Goal: Task Accomplishment & Management: Manage account settings

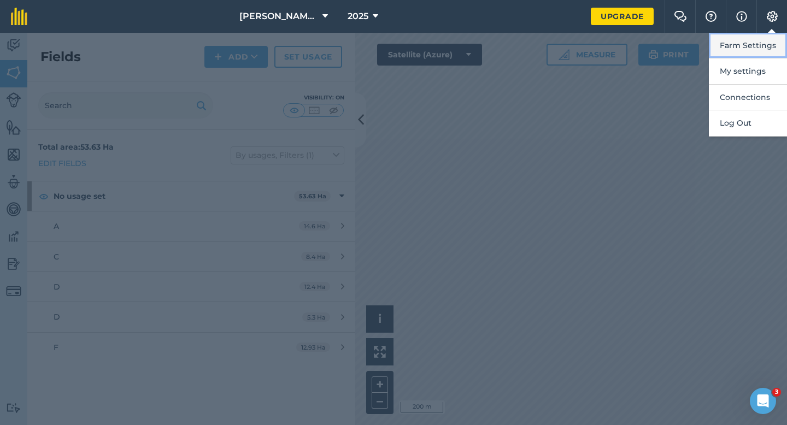
click at [765, 38] on button "Farm Settings" at bounding box center [748, 46] width 78 height 26
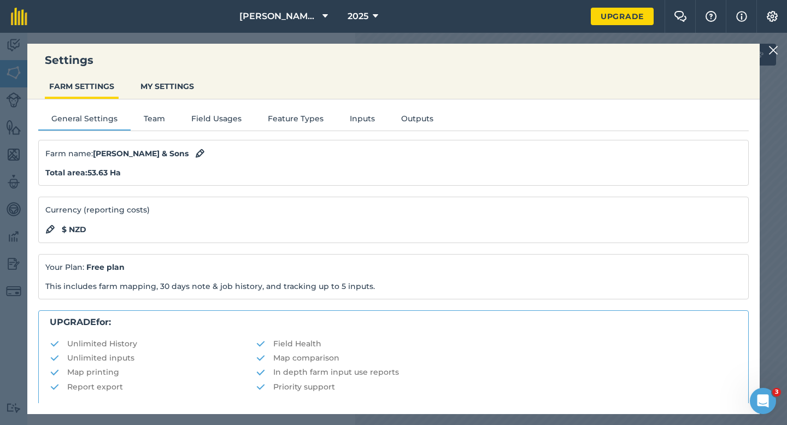
scroll to position [210, 0]
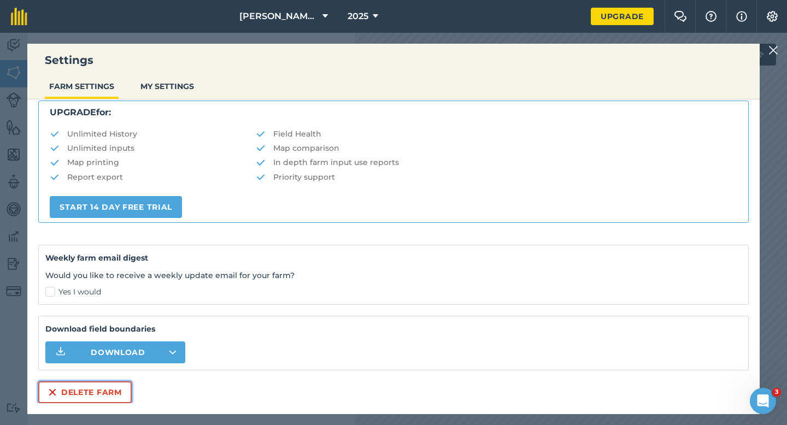
click at [74, 395] on button "Delete farm" at bounding box center [84, 392] width 93 height 22
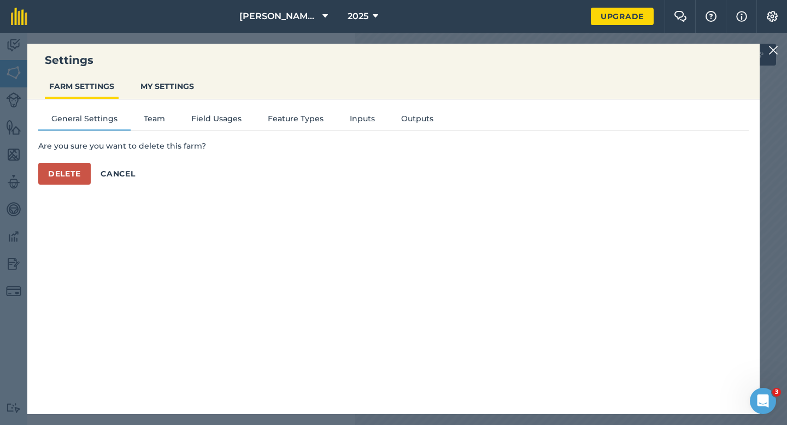
scroll to position [0, 0]
click at [72, 177] on button "Delete" at bounding box center [64, 174] width 52 height 22
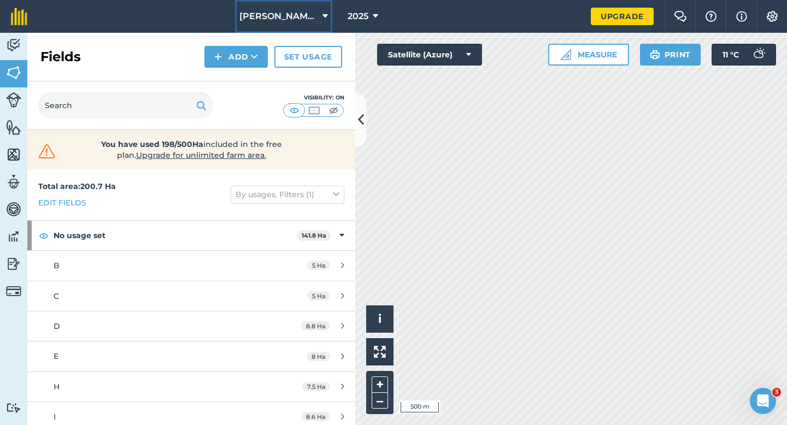
click at [298, 14] on span "[PERSON_NAME] & Sons Farming" at bounding box center [278, 16] width 79 height 13
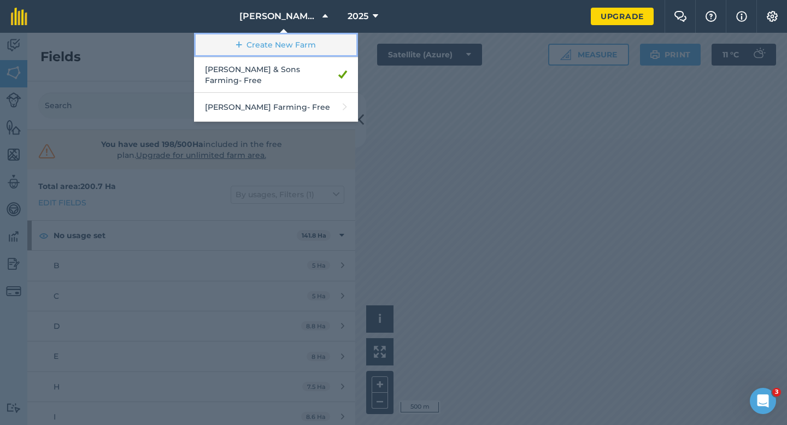
click at [297, 38] on link "Create New Farm" at bounding box center [276, 45] width 164 height 25
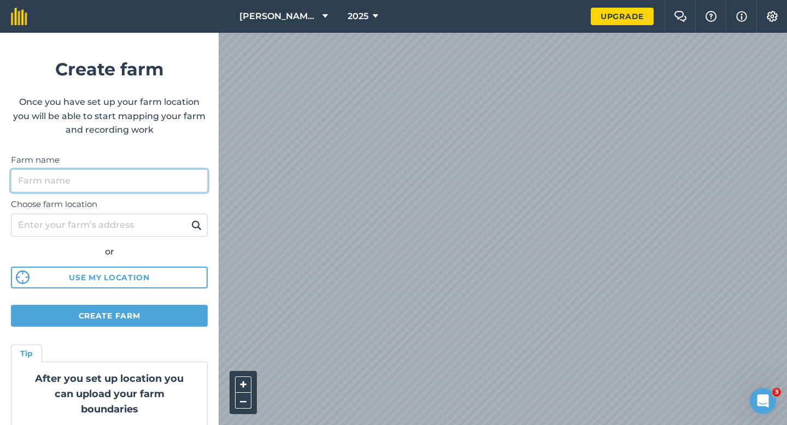
click at [157, 184] on input "Farm name" at bounding box center [109, 180] width 197 height 23
type input "C"
type input "[PERSON_NAME] & Sons"
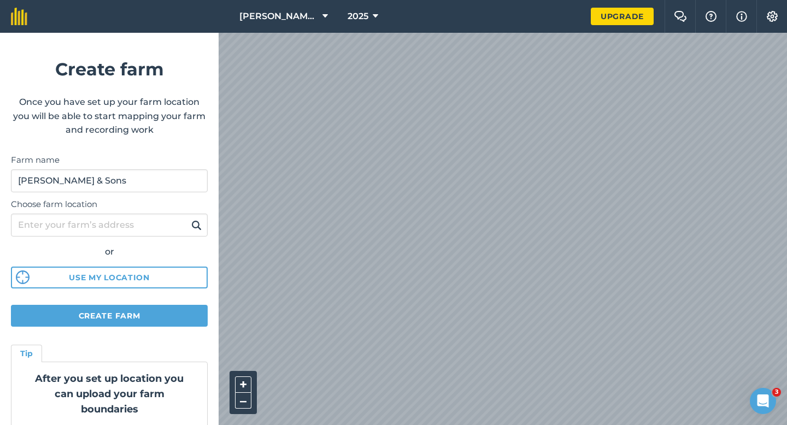
click at [560, 0] on html "Casey & Sons Farming 2025 Upgrade Farm Chat Help Info Settings Create farm Once…" at bounding box center [393, 212] width 787 height 425
click at [374, 31] on div "Casey & Sons Farming 2025 Upgrade Farm Chat Help Info Settings Create farm Once…" at bounding box center [393, 16] width 787 height 33
click at [447, 2] on div "Casey & Sons Farming 2025 Upgrade Farm Chat Help Info Settings Create farm Once…" at bounding box center [393, 16] width 787 height 33
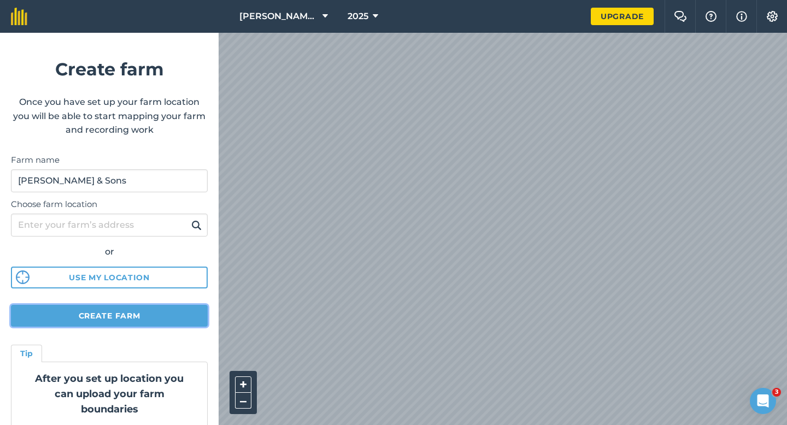
click at [170, 316] on button "Create farm" at bounding box center [109, 316] width 197 height 22
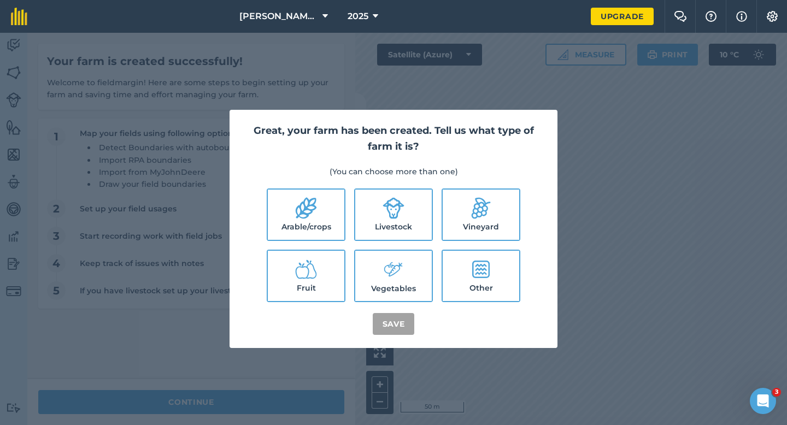
click at [345, 211] on ul "Arable/crops Livestock Vineyard Fruit Vegetables Other" at bounding box center [394, 246] width 302 height 114
click at [385, 227] on label "Livestock" at bounding box center [393, 215] width 77 height 50
checkbox input "true"
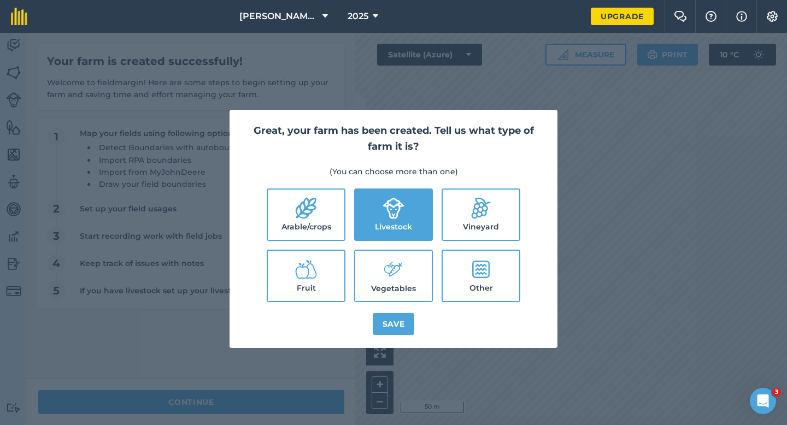
click at [385, 272] on icon at bounding box center [389, 268] width 11 height 12
checkbox input "true"
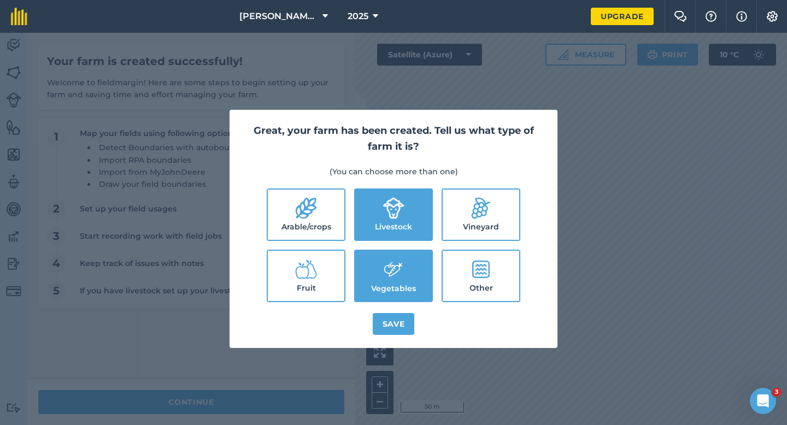
click at [307, 210] on icon at bounding box center [306, 208] width 22 height 22
checkbox input "true"
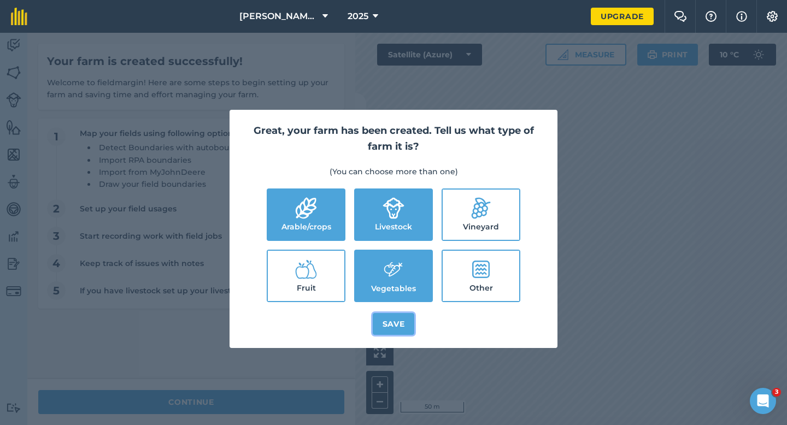
click at [402, 328] on button "Save" at bounding box center [394, 324] width 42 height 22
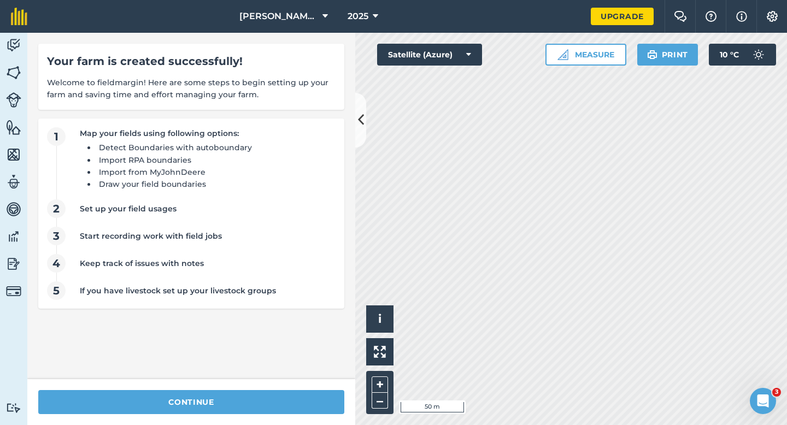
click at [315, 418] on div "continue" at bounding box center [191, 402] width 328 height 46
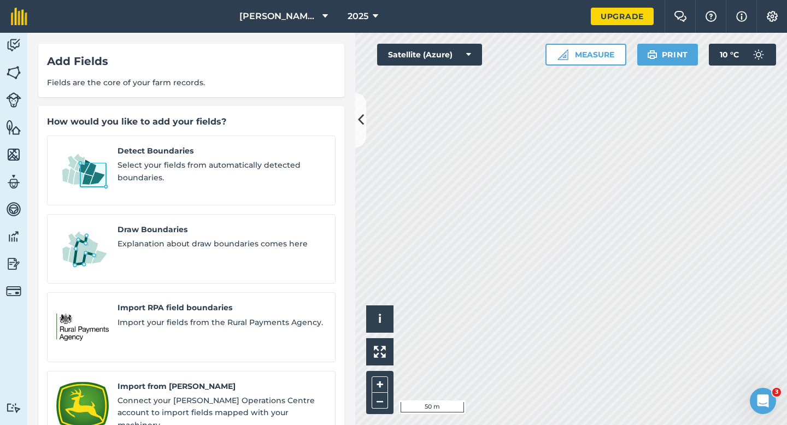
click at [177, 261] on div "Detect Boundaries Select your fields from automatically detected boundaries. Dr…" at bounding box center [191, 328] width 289 height 384
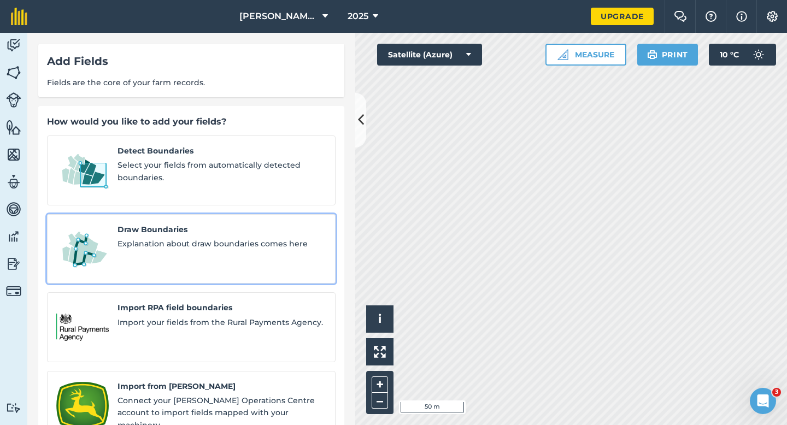
click at [182, 245] on div "Draw Boundaries Explanation about draw boundaries comes here" at bounding box center [221, 249] width 209 height 51
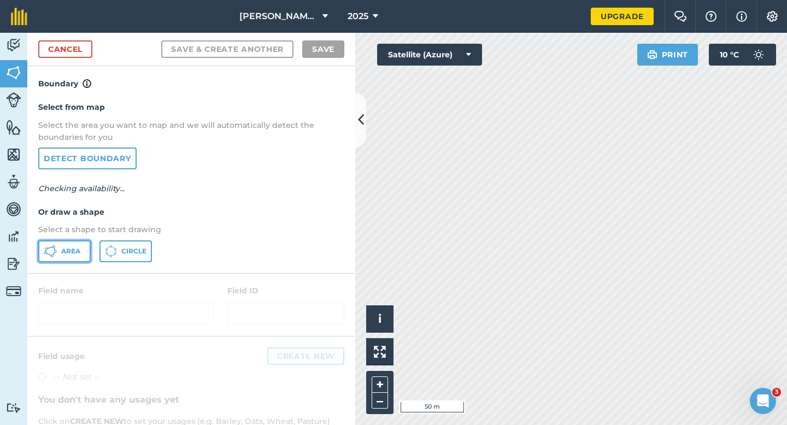
click at [50, 254] on icon at bounding box center [50, 251] width 13 height 13
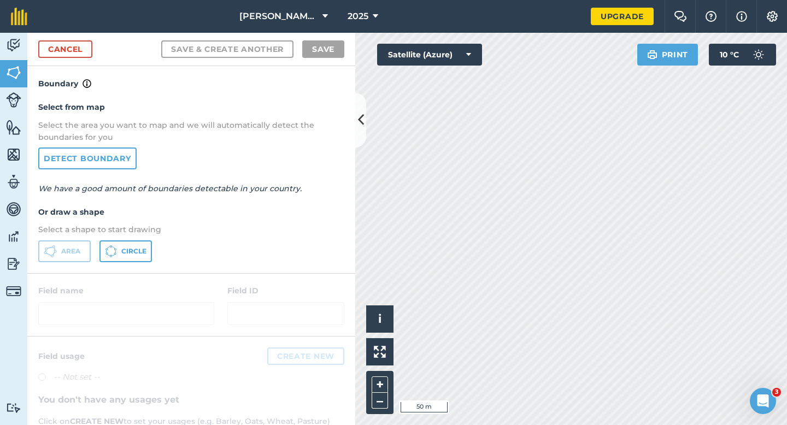
click at [68, 35] on div "Cancel Save & Create Another Save" at bounding box center [191, 49] width 328 height 33
click at [78, 50] on link "Cancel" at bounding box center [65, 48] width 54 height 17
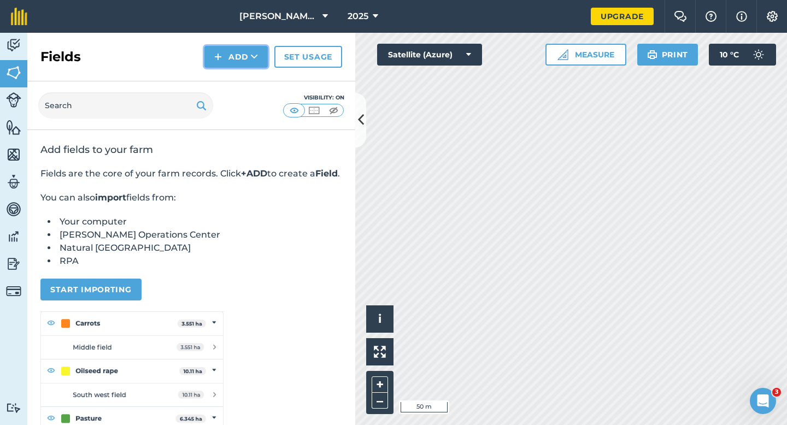
click at [223, 56] on button "Add" at bounding box center [235, 57] width 63 height 22
click at [225, 69] on link "Draw" at bounding box center [236, 81] width 60 height 24
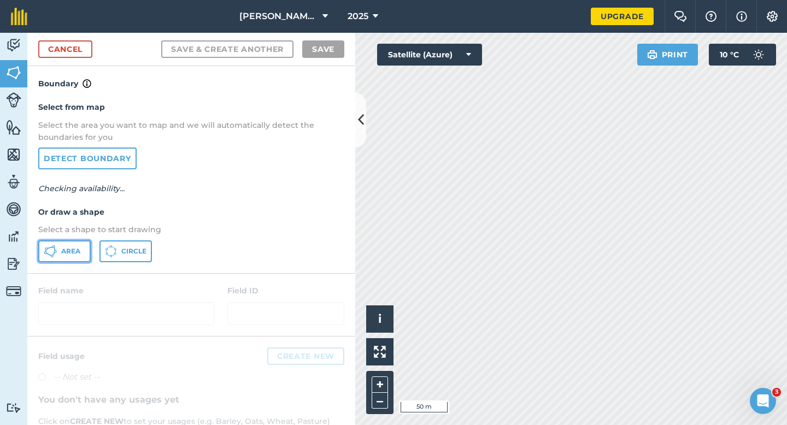
click at [61, 240] on button "Area" at bounding box center [64, 251] width 52 height 22
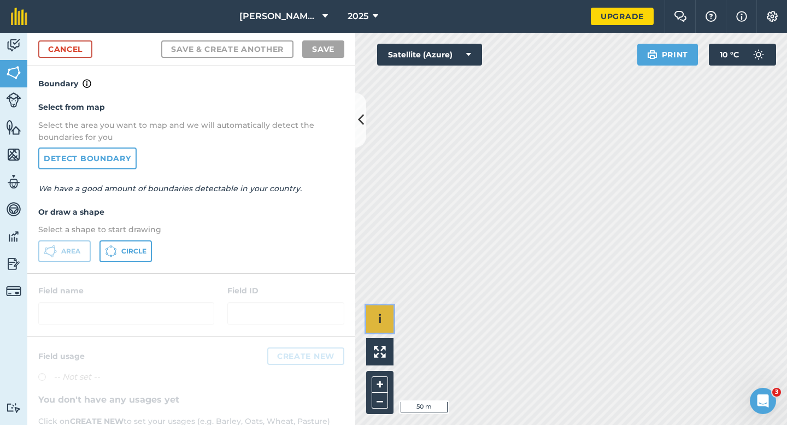
click at [474, 325] on div "Click to start drawing i © 2025 TomTom, Microsoft 50 m + –" at bounding box center [571, 229] width 432 height 392
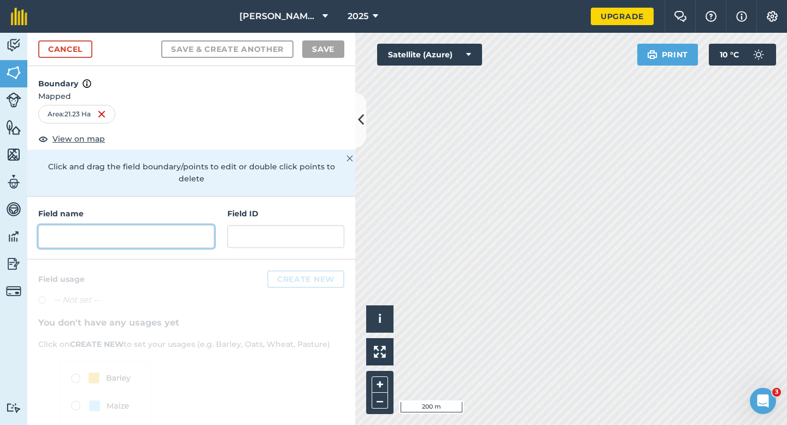
click at [149, 225] on input "text" at bounding box center [126, 236] width 176 height 23
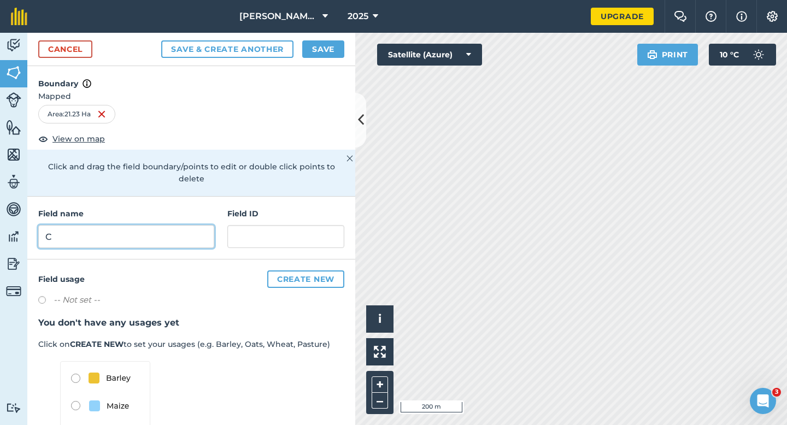
type input "C"
click at [37, 37] on div "Cancel Save & Create Another Save" at bounding box center [191, 49] width 328 height 33
click at [38, 39] on div "Cancel Save & Create Another Save" at bounding box center [191, 49] width 328 height 33
click at [51, 42] on link "Cancel" at bounding box center [65, 48] width 54 height 17
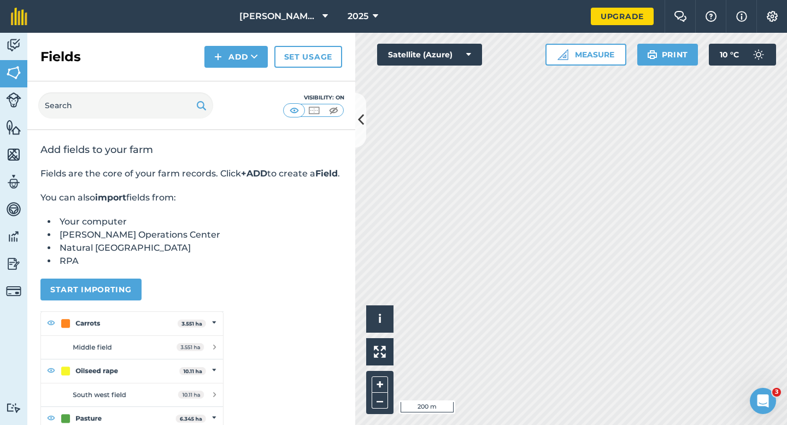
click at [610, 52] on div "Click to start drawing i © 2025 TomTom, Microsoft 200 m + – Satellite (Azure) M…" at bounding box center [571, 229] width 432 height 392
click at [342, 10] on div "Casey & Sons 2025 Upgrade Farm Chat Help Info Settings Map printing is not avai…" at bounding box center [393, 212] width 787 height 425
click at [552, 29] on div "Casey & Sons 2025 Upgrade Farm Chat Help Info Settings Map printing is not avai…" at bounding box center [393, 212] width 787 height 425
click at [784, 11] on button "Settings" at bounding box center [771, 16] width 31 height 33
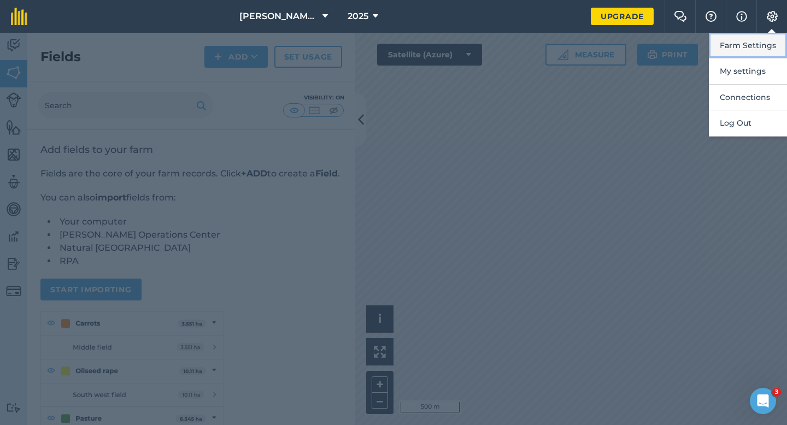
click at [762, 44] on button "Farm Settings" at bounding box center [748, 46] width 78 height 26
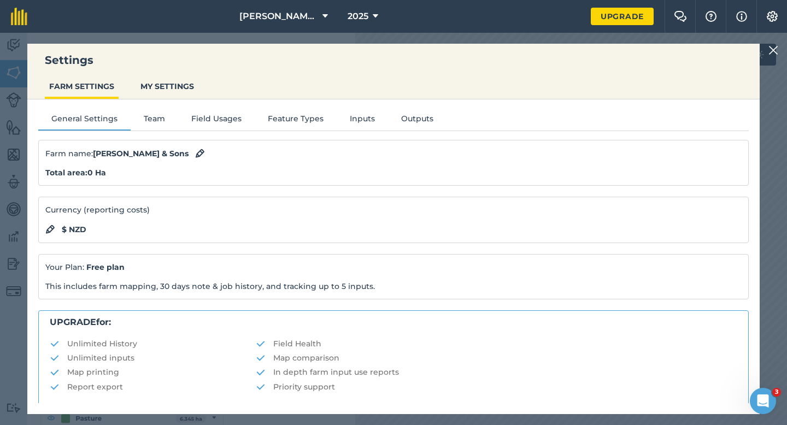
scroll to position [210, 0]
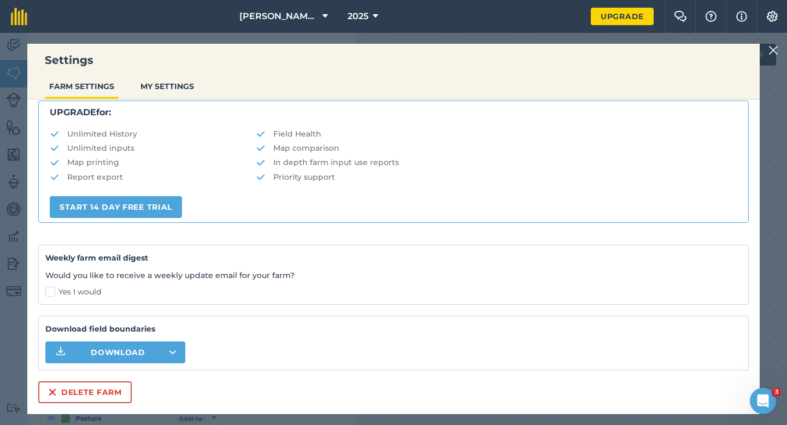
click at [93, 408] on div "Settings FARM SETTINGS MY SETTINGS General Settings Team Field Usages Feature T…" at bounding box center [393, 229] width 732 height 371
click at [93, 401] on button "Delete farm" at bounding box center [84, 392] width 93 height 22
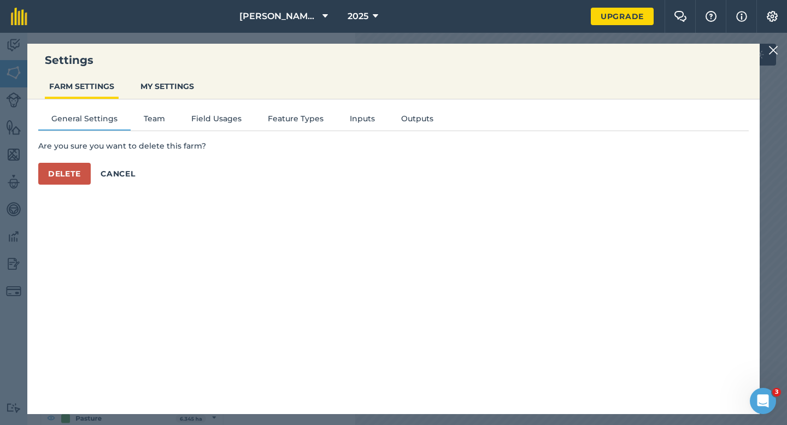
scroll to position [0, 0]
click at [77, 173] on button "Delete" at bounding box center [64, 174] width 52 height 22
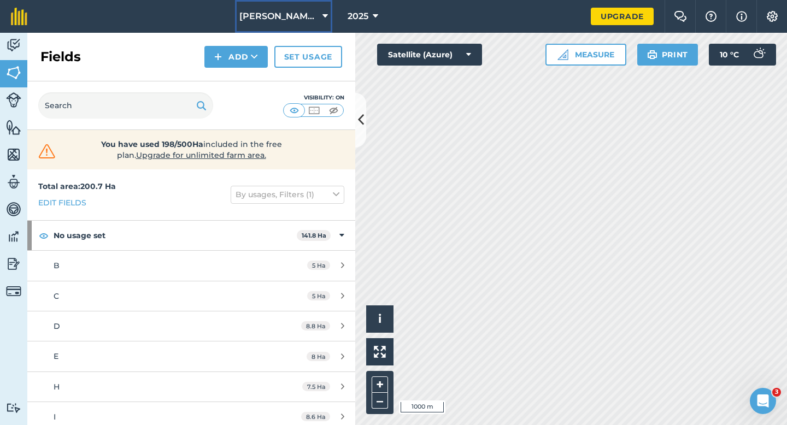
click at [275, 22] on span "[PERSON_NAME] & Sons Farming" at bounding box center [278, 16] width 79 height 13
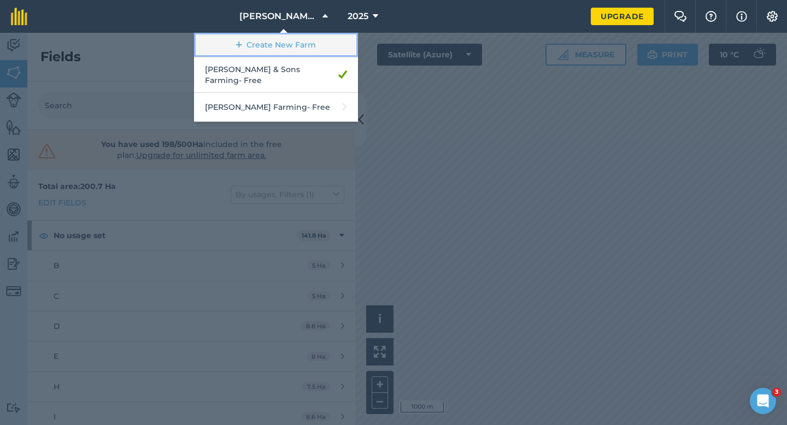
click at [277, 35] on link "Create New Farm" at bounding box center [276, 45] width 164 height 25
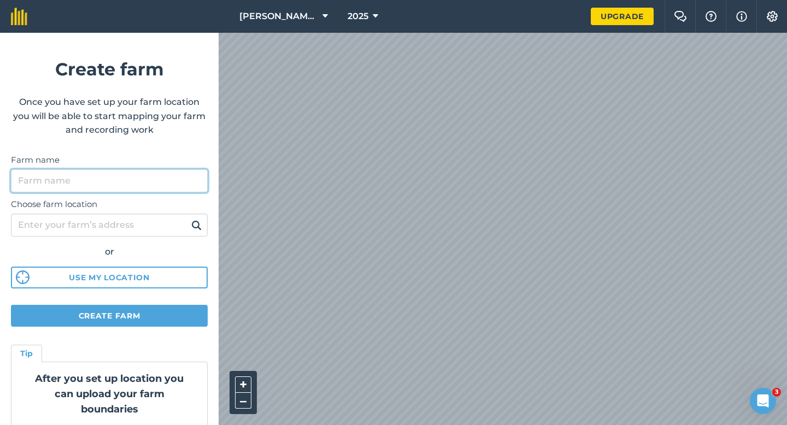
click at [158, 179] on input "Farm name" at bounding box center [109, 180] width 197 height 23
click at [227, 0] on html "[PERSON_NAME] & Sons Farming 2025 Upgrade Farm Chat Help Info Settings Create f…" at bounding box center [393, 212] width 787 height 425
click at [178, 301] on form "Create farm Once you have set up your farm location you will be able to start m…" at bounding box center [109, 229] width 219 height 392
click at [143, 181] on input "[PERSON_NAME]" at bounding box center [109, 180] width 197 height 23
click at [50, 178] on input "[PERSON_NAME] & Sons" at bounding box center [109, 180] width 197 height 23
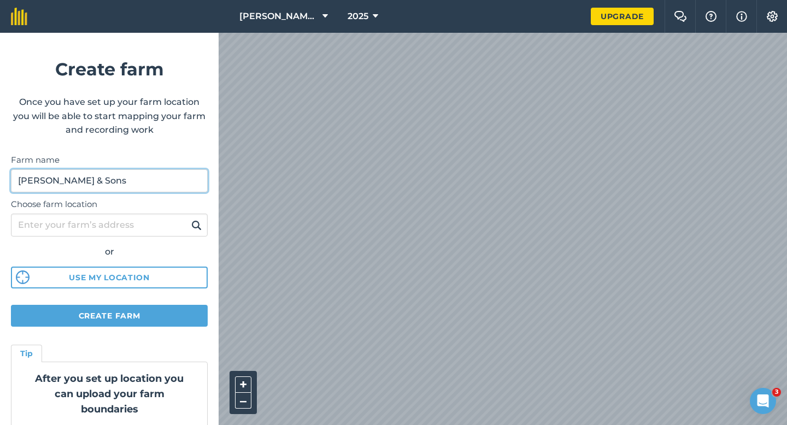
type input "[PERSON_NAME] & Sons"
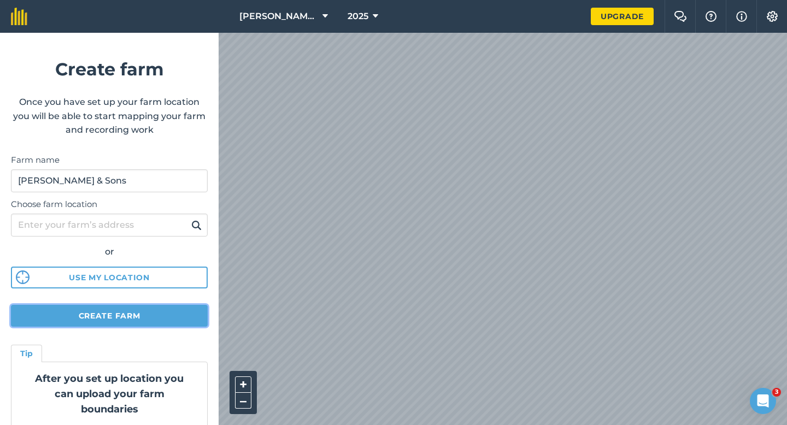
click at [171, 313] on button "Create farm" at bounding box center [109, 316] width 197 height 22
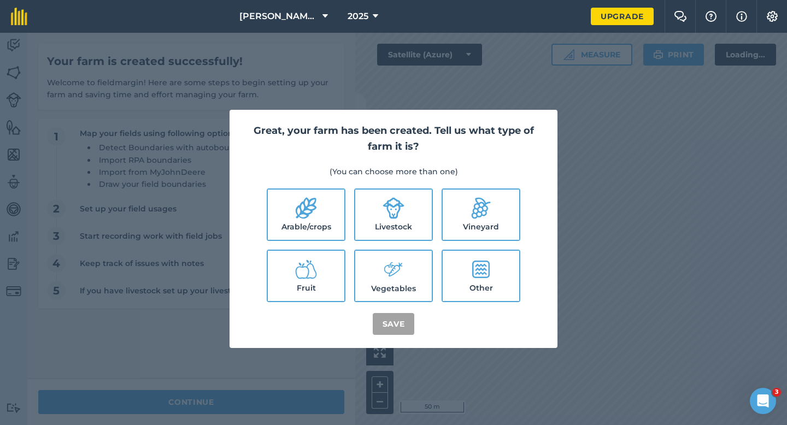
click at [311, 228] on label "Arable/crops" at bounding box center [306, 215] width 77 height 50
checkbox input "true"
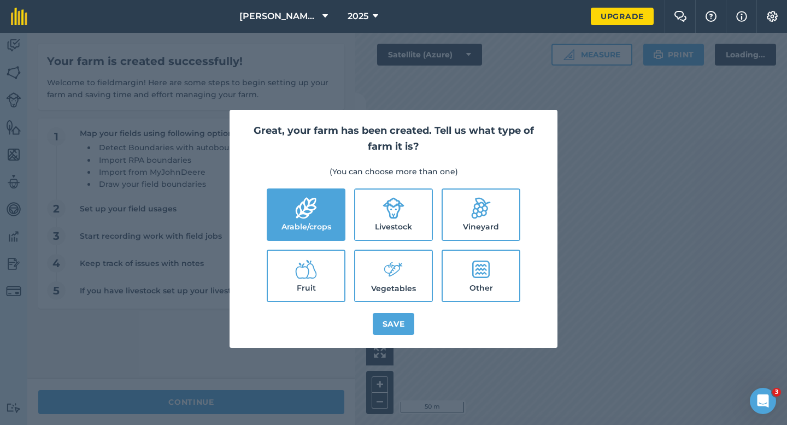
click at [382, 228] on label "Livestock" at bounding box center [393, 215] width 77 height 50
checkbox input "true"
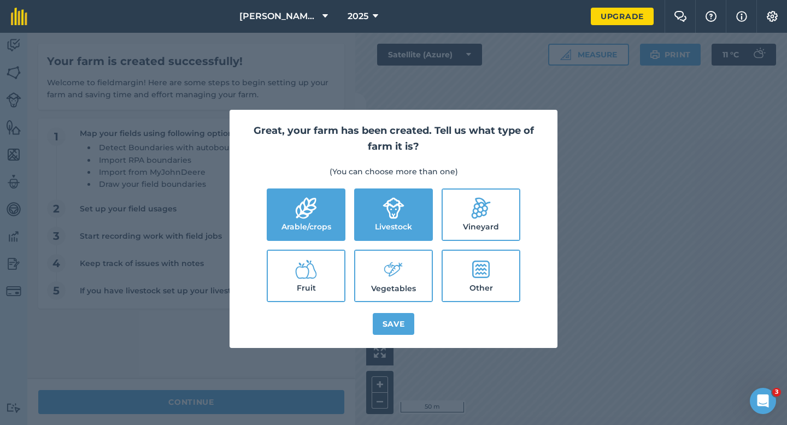
click at [387, 274] on icon at bounding box center [394, 269] width 22 height 23
checkbox input "true"
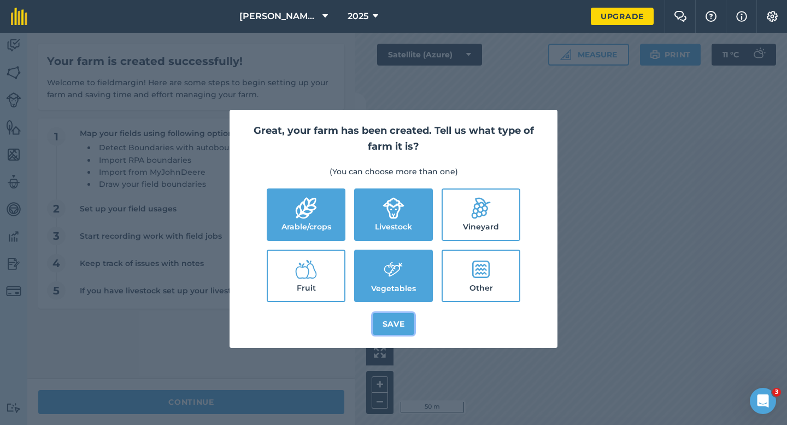
click at [402, 325] on button "Save" at bounding box center [394, 324] width 42 height 22
click at [313, 403] on div "Great, your farm has been created. Tell us what type of farm it is? (You can ch…" at bounding box center [393, 229] width 787 height 392
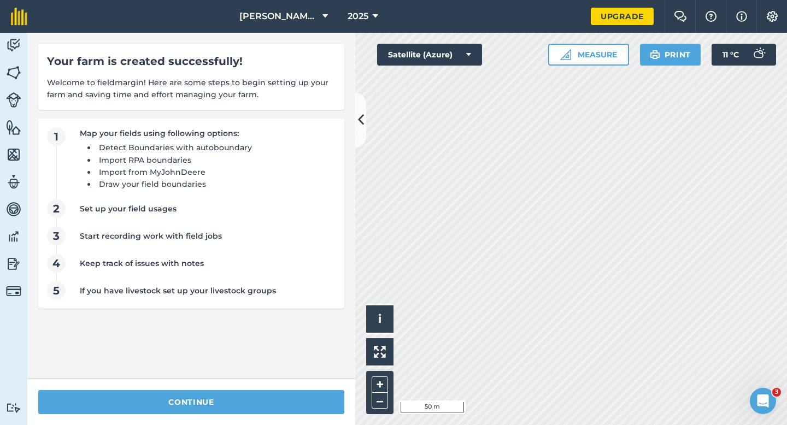
click at [275, 425] on div "continue" at bounding box center [191, 402] width 328 height 46
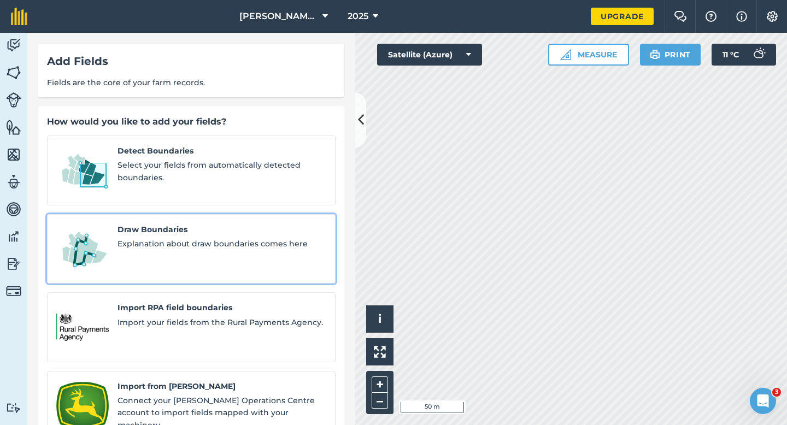
click at [220, 243] on div "Draw Boundaries Explanation about draw boundaries comes here" at bounding box center [221, 249] width 209 height 51
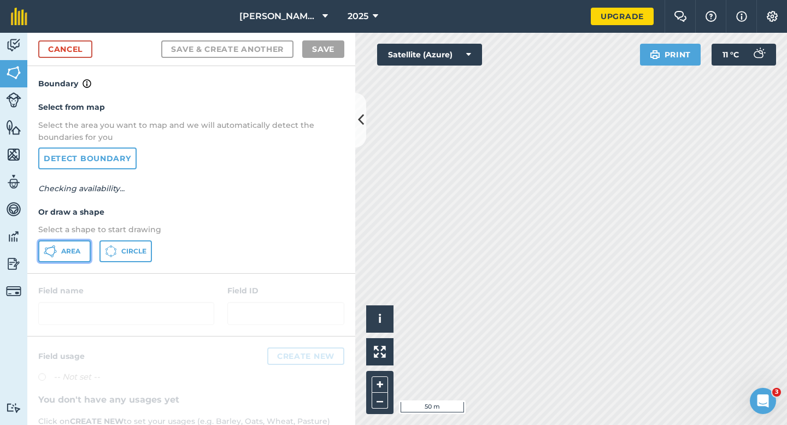
click at [83, 261] on button "Area" at bounding box center [64, 251] width 52 height 22
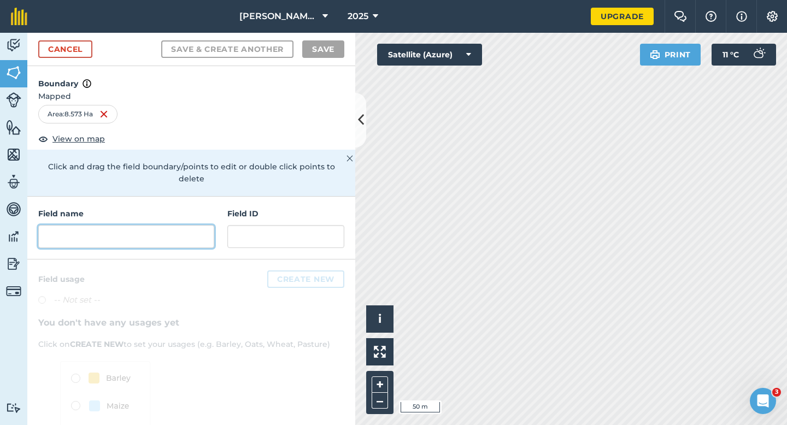
click at [187, 225] on input "text" at bounding box center [126, 236] width 176 height 23
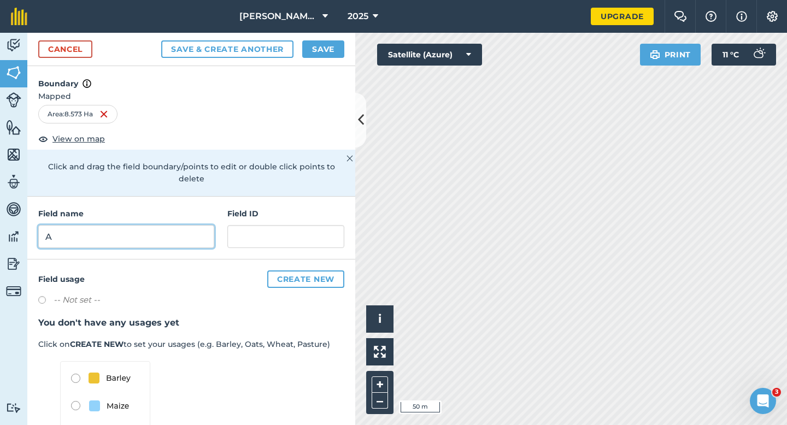
type input "A"
click at [340, 43] on button "Save" at bounding box center [323, 48] width 42 height 17
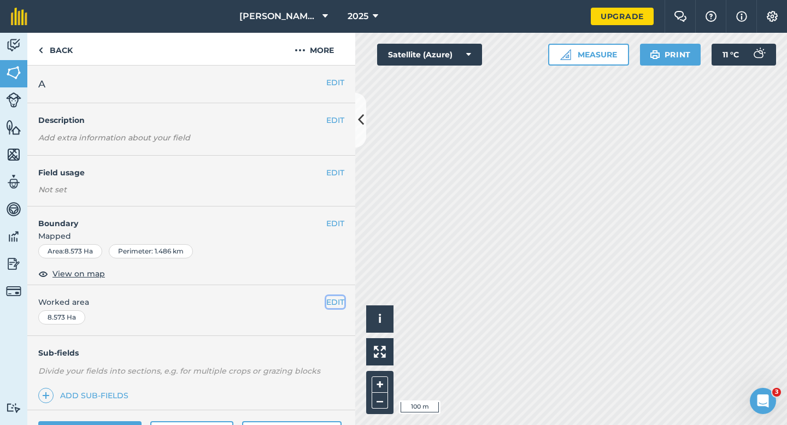
click at [328, 303] on button "EDIT" at bounding box center [335, 302] width 18 height 12
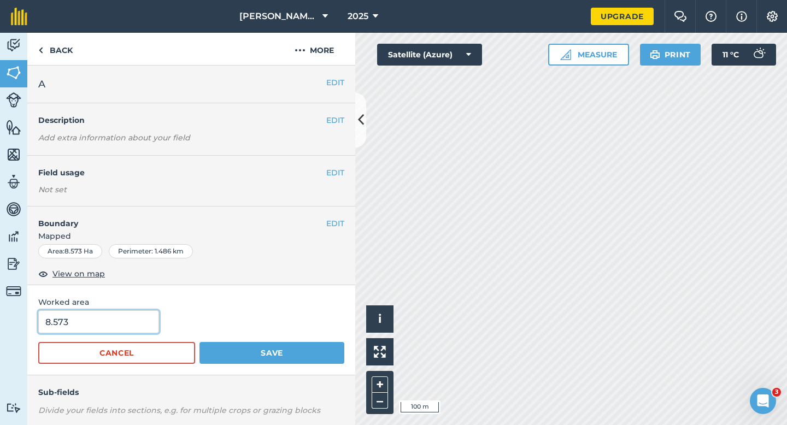
click at [107, 322] on input "8.573" at bounding box center [98, 321] width 121 height 23
type input "8.6"
click at [199, 342] on button "Save" at bounding box center [271, 353] width 145 height 22
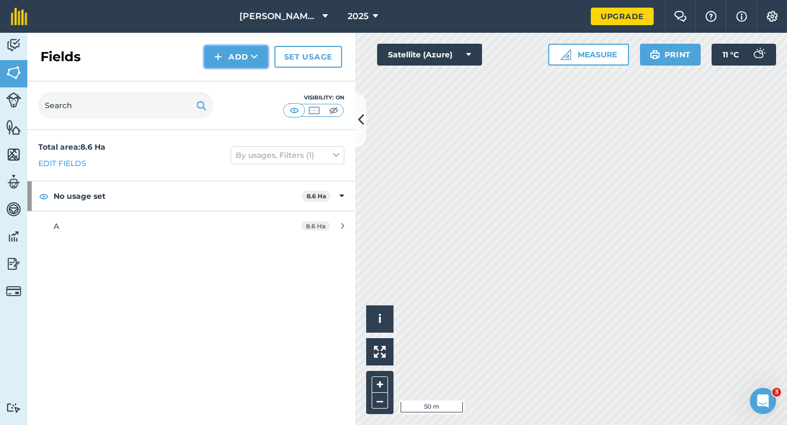
click at [231, 58] on button "Add" at bounding box center [235, 57] width 63 height 22
click at [231, 79] on link "Draw" at bounding box center [236, 81] width 60 height 24
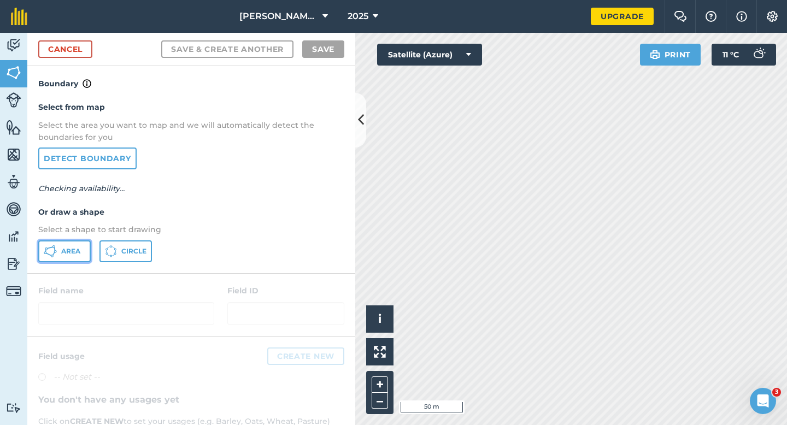
click at [80, 248] on button "Area" at bounding box center [64, 251] width 52 height 22
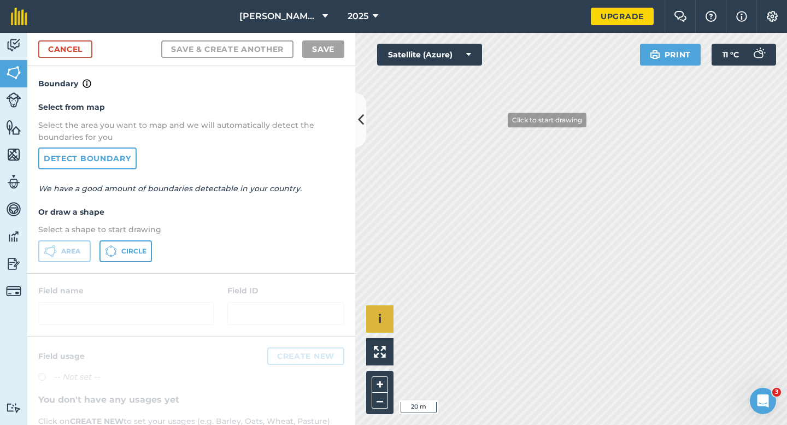
click at [373, 324] on div "Click to start drawing i © 2025 TomTom, Microsoft 20 m + –" at bounding box center [571, 229] width 432 height 392
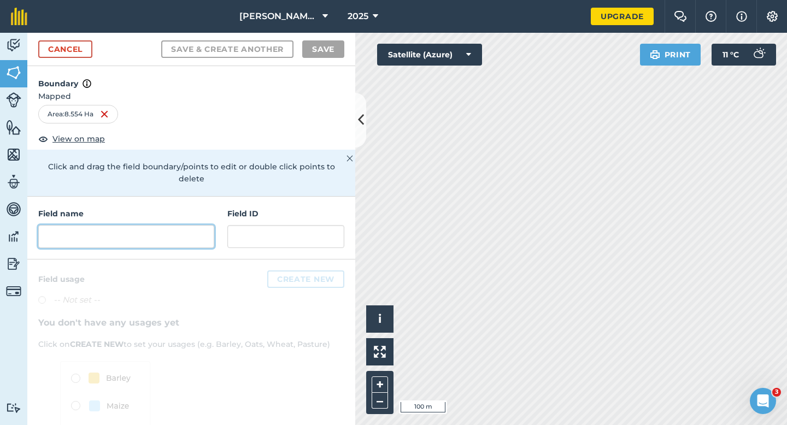
click at [190, 231] on input "text" at bounding box center [126, 236] width 176 height 23
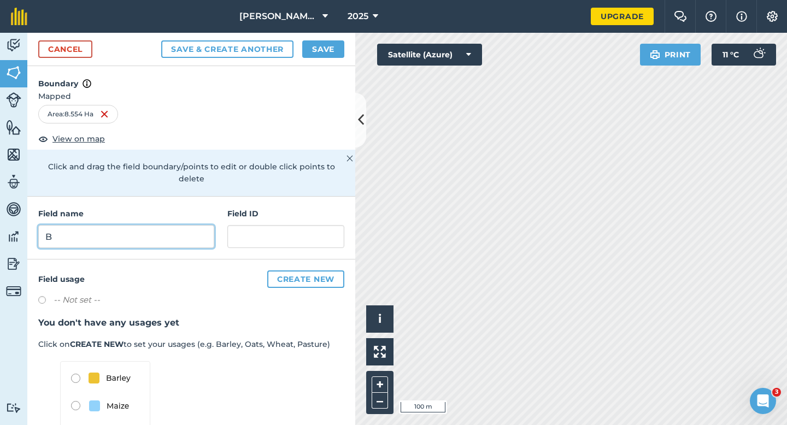
type input "B"
click at [313, 57] on button "Save" at bounding box center [323, 48] width 42 height 17
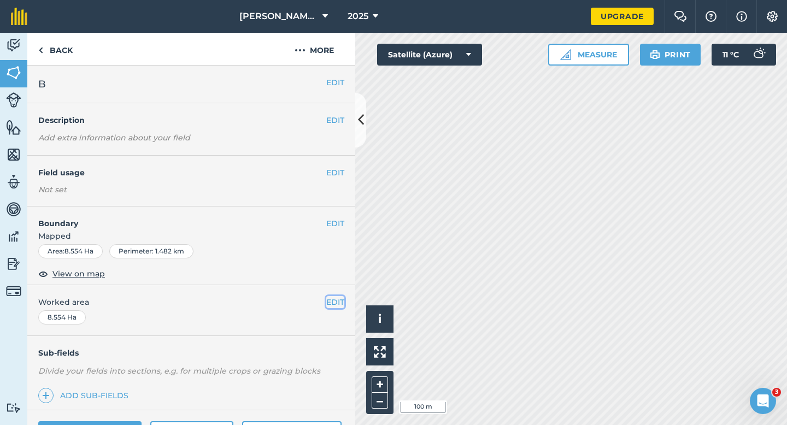
click at [330, 300] on button "EDIT" at bounding box center [335, 302] width 18 height 12
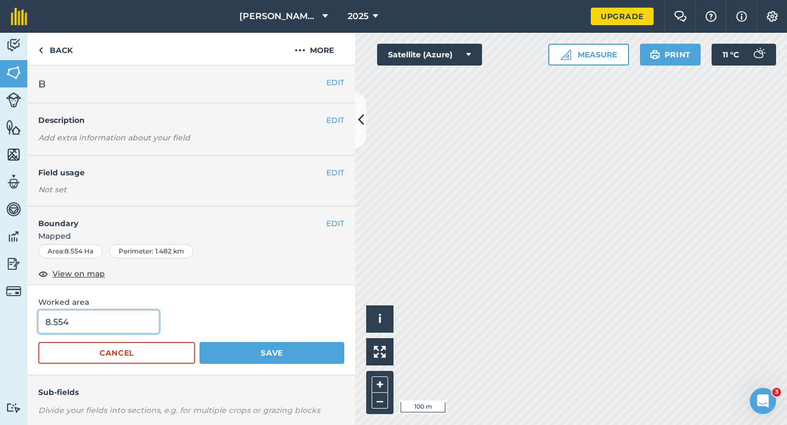
click at [62, 331] on input "8.554" at bounding box center [98, 321] width 121 height 23
type input "8.6"
click at [199, 342] on button "Save" at bounding box center [271, 353] width 145 height 22
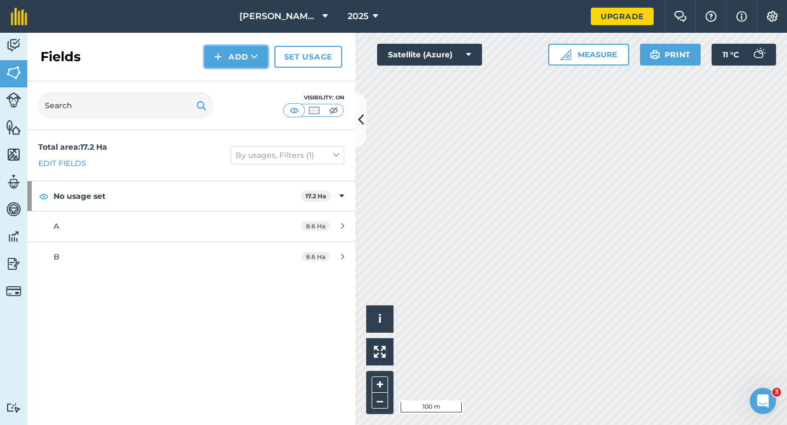
click at [256, 61] on icon at bounding box center [254, 56] width 7 height 11
click at [256, 76] on link "Draw" at bounding box center [236, 81] width 60 height 24
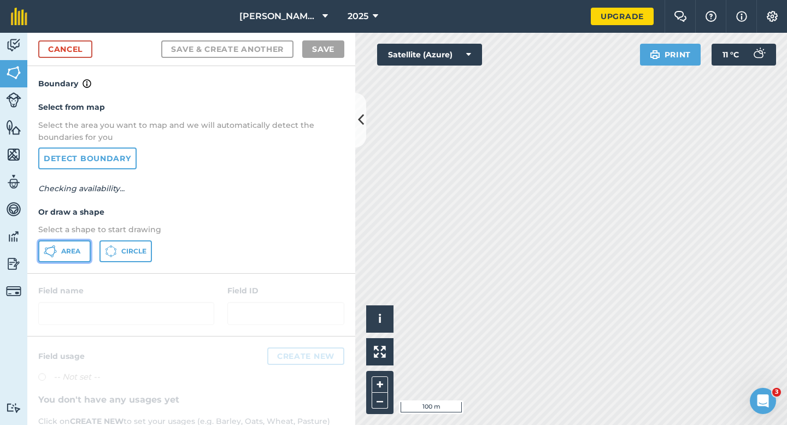
click at [62, 254] on span "Area" at bounding box center [70, 251] width 19 height 9
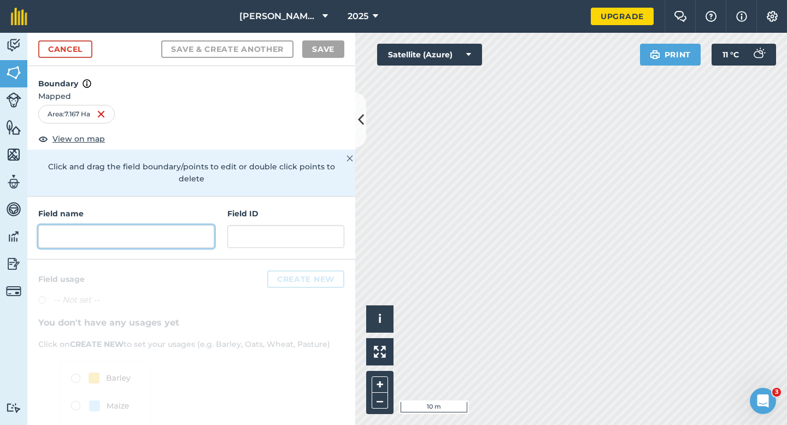
click at [185, 225] on input "text" at bounding box center [126, 236] width 176 height 23
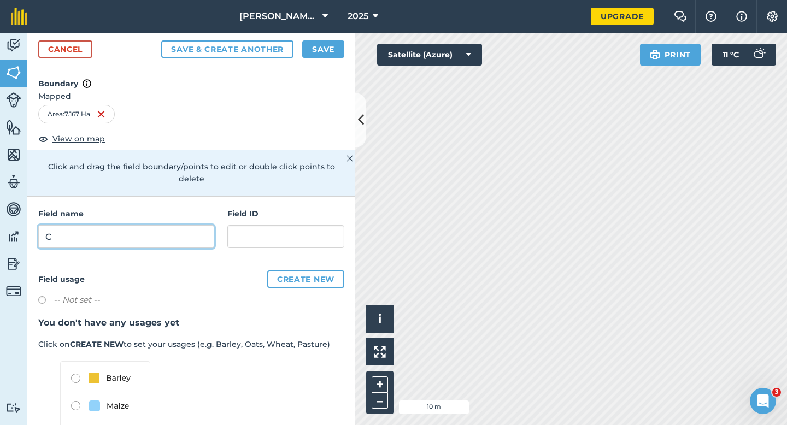
type input "C"
click at [342, 42] on button "Save" at bounding box center [323, 48] width 42 height 17
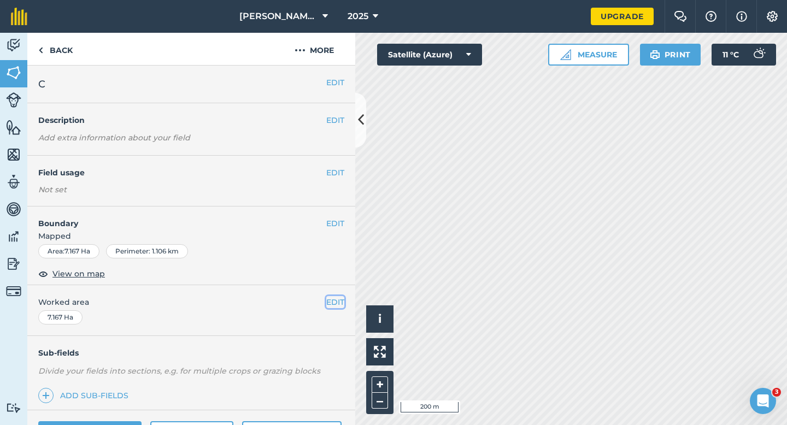
click at [333, 302] on button "EDIT" at bounding box center [335, 302] width 18 height 12
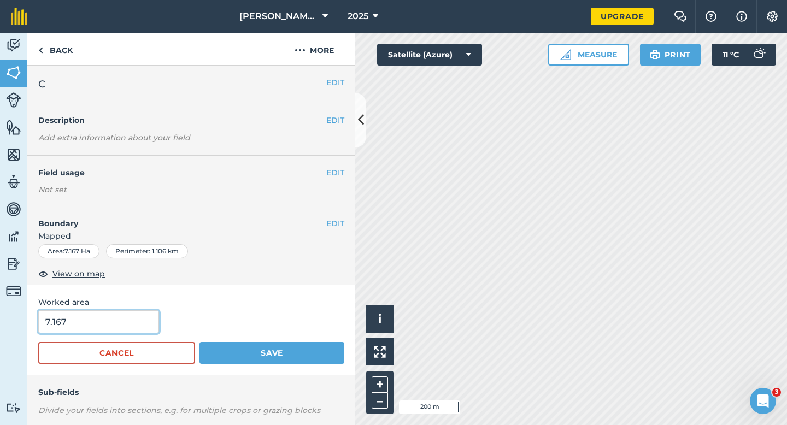
click at [129, 331] on input "7.167" at bounding box center [98, 321] width 121 height 23
type input "7.2"
click at [199, 342] on button "Save" at bounding box center [271, 353] width 145 height 22
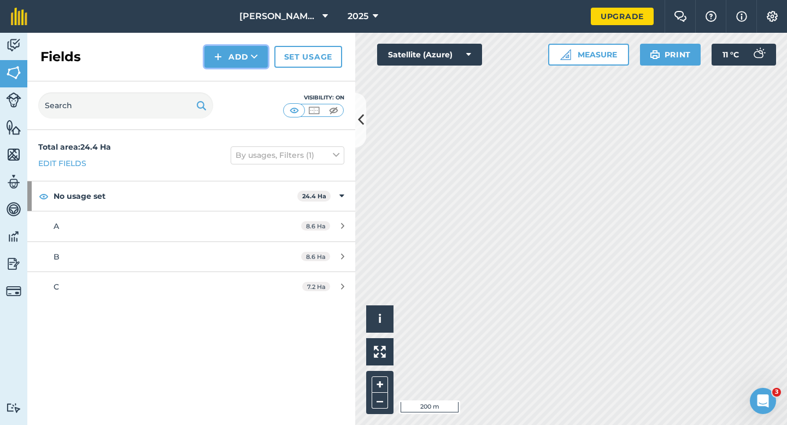
click at [229, 62] on button "Add" at bounding box center [235, 57] width 63 height 22
click at [229, 75] on link "Draw" at bounding box center [236, 81] width 60 height 24
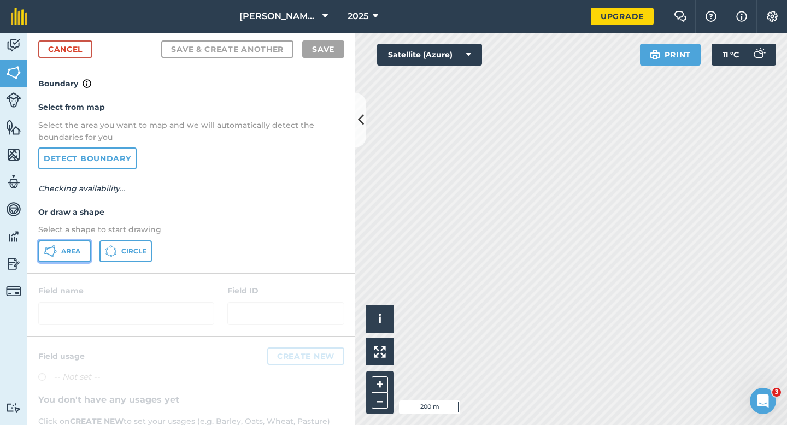
click at [90, 256] on button "Area" at bounding box center [64, 251] width 52 height 22
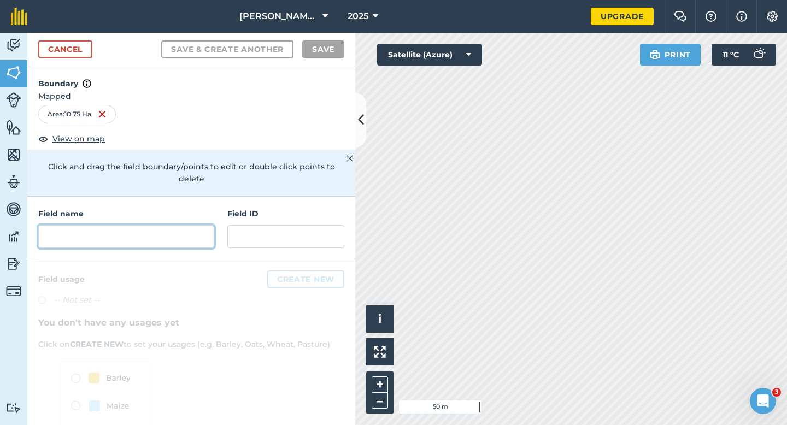
click at [154, 225] on input "text" at bounding box center [126, 236] width 176 height 23
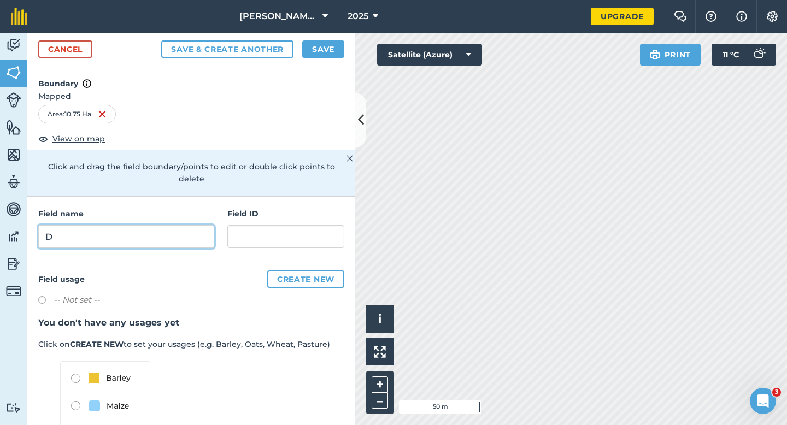
type input "D"
click at [316, 58] on div "Cancel Save & Create Another Save" at bounding box center [191, 49] width 328 height 33
click at [324, 51] on button "Save" at bounding box center [323, 48] width 42 height 17
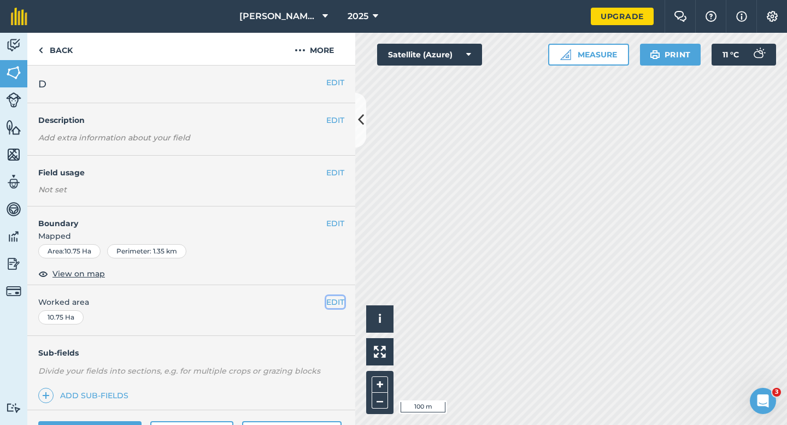
click at [339, 307] on button "EDIT" at bounding box center [335, 302] width 18 height 12
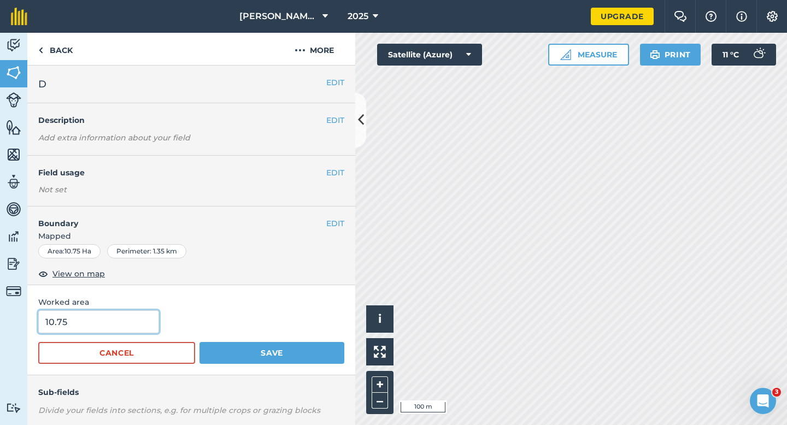
click at [132, 327] on input "10.75" at bounding box center [98, 321] width 121 height 23
type input "10.8"
click at [199, 342] on button "Save" at bounding box center [271, 353] width 145 height 22
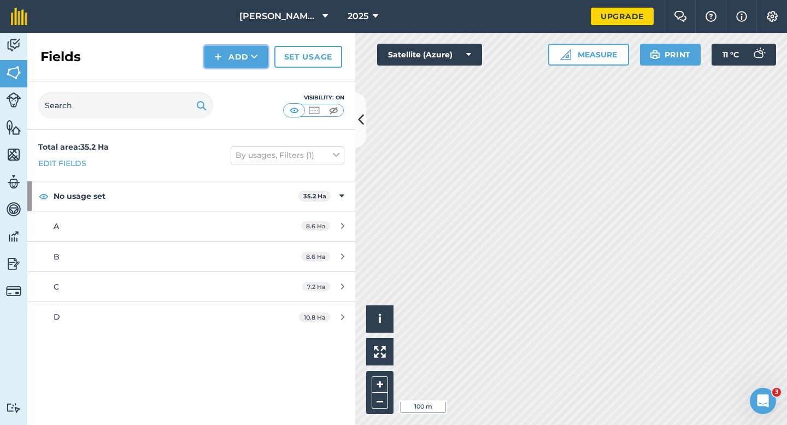
click at [238, 56] on button "Add" at bounding box center [235, 57] width 63 height 22
click at [238, 74] on link "Draw" at bounding box center [236, 81] width 60 height 24
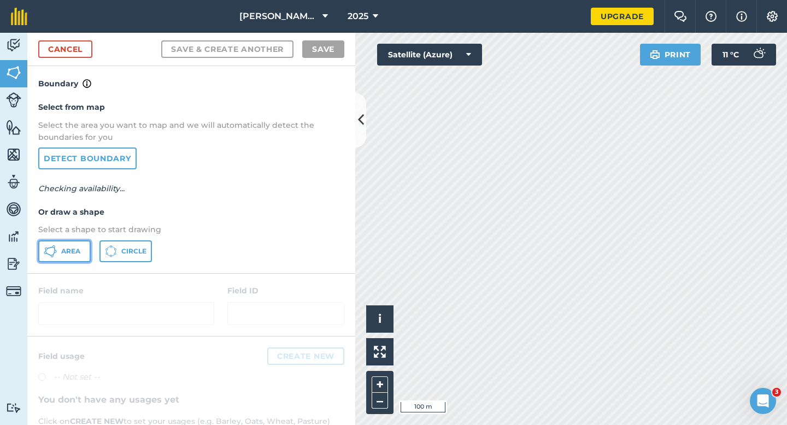
click at [75, 242] on button "Area" at bounding box center [64, 251] width 52 height 22
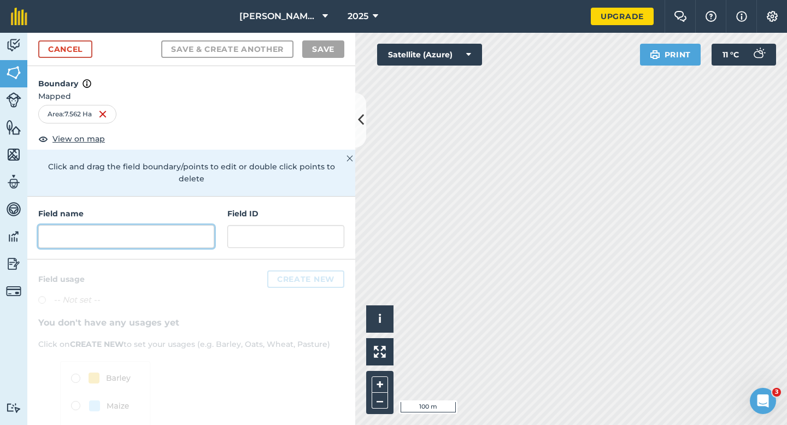
click at [175, 225] on input "text" at bounding box center [126, 236] width 176 height 23
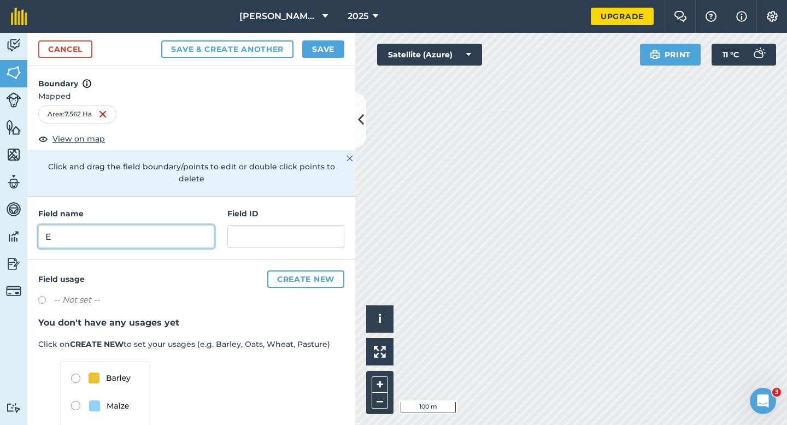
type input "E"
click at [316, 48] on button "Save" at bounding box center [323, 48] width 42 height 17
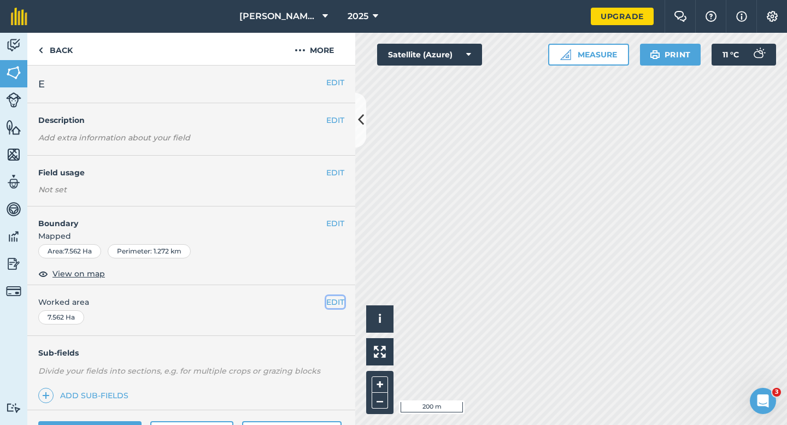
click at [341, 307] on button "EDIT" at bounding box center [335, 302] width 18 height 12
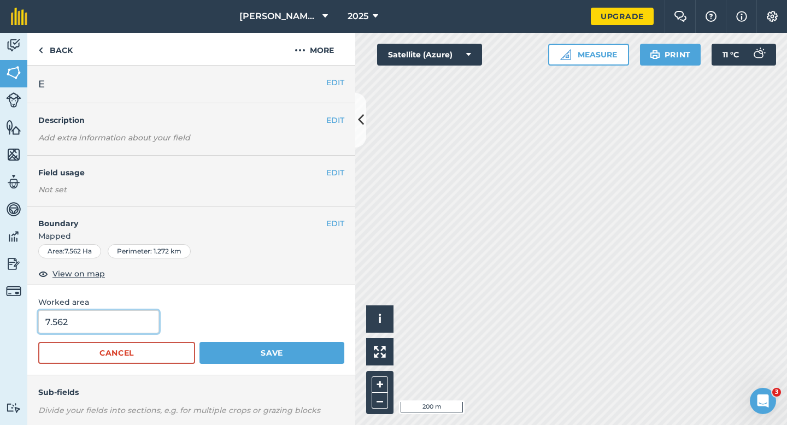
click at [83, 327] on input "7.562" at bounding box center [98, 321] width 121 height 23
type input "7.6"
click at [199, 342] on button "Save" at bounding box center [271, 353] width 145 height 22
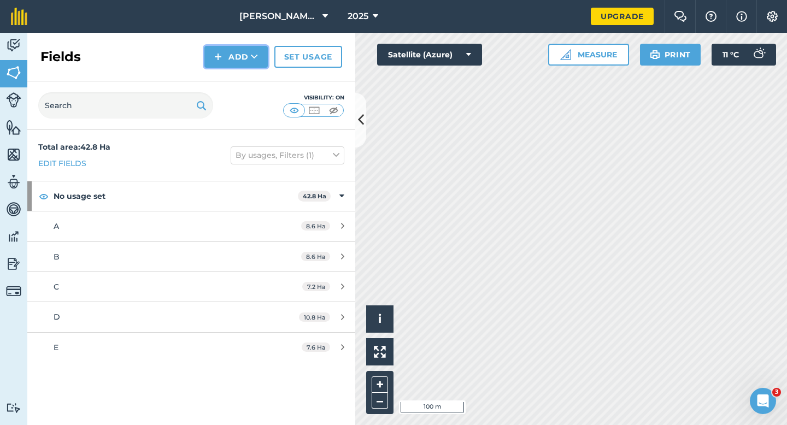
click at [240, 64] on button "Add" at bounding box center [235, 57] width 63 height 22
click at [240, 74] on link "Draw" at bounding box center [236, 81] width 60 height 24
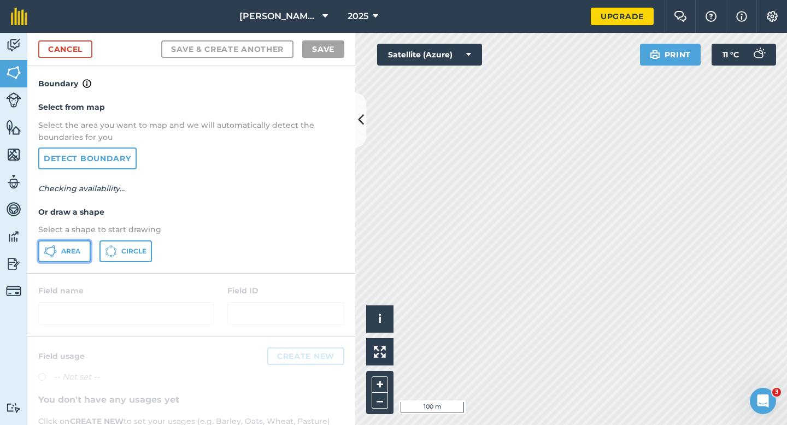
click at [80, 250] on button "Area" at bounding box center [64, 251] width 52 height 22
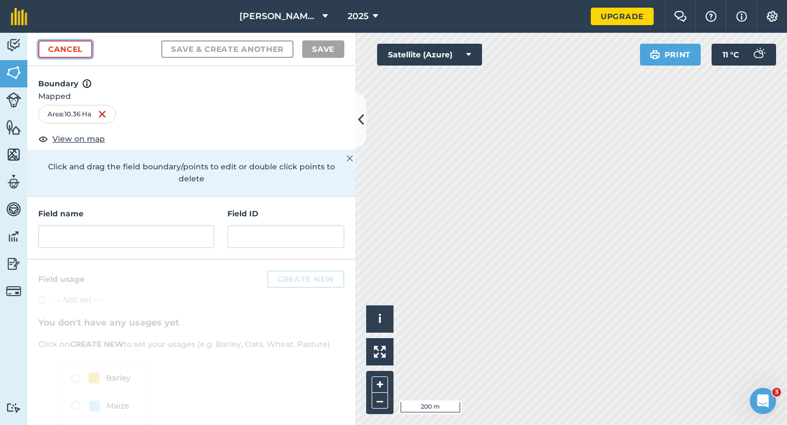
click at [86, 57] on link "Cancel" at bounding box center [65, 48] width 54 height 17
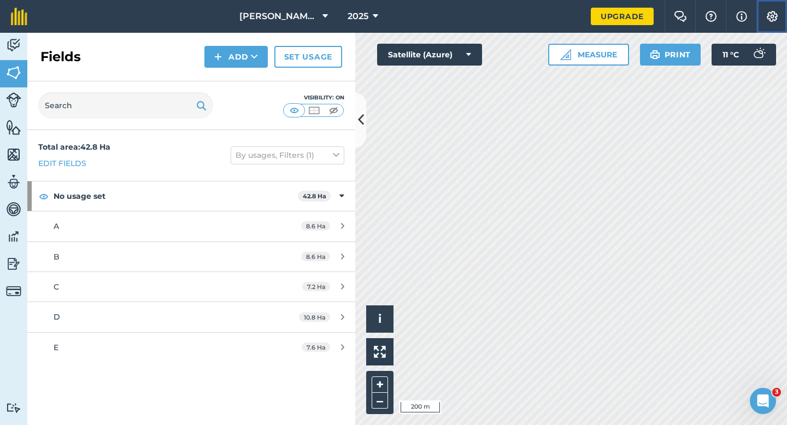
click at [772, 11] on img at bounding box center [772, 16] width 13 height 11
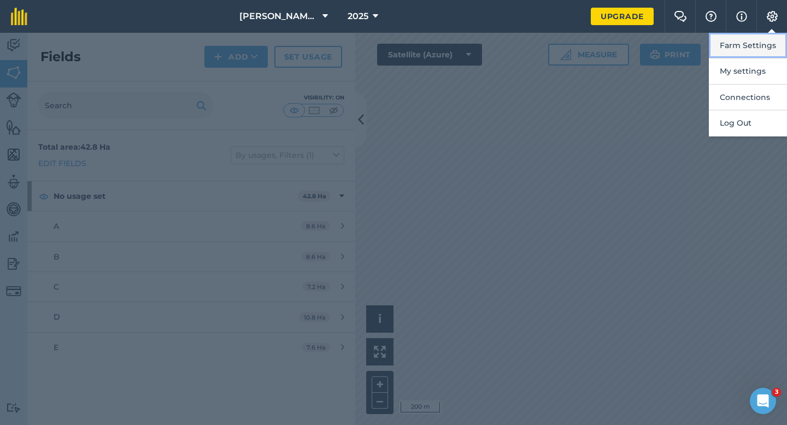
click at [761, 45] on button "Farm Settings" at bounding box center [748, 46] width 78 height 26
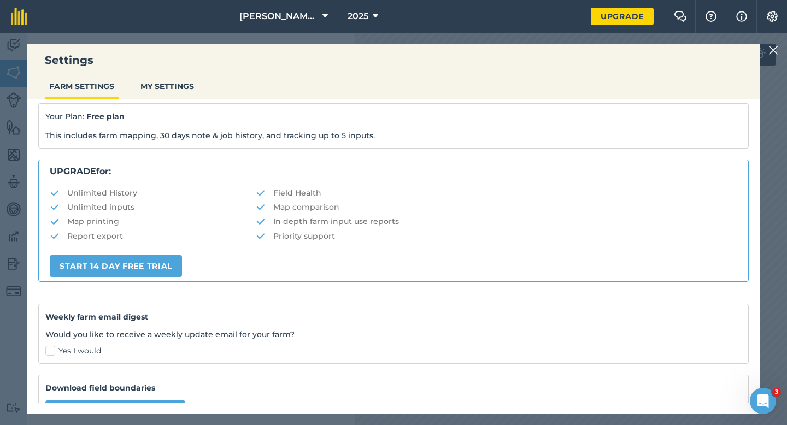
scroll to position [210, 0]
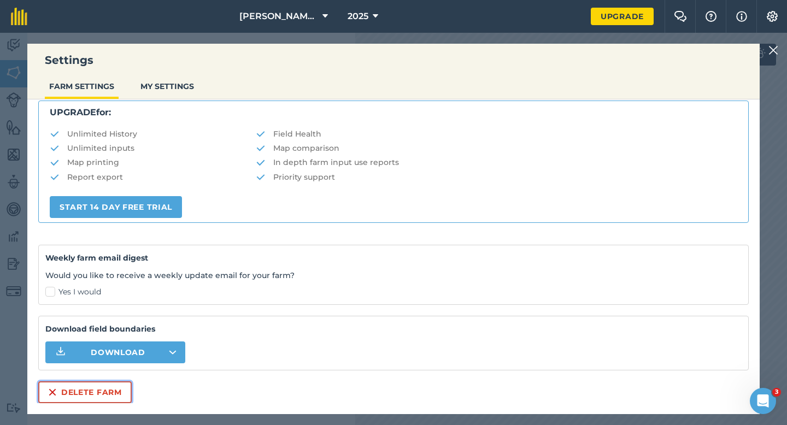
click at [92, 390] on button "Delete farm" at bounding box center [84, 392] width 93 height 22
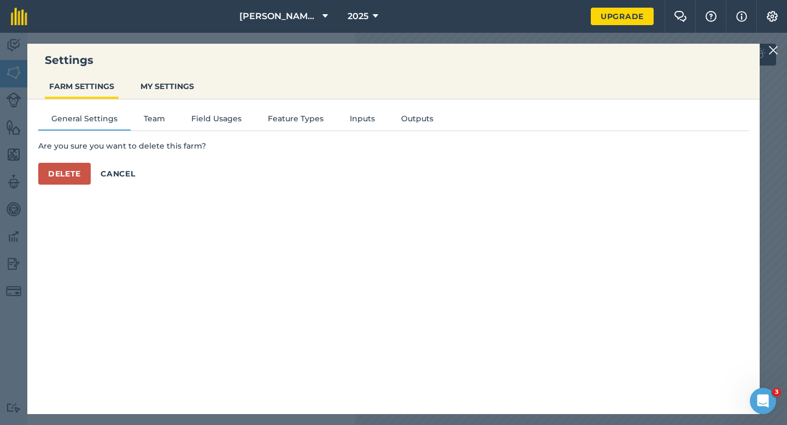
click at [67, 189] on div "General Settings Team Field Usages Feature Types Inputs Outputs Are you sure yo…" at bounding box center [393, 251] width 732 height 304
click at [67, 168] on button "Delete" at bounding box center [64, 174] width 52 height 22
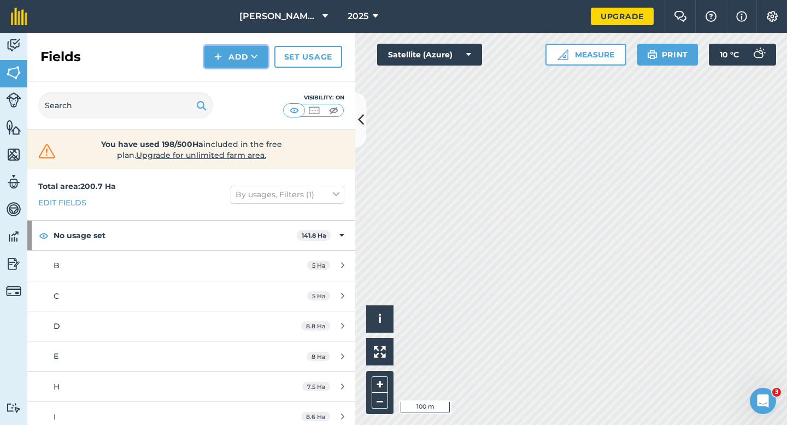
click at [226, 57] on button "Add" at bounding box center [235, 57] width 63 height 22
click at [305, 32] on button "[PERSON_NAME] & Sons Farming" at bounding box center [283, 16] width 97 height 33
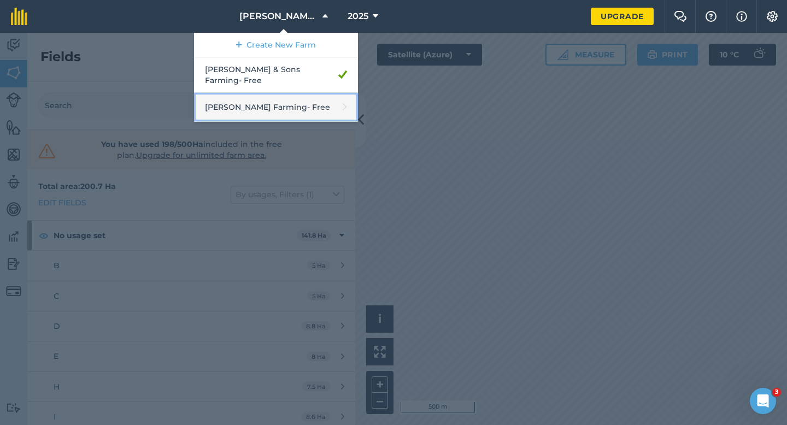
click at [326, 93] on link "[PERSON_NAME] Farming - Free" at bounding box center [276, 107] width 164 height 29
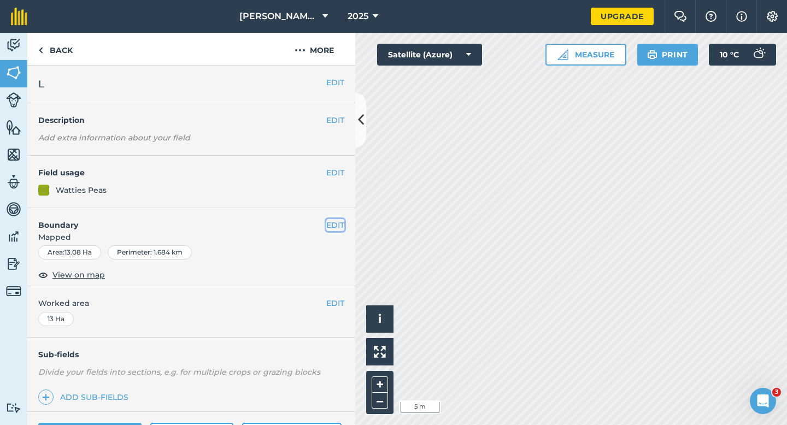
click at [339, 220] on button "EDIT" at bounding box center [335, 225] width 18 height 12
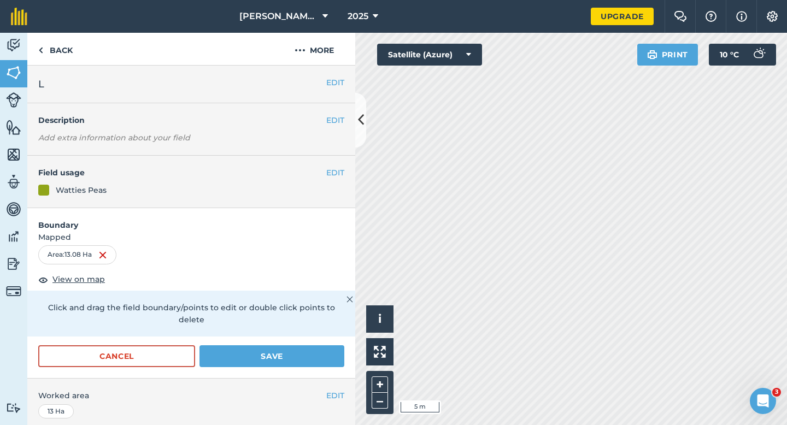
click at [332, 330] on form "Boundary Mapped Area : 13.08 Ha View on map Click and drag the field boundary/p…" at bounding box center [191, 293] width 328 height 170
click at [332, 333] on form "Boundary Mapped Area : 13.08 Ha View on map Click and drag the field boundary/p…" at bounding box center [191, 293] width 328 height 170
click at [332, 345] on button "Save" at bounding box center [271, 356] width 145 height 22
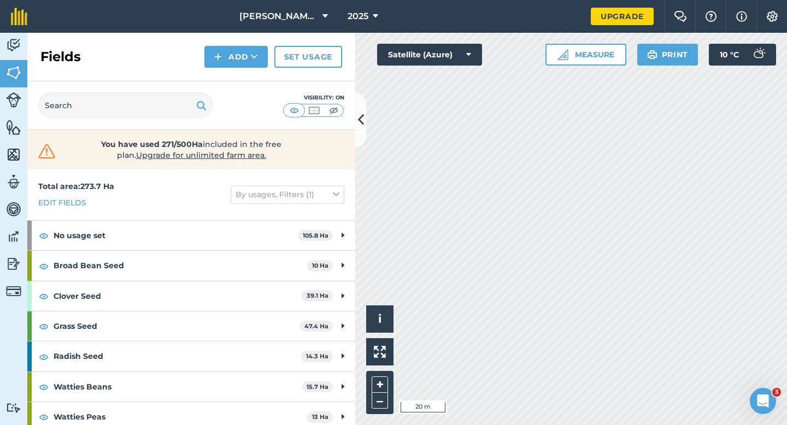
click at [377, 350] on div "Hello i © 2025 TomTom, Microsoft 20 m + – Satellite (Azure) Measure Print 10 ° C" at bounding box center [571, 229] width 432 height 392
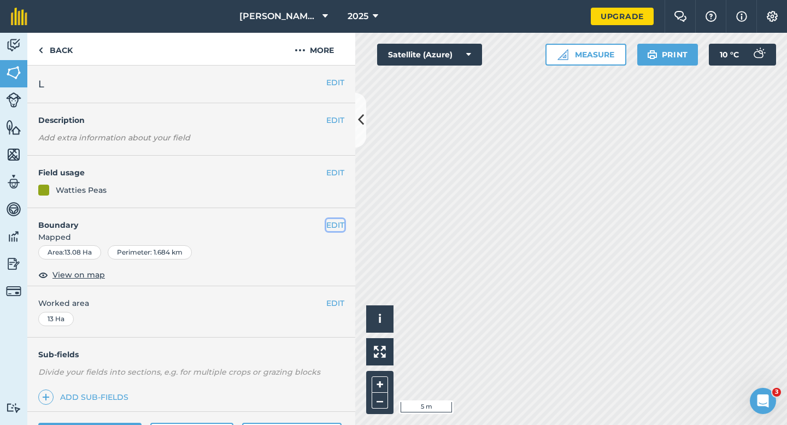
click at [334, 225] on button "EDIT" at bounding box center [335, 225] width 18 height 12
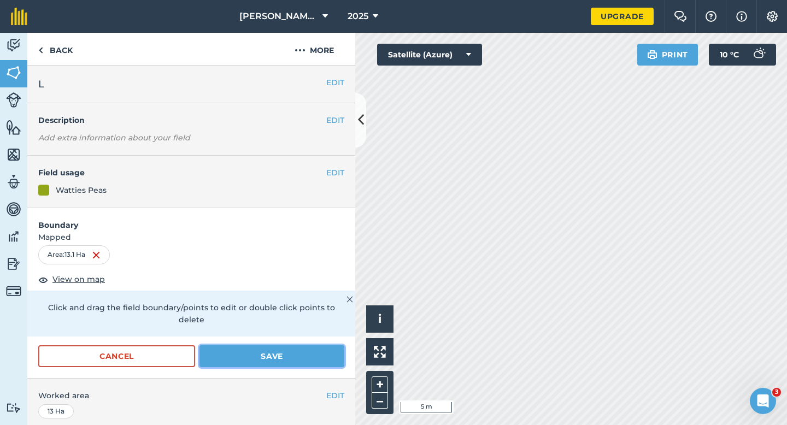
click at [314, 345] on button "Save" at bounding box center [271, 356] width 145 height 22
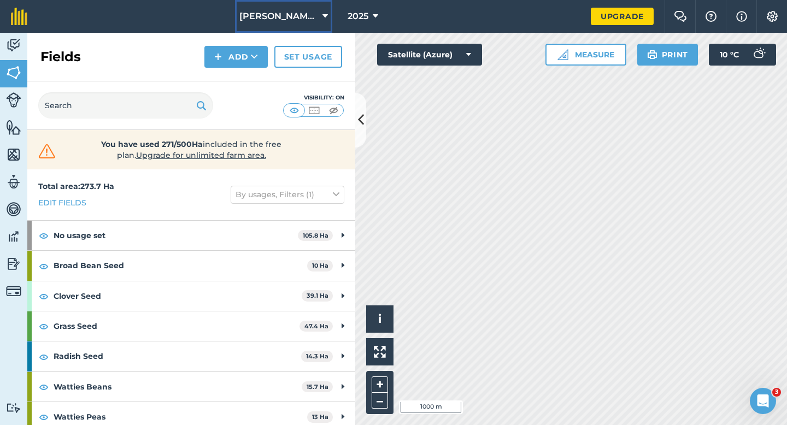
click at [295, 18] on span "[PERSON_NAME] Farming" at bounding box center [278, 16] width 79 height 13
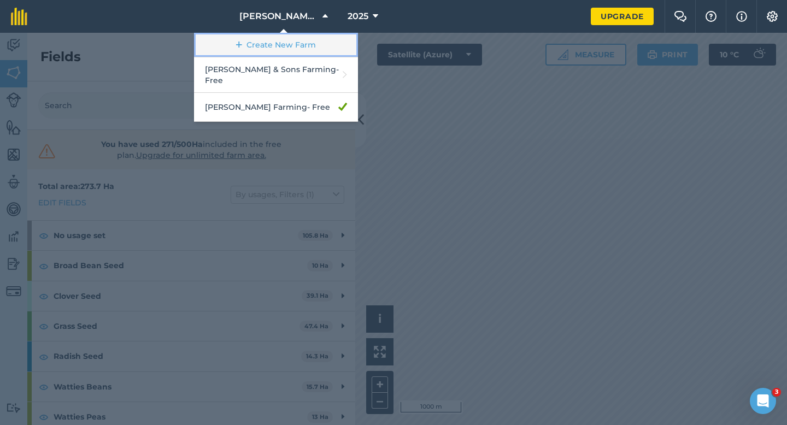
click at [291, 43] on link "Create New Farm" at bounding box center [276, 45] width 164 height 25
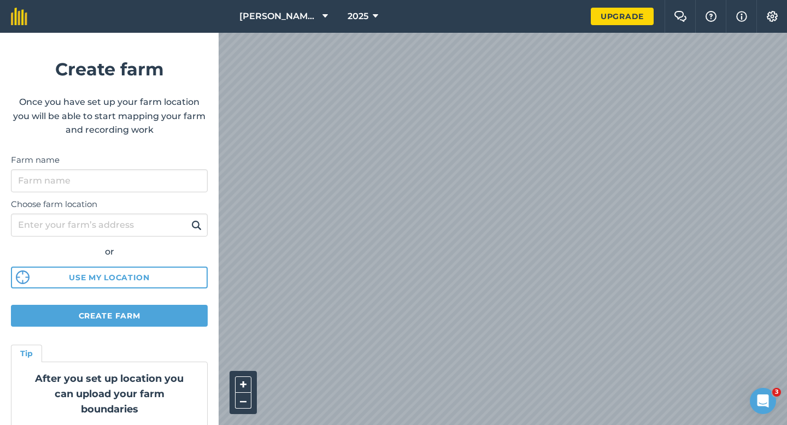
click at [96, 203] on label "Choose farm location" at bounding box center [109, 204] width 197 height 13
click at [96, 214] on input "Choose farm location" at bounding box center [109, 225] width 197 height 23
click at [96, 191] on input "Farm name" at bounding box center [109, 180] width 197 height 23
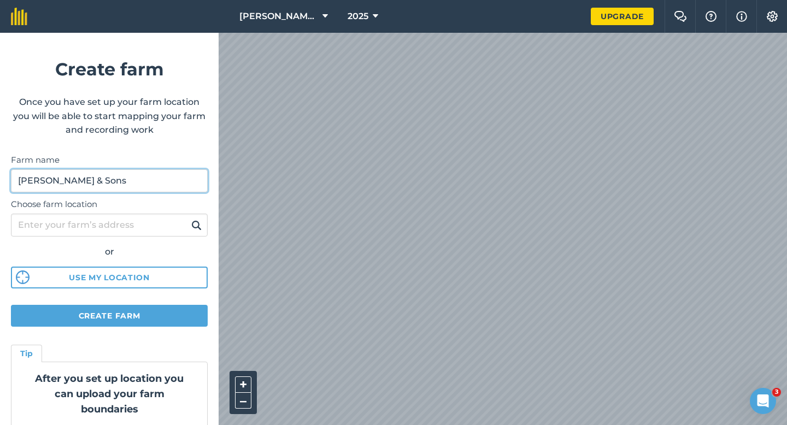
type input "[PERSON_NAME] & Sons"
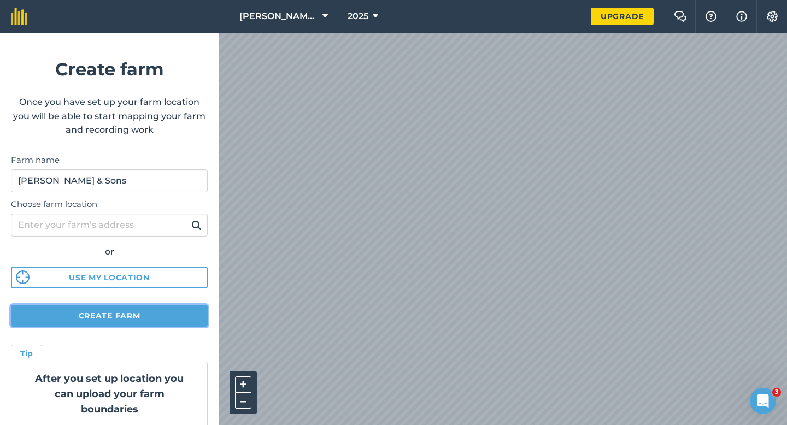
click at [167, 319] on button "Create farm" at bounding box center [109, 316] width 197 height 22
click at [166, 308] on button "Create farm" at bounding box center [109, 316] width 197 height 22
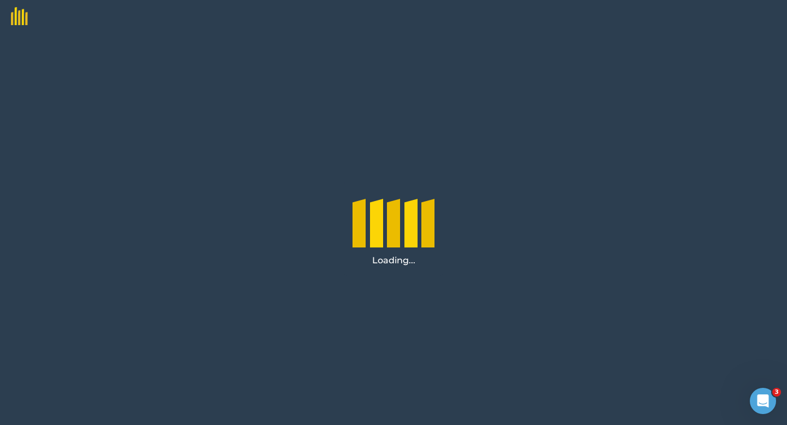
click at [171, 307] on div "Loading..." at bounding box center [393, 229] width 787 height 392
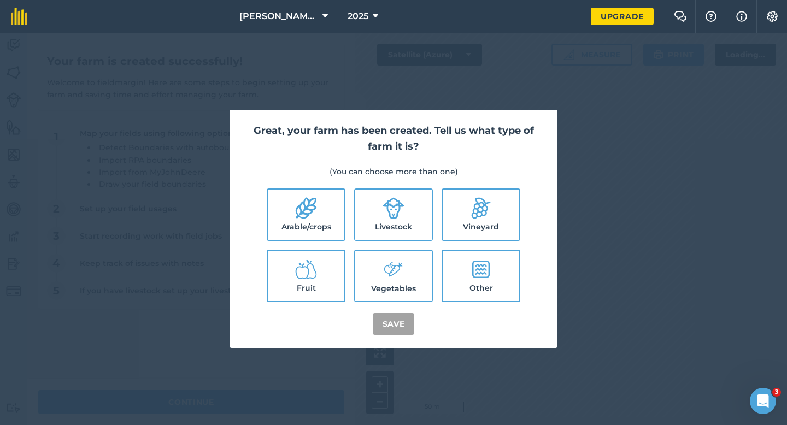
click at [294, 212] on label "Arable/crops" at bounding box center [306, 215] width 77 height 50
checkbox input "true"
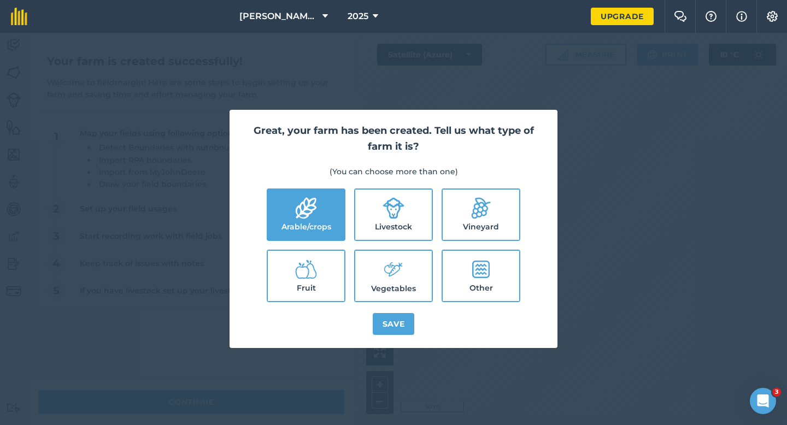
click at [406, 244] on ul "Arable/crops Livestock Vineyard Fruit Vegetables Other" at bounding box center [394, 246] width 302 height 114
click at [406, 289] on label "Vegetables" at bounding box center [393, 276] width 77 height 50
checkbox input "true"
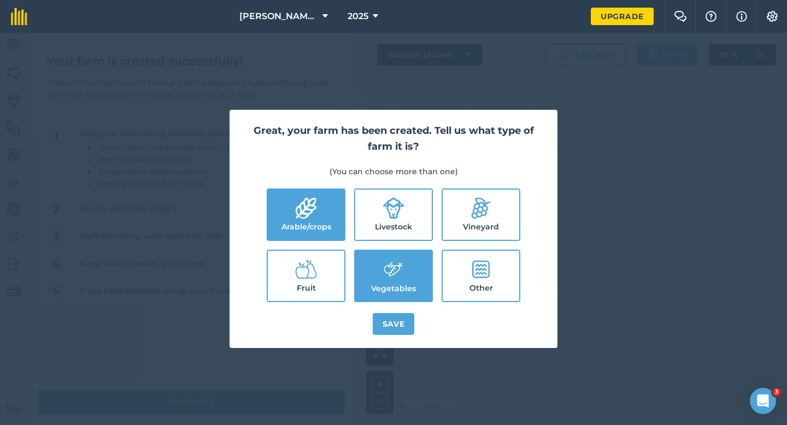
click at [399, 221] on label "Livestock" at bounding box center [393, 215] width 77 height 50
checkbox input "true"
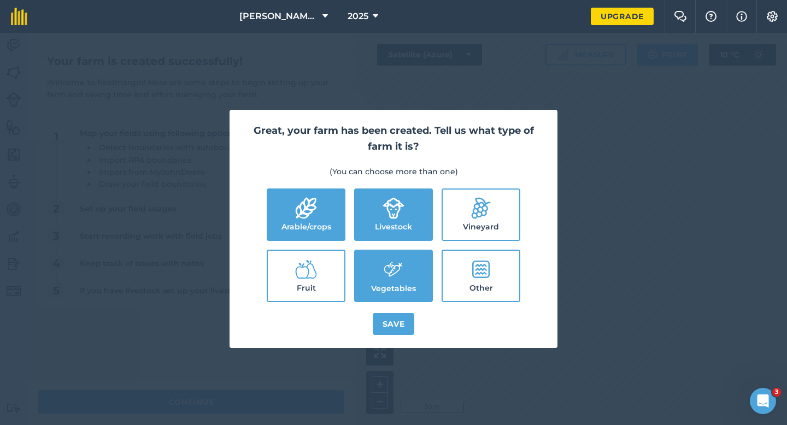
click at [399, 306] on div "Great, your farm has been created. Tell us what type of farm it is? (You can ch…" at bounding box center [394, 229] width 328 height 238
click at [399, 318] on button "Save" at bounding box center [394, 324] width 42 height 22
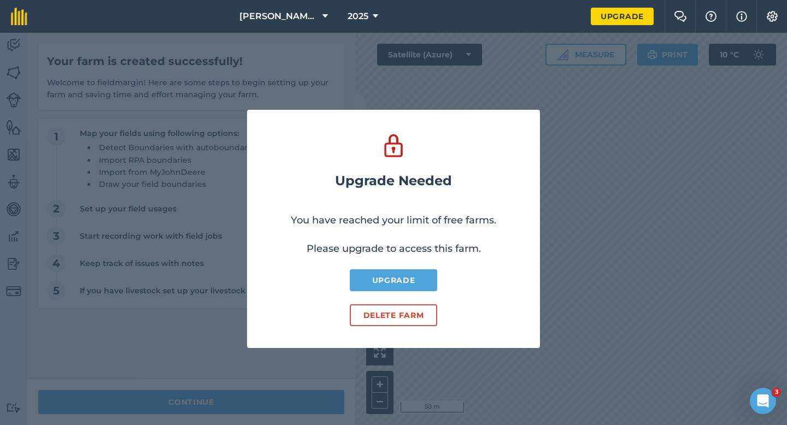
click at [343, 396] on div "Upgrade Needed You have reached your limit of free farms. Please upgrade to acc…" at bounding box center [393, 229] width 787 height 392
drag, startPoint x: 373, startPoint y: 336, endPoint x: 373, endPoint y: 328, distance: 8.2
click at [373, 336] on div "Upgrade Needed You have reached your limit of free farms. Please upgrade to acc…" at bounding box center [393, 229] width 293 height 238
click at [373, 328] on div "Upgrade Needed You have reached your limit of free farms. Please upgrade to acc…" at bounding box center [393, 229] width 293 height 238
click at [373, 324] on button "Delete farm" at bounding box center [393, 315] width 87 height 22
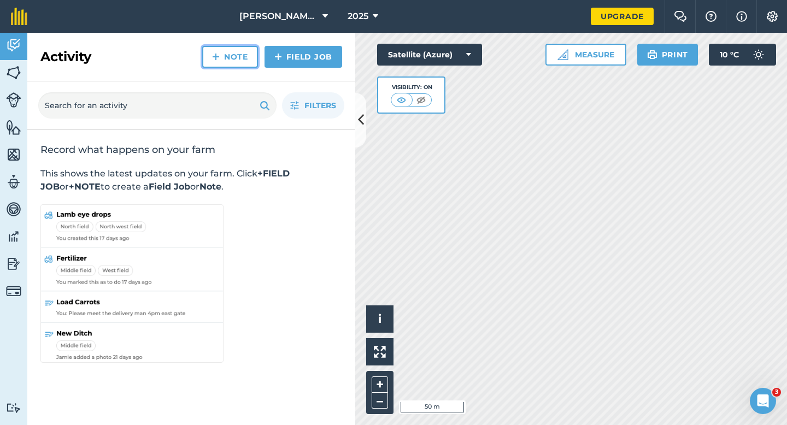
click at [234, 55] on link "Note" at bounding box center [230, 57] width 56 height 22
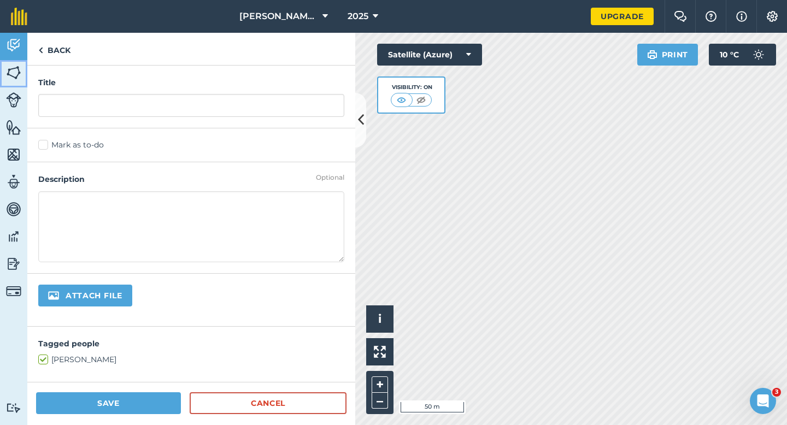
click at [11, 61] on link "Fields" at bounding box center [13, 73] width 27 height 27
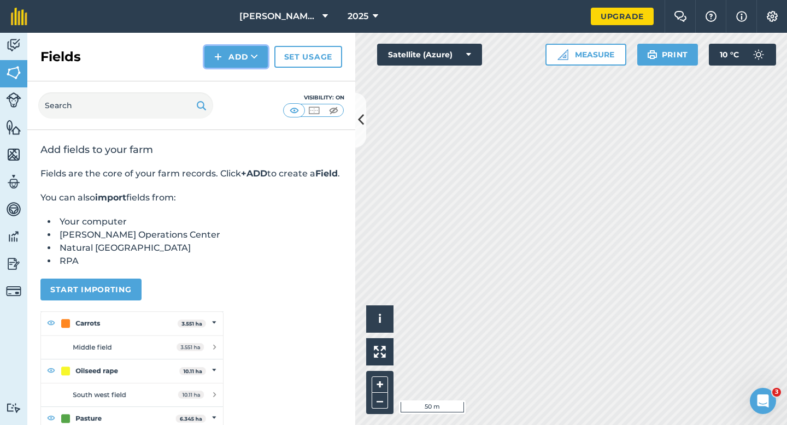
click at [222, 55] on img at bounding box center [218, 56] width 8 height 13
click at [232, 89] on link "Draw" at bounding box center [236, 81] width 60 height 24
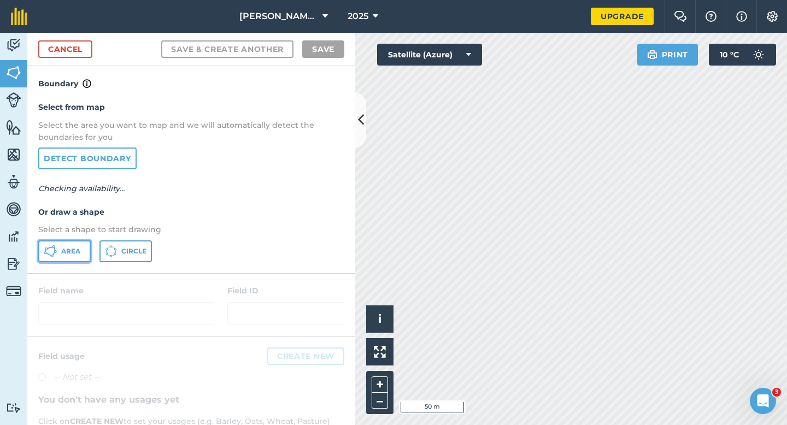
click at [73, 246] on button "Area" at bounding box center [64, 251] width 52 height 22
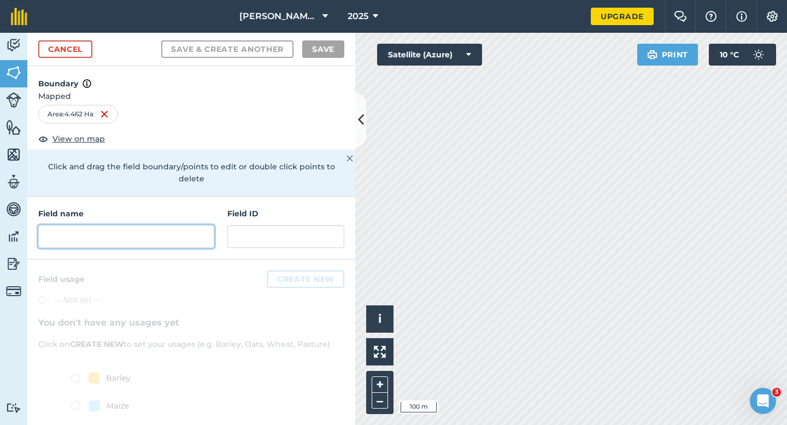
click at [189, 225] on input "text" at bounding box center [126, 236] width 176 height 23
click at [101, 54] on div "Cancel Save & Create Another Save" at bounding box center [191, 49] width 328 height 33
click at [93, 54] on div "Cancel Save & Create Another Save" at bounding box center [191, 49] width 328 height 33
click at [86, 54] on link "Cancel" at bounding box center [65, 48] width 54 height 17
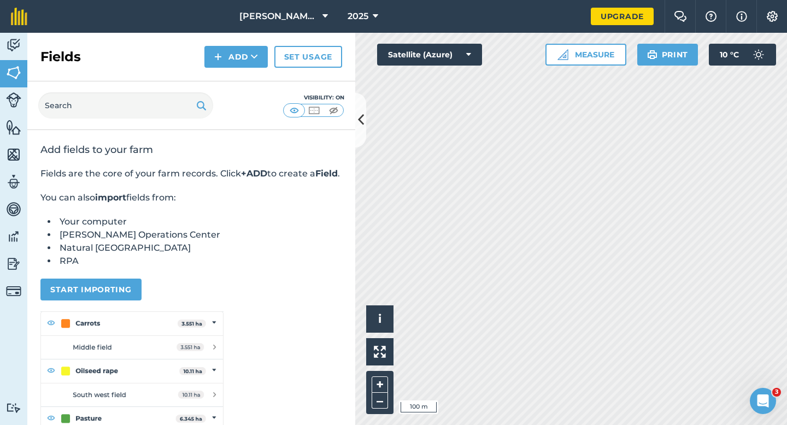
click at [243, 69] on div "Fields Add Set usage" at bounding box center [191, 57] width 328 height 49
click at [243, 57] on button "Add" at bounding box center [235, 57] width 63 height 22
click at [243, 81] on link "Draw" at bounding box center [236, 81] width 60 height 24
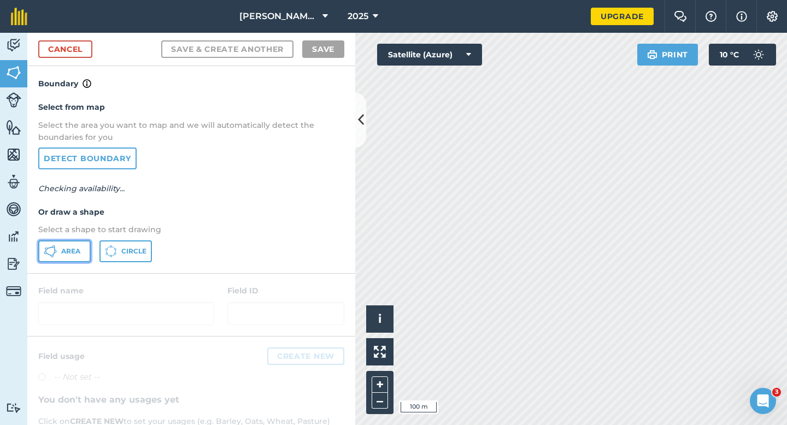
click at [62, 252] on span "Area" at bounding box center [70, 251] width 19 height 9
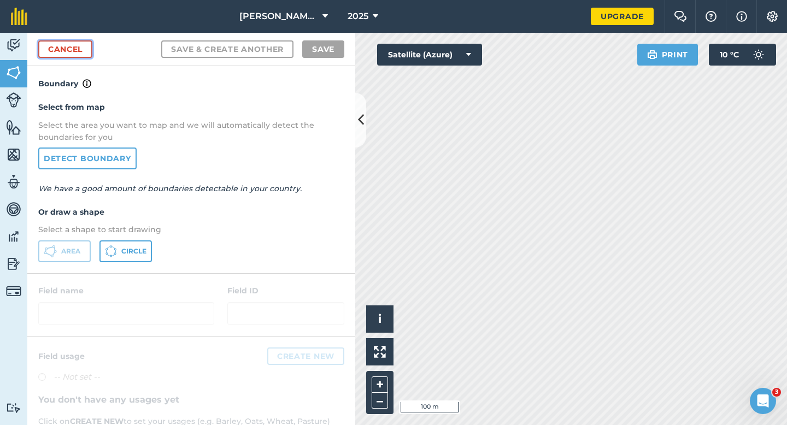
click at [51, 50] on link "Cancel" at bounding box center [65, 48] width 54 height 17
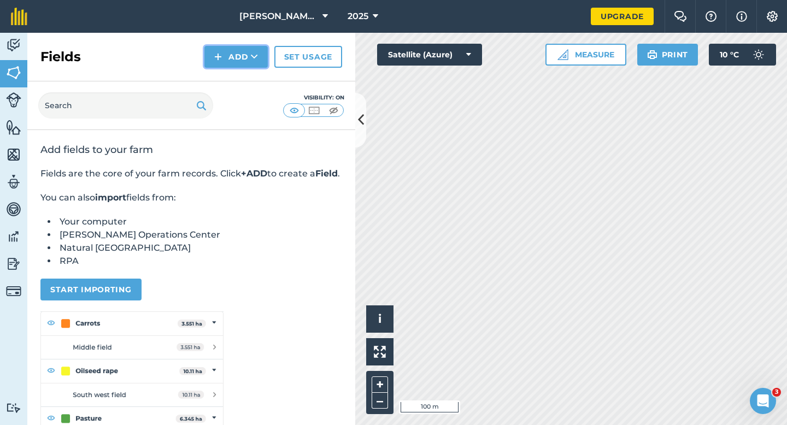
click at [236, 60] on button "Add" at bounding box center [235, 57] width 63 height 22
click at [236, 80] on link "Draw" at bounding box center [236, 81] width 60 height 24
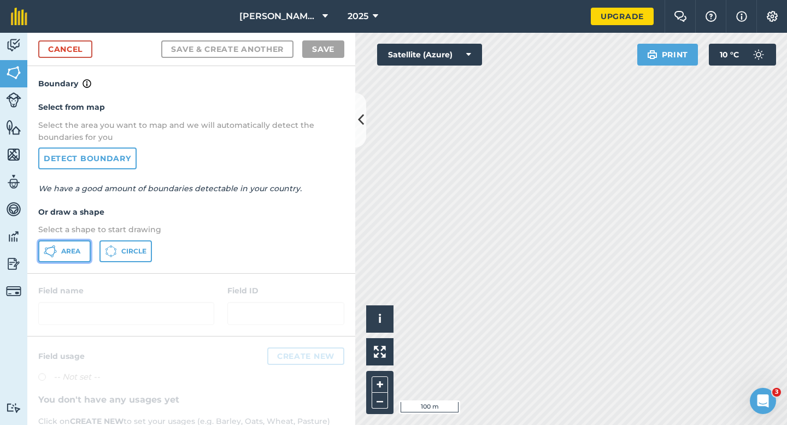
click at [74, 252] on span "Area" at bounding box center [70, 251] width 19 height 9
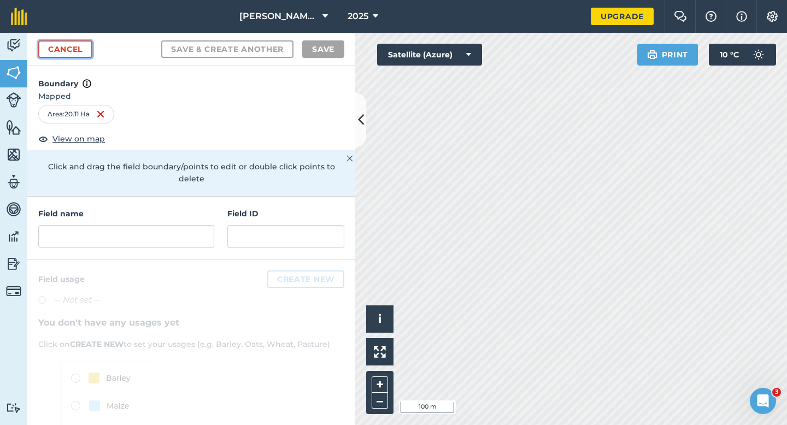
click at [84, 54] on link "Cancel" at bounding box center [65, 48] width 54 height 17
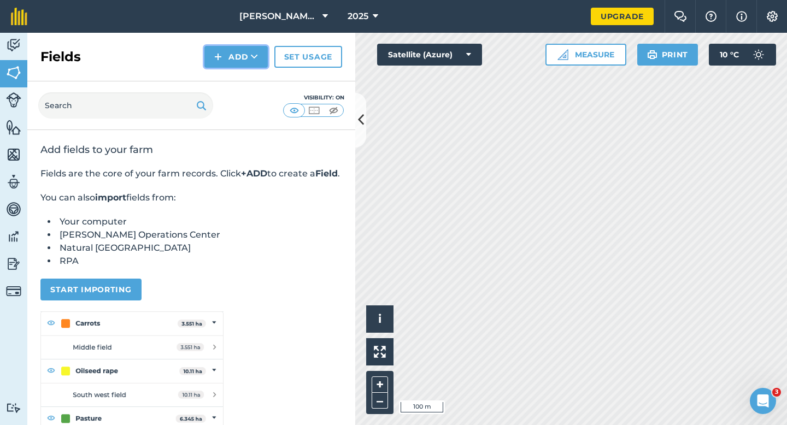
click at [245, 60] on button "Add" at bounding box center [235, 57] width 63 height 22
click at [245, 81] on link "Draw" at bounding box center [236, 81] width 60 height 24
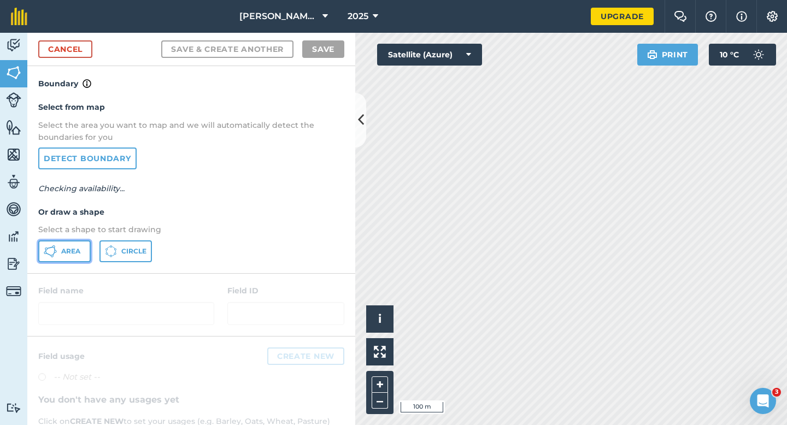
click at [71, 247] on span "Area" at bounding box center [70, 251] width 19 height 9
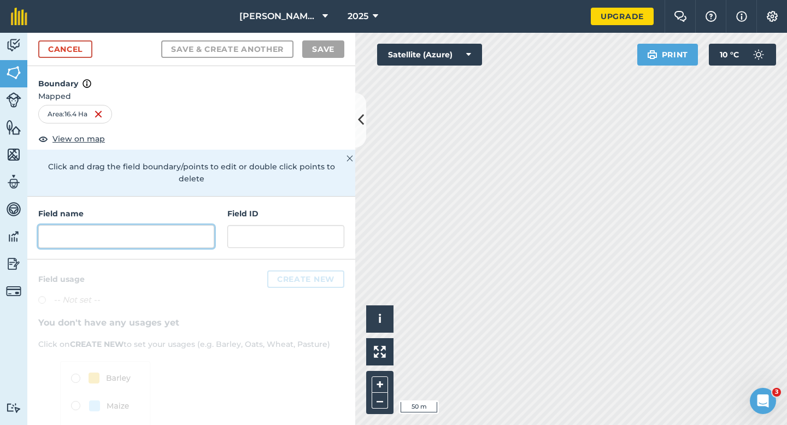
click at [198, 225] on input "text" at bounding box center [126, 236] width 176 height 23
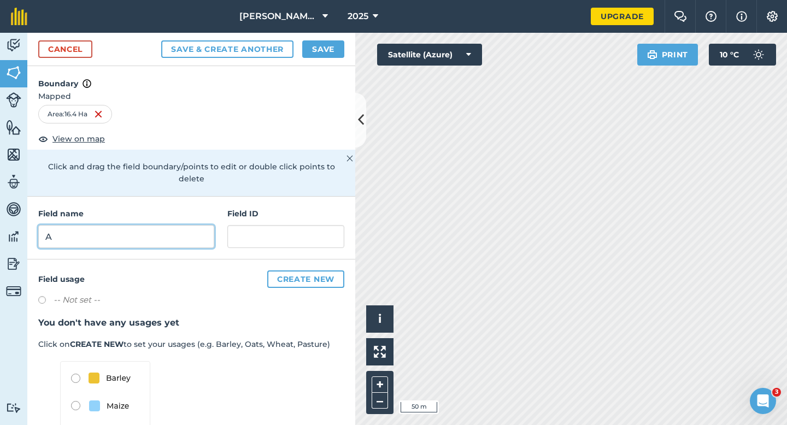
type input "A"
click at [313, 42] on button "Save" at bounding box center [323, 48] width 42 height 17
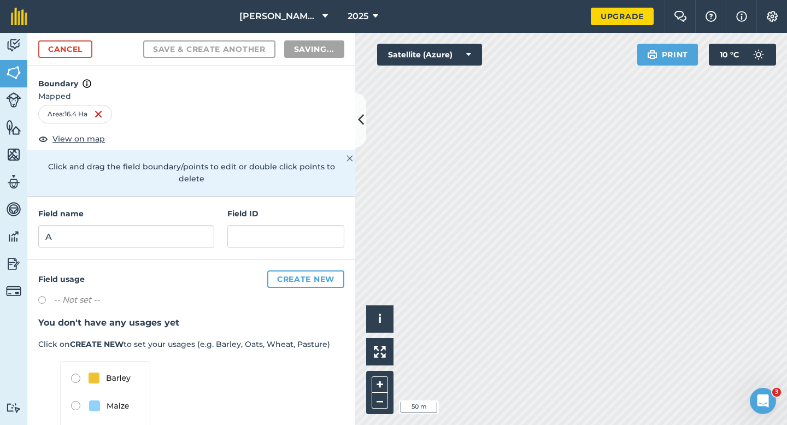
click at [346, 115] on div "Activity Fields Livestock Features Maps Team Vehicles Data Reporting Billing Tu…" at bounding box center [393, 229] width 787 height 392
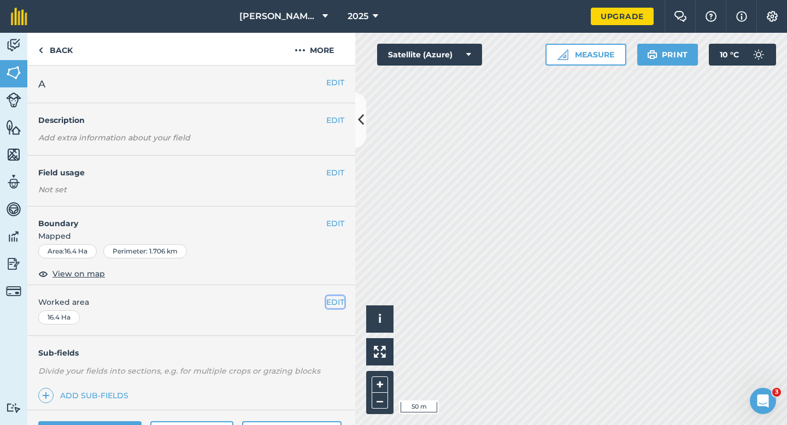
click at [339, 301] on button "EDIT" at bounding box center [335, 302] width 18 height 12
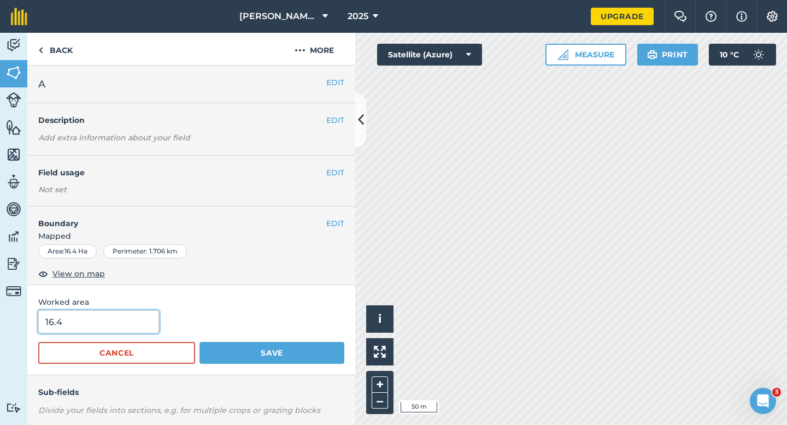
click at [102, 317] on input "16.4" at bounding box center [98, 321] width 121 height 23
click at [199, 342] on button "Save" at bounding box center [271, 353] width 145 height 22
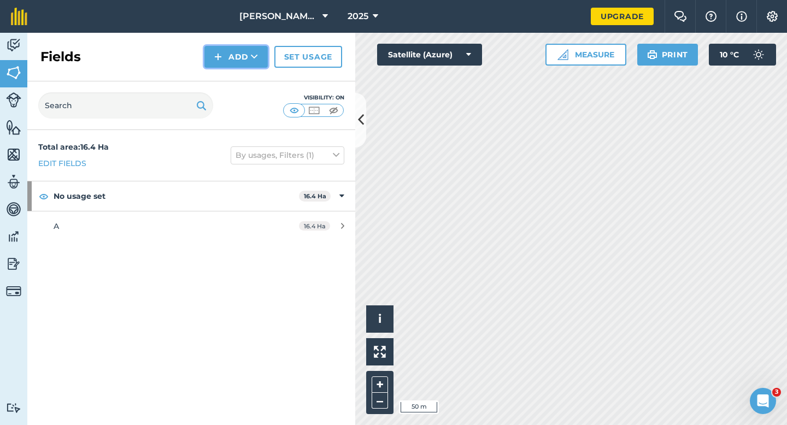
click at [243, 54] on button "Add" at bounding box center [235, 57] width 63 height 22
click at [243, 82] on link "Draw" at bounding box center [236, 81] width 60 height 24
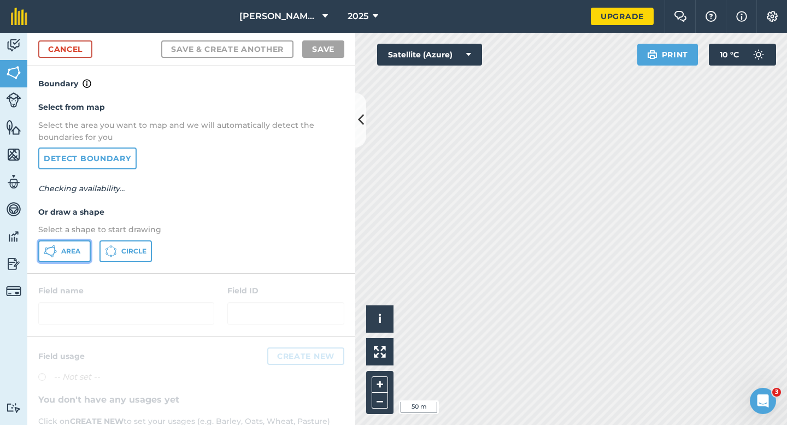
click at [74, 252] on span "Area" at bounding box center [70, 251] width 19 height 9
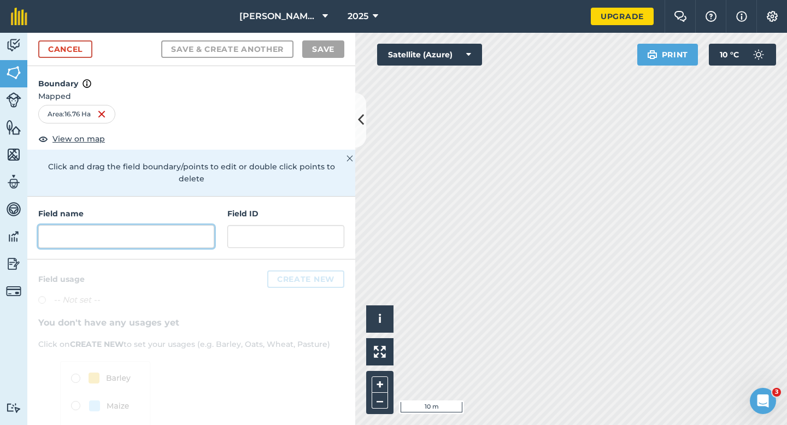
click at [196, 225] on input "text" at bounding box center [126, 236] width 176 height 23
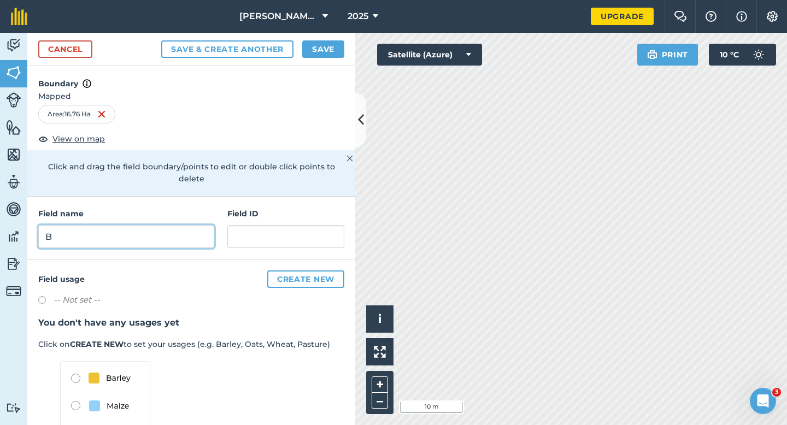
type input "B"
click at [313, 43] on button "Save" at bounding box center [323, 48] width 42 height 17
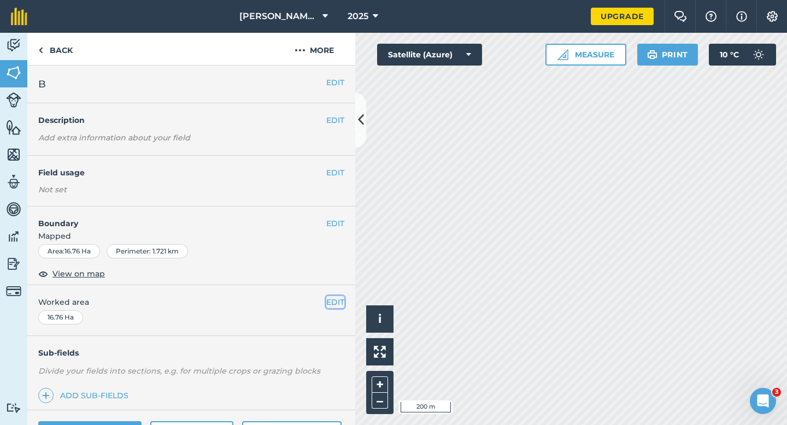
click at [340, 297] on button "EDIT" at bounding box center [335, 302] width 18 height 12
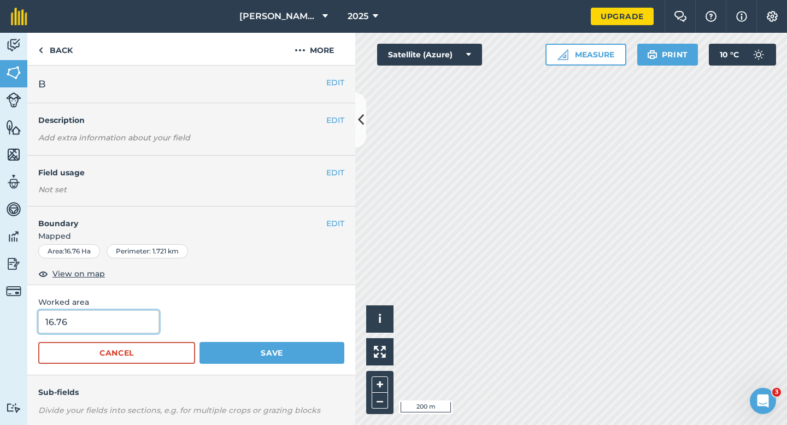
click at [127, 328] on input "16.76" at bounding box center [98, 321] width 121 height 23
type input "16.8"
click at [199, 342] on button "Save" at bounding box center [271, 353] width 145 height 22
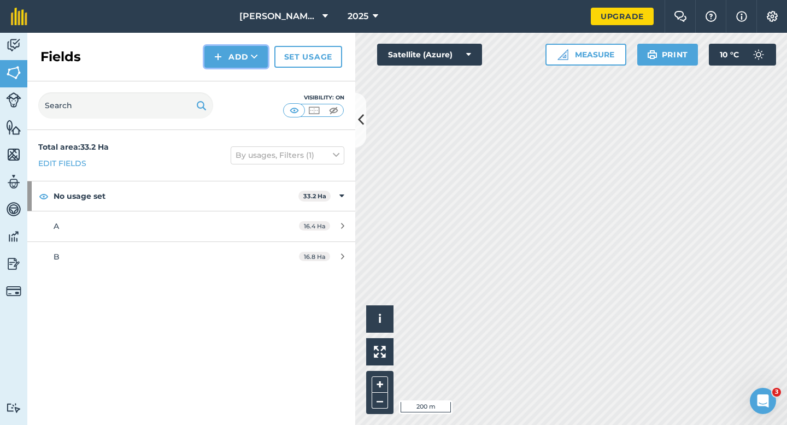
click at [236, 61] on button "Add" at bounding box center [235, 57] width 63 height 22
click at [236, 80] on link "Draw" at bounding box center [236, 81] width 60 height 24
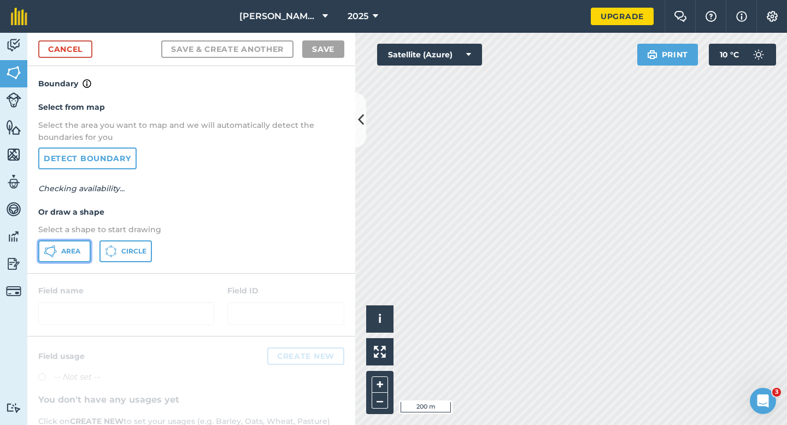
click at [69, 255] on button "Area" at bounding box center [64, 251] width 52 height 22
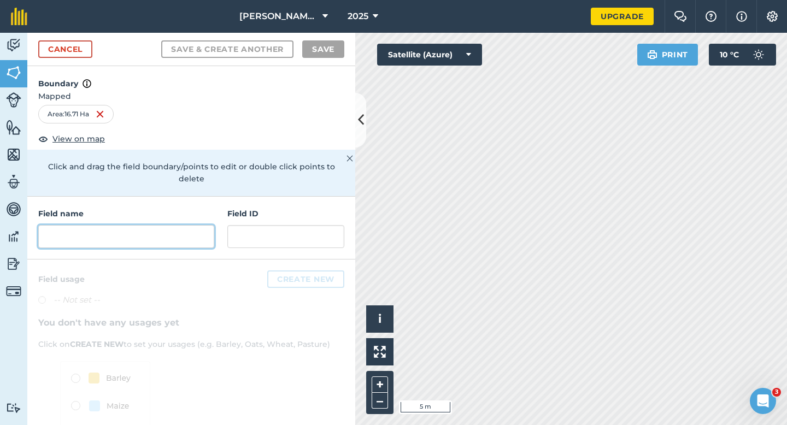
click at [196, 225] on input "text" at bounding box center [126, 236] width 176 height 23
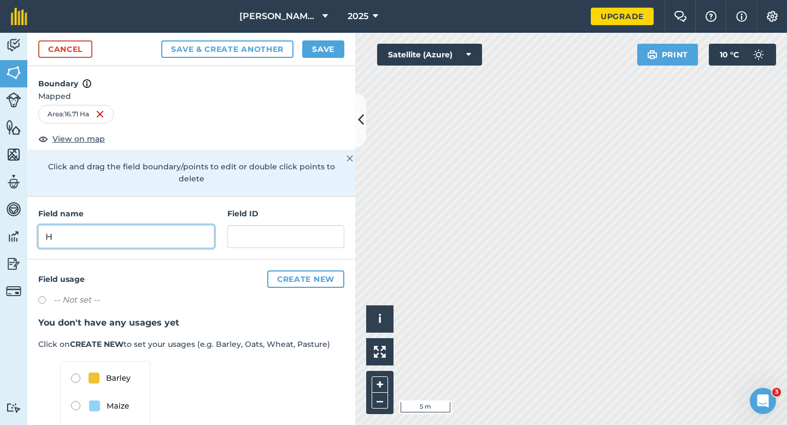
type input "H"
click at [325, 42] on button "Save" at bounding box center [323, 48] width 42 height 17
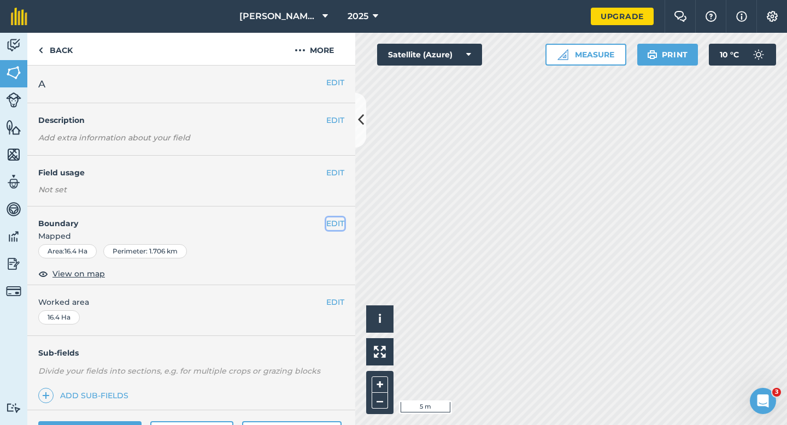
click at [342, 222] on button "EDIT" at bounding box center [335, 223] width 18 height 12
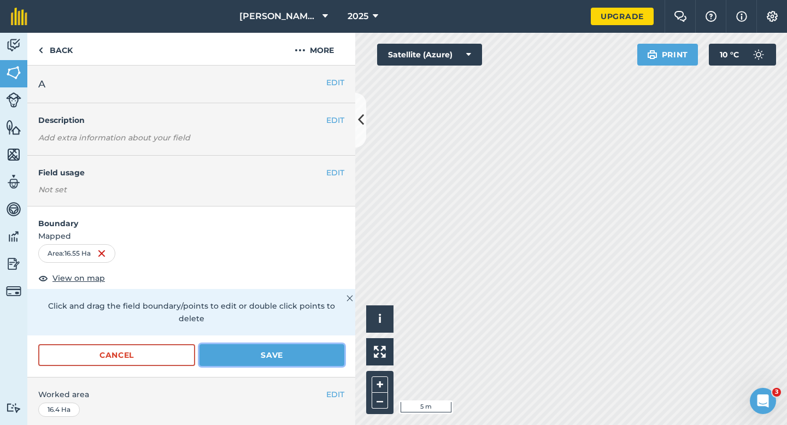
click at [250, 346] on button "Save" at bounding box center [271, 355] width 145 height 22
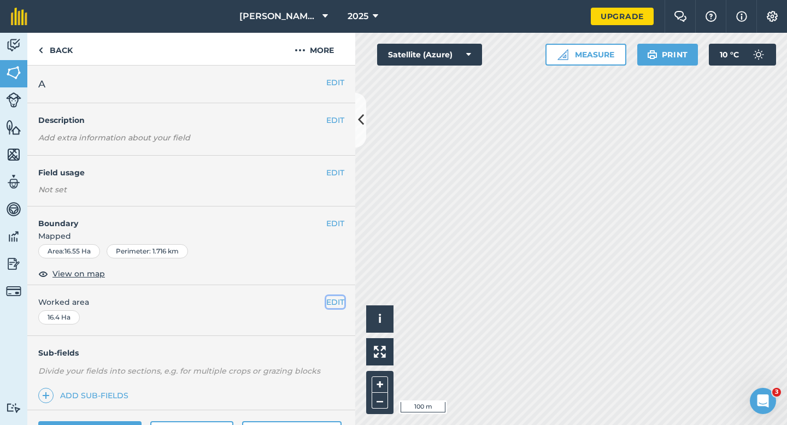
click at [335, 300] on button "EDIT" at bounding box center [335, 302] width 18 height 12
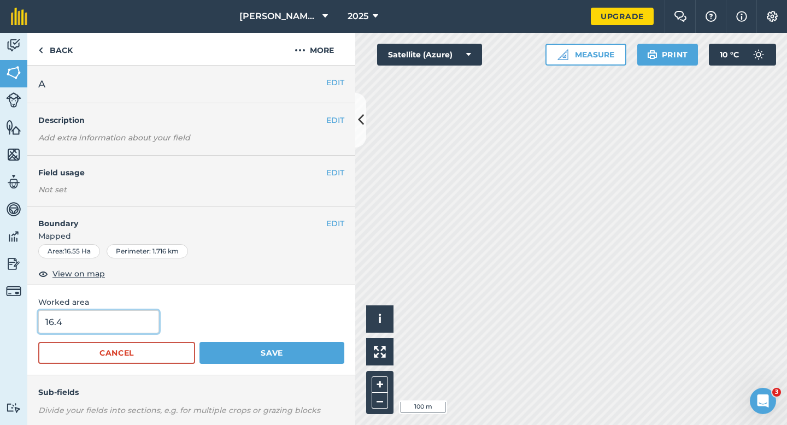
click at [116, 321] on input "16.4" at bounding box center [98, 321] width 121 height 23
type input "16.5"
click at [199, 342] on button "Save" at bounding box center [271, 353] width 145 height 22
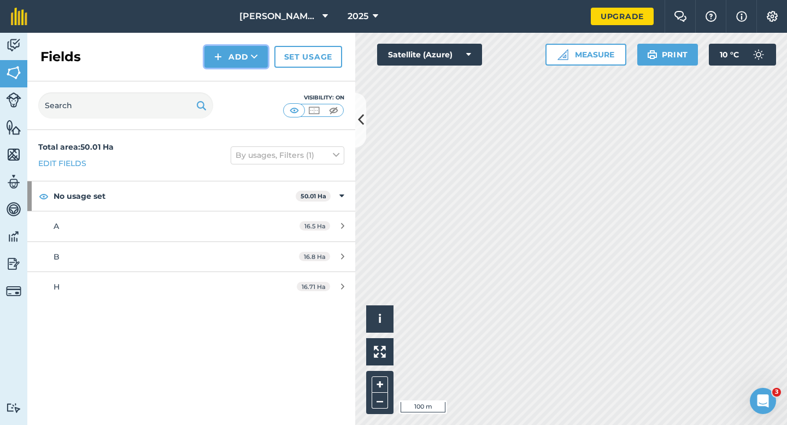
click at [236, 66] on button "Add" at bounding box center [235, 57] width 63 height 22
click at [236, 81] on link "Draw" at bounding box center [236, 81] width 60 height 24
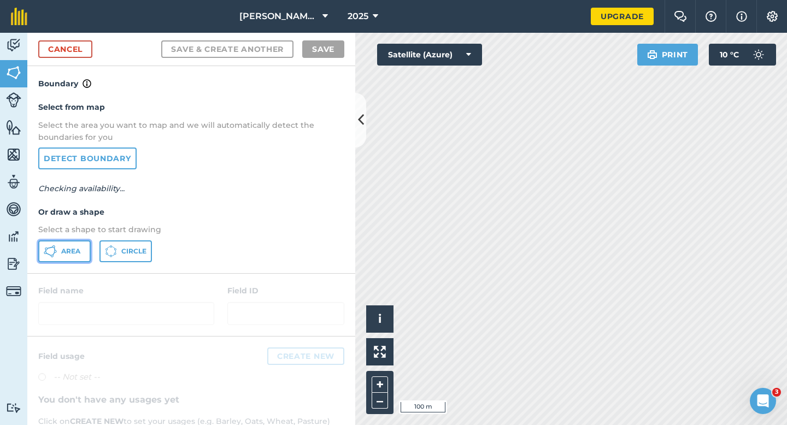
click at [54, 259] on button "Area" at bounding box center [64, 251] width 52 height 22
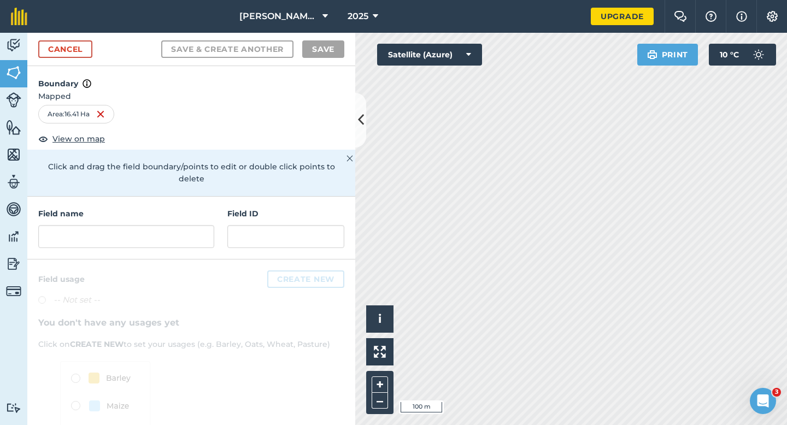
click at [158, 239] on div "Field name Field ID" at bounding box center [191, 228] width 328 height 63
click at [159, 231] on input "text" at bounding box center [126, 236] width 176 height 23
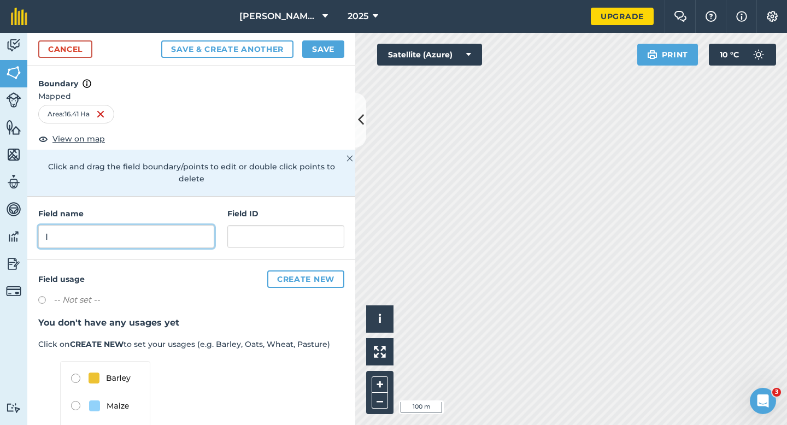
type input "I"
click at [322, 54] on button "Save" at bounding box center [323, 48] width 42 height 17
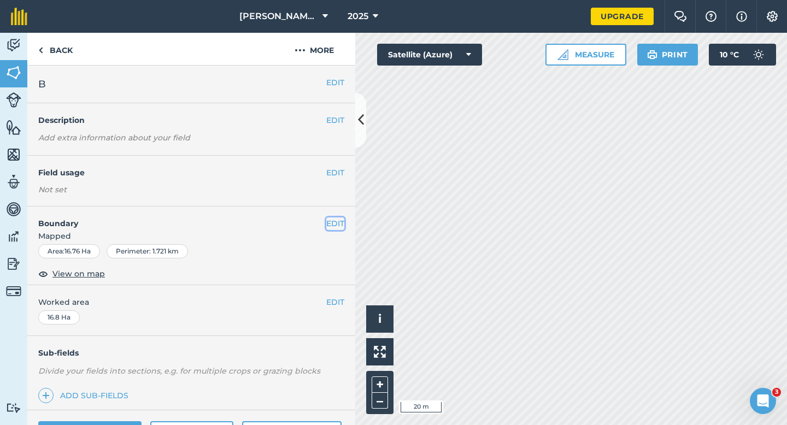
click at [338, 227] on button "EDIT" at bounding box center [335, 223] width 18 height 12
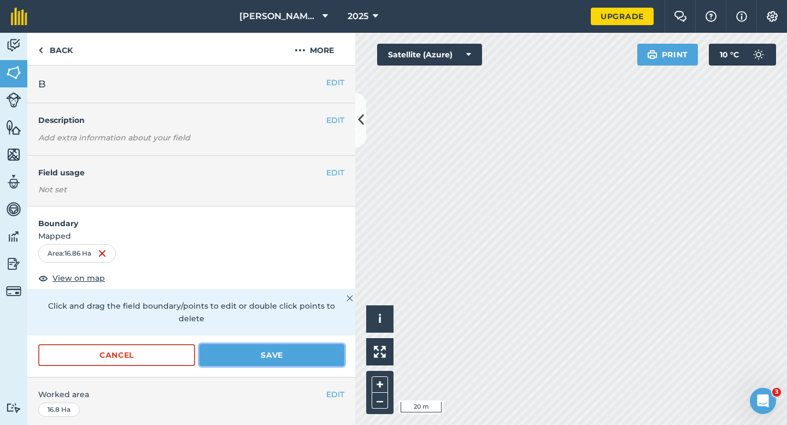
click at [308, 347] on button "Save" at bounding box center [271, 355] width 145 height 22
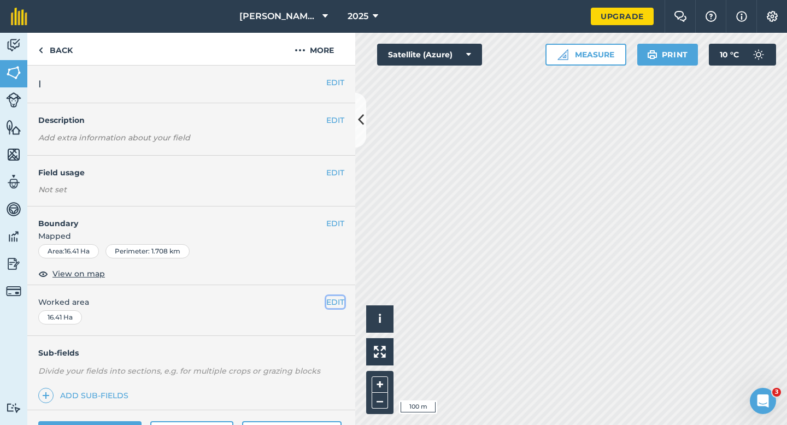
click at [332, 307] on button "EDIT" at bounding box center [335, 302] width 18 height 12
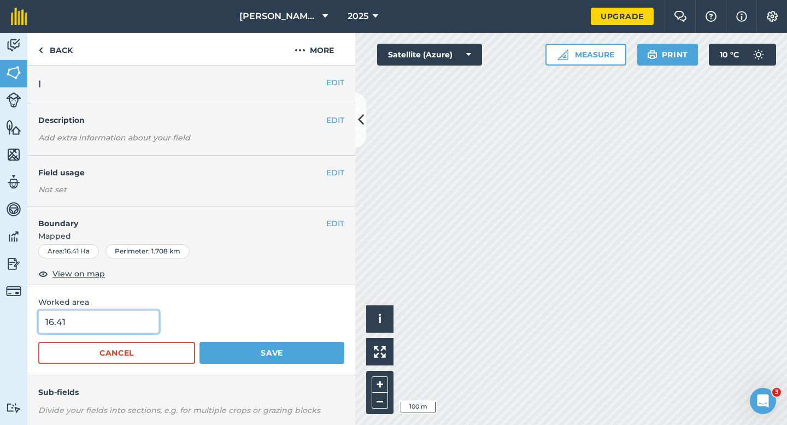
click at [138, 325] on input "16.41" at bounding box center [98, 321] width 121 height 23
type input "16.4"
click at [199, 342] on button "Save" at bounding box center [271, 353] width 145 height 22
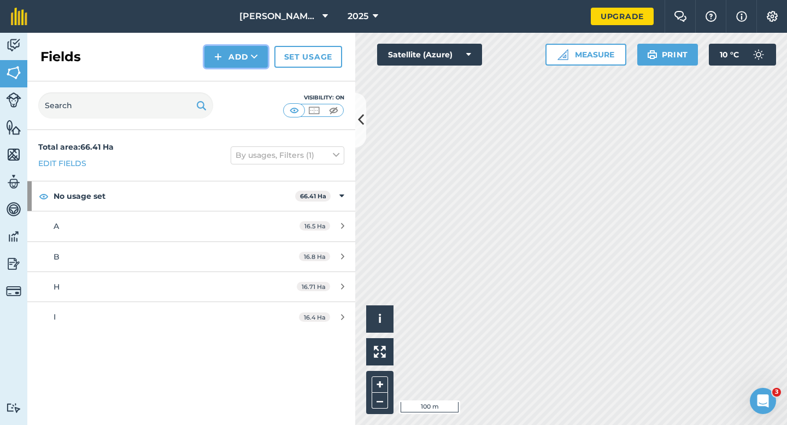
click at [208, 66] on button "Add" at bounding box center [235, 57] width 63 height 22
click at [214, 82] on link "Draw" at bounding box center [236, 81] width 60 height 24
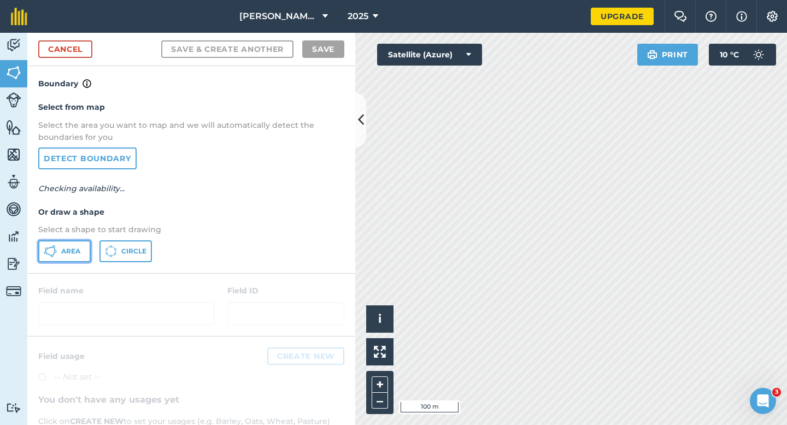
click at [75, 247] on span "Area" at bounding box center [70, 251] width 19 height 9
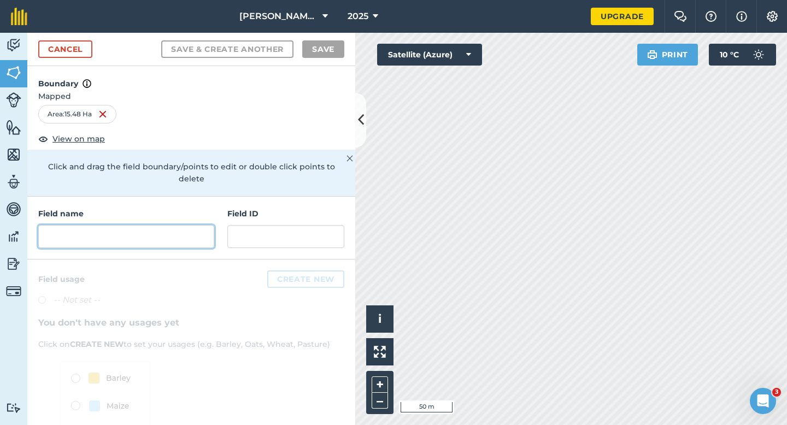
click at [104, 227] on input "text" at bounding box center [126, 236] width 176 height 23
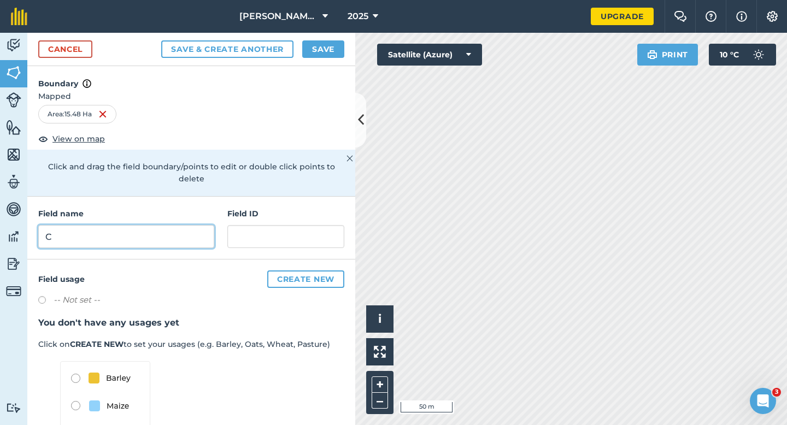
type input "C"
click at [316, 45] on button "Save" at bounding box center [323, 48] width 42 height 17
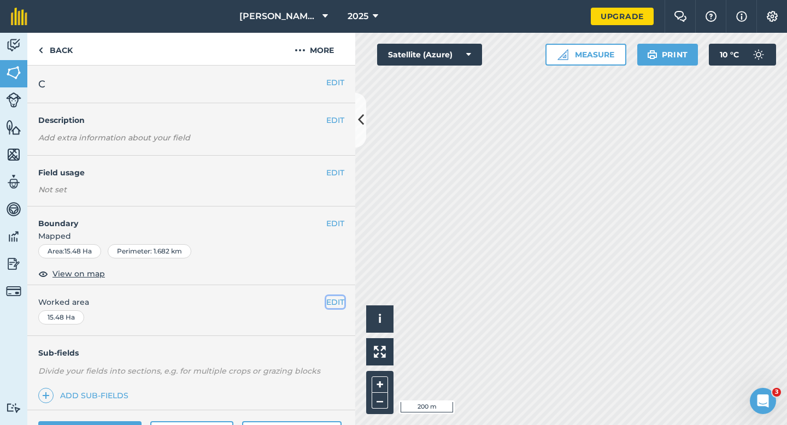
click at [326, 305] on button "EDIT" at bounding box center [335, 302] width 18 height 12
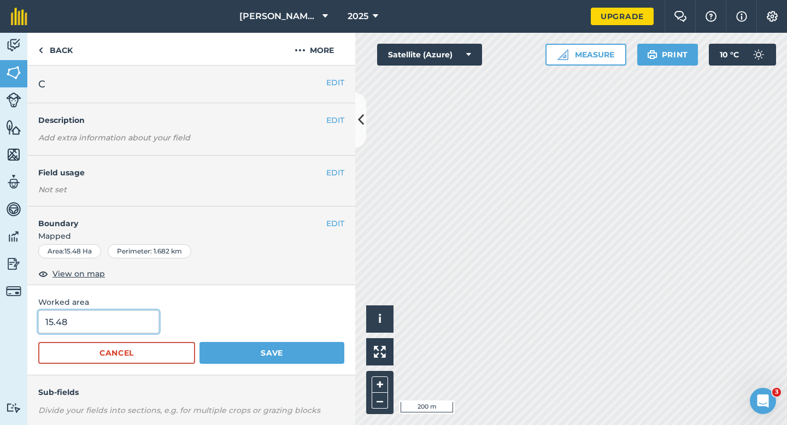
click at [122, 319] on input "15.48" at bounding box center [98, 321] width 121 height 23
type input "15.5"
click at [199, 342] on button "Save" at bounding box center [271, 353] width 145 height 22
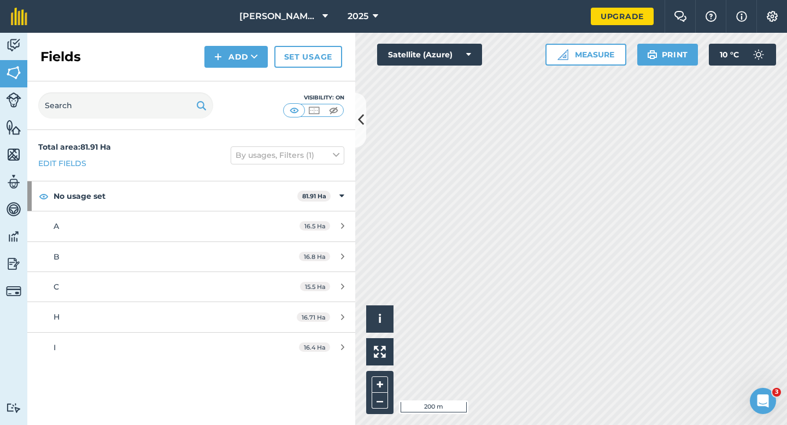
click at [202, 61] on div "Fields Add Set usage" at bounding box center [191, 57] width 328 height 49
click at [220, 75] on div "Fields Add Set usage" at bounding box center [191, 57] width 328 height 49
click at [220, 72] on div "Fields Add Set usage" at bounding box center [191, 57] width 328 height 49
click at [220, 67] on button "Add" at bounding box center [235, 57] width 63 height 22
click at [220, 76] on link "Draw" at bounding box center [236, 81] width 60 height 24
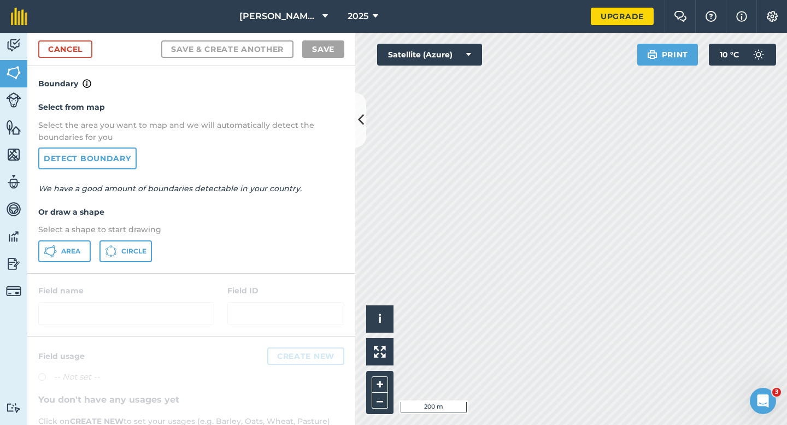
click at [70, 268] on div "Select from map Select the area you want to map and we will automatically detec…" at bounding box center [191, 181] width 328 height 183
click at [70, 256] on button "Area" at bounding box center [64, 251] width 52 height 22
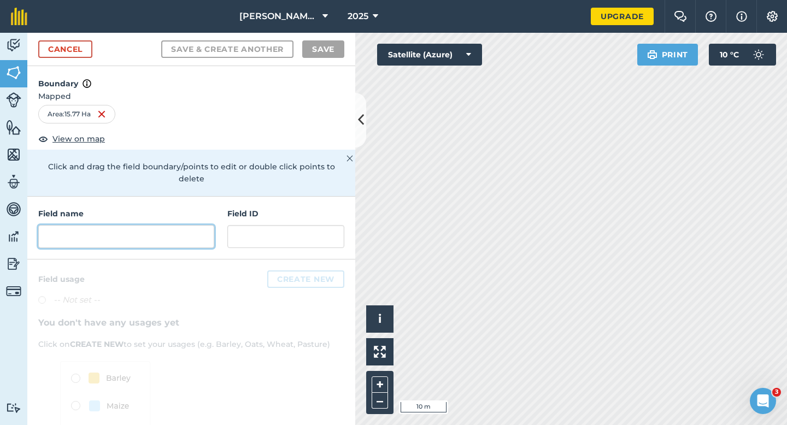
click at [201, 230] on input "text" at bounding box center [126, 236] width 176 height 23
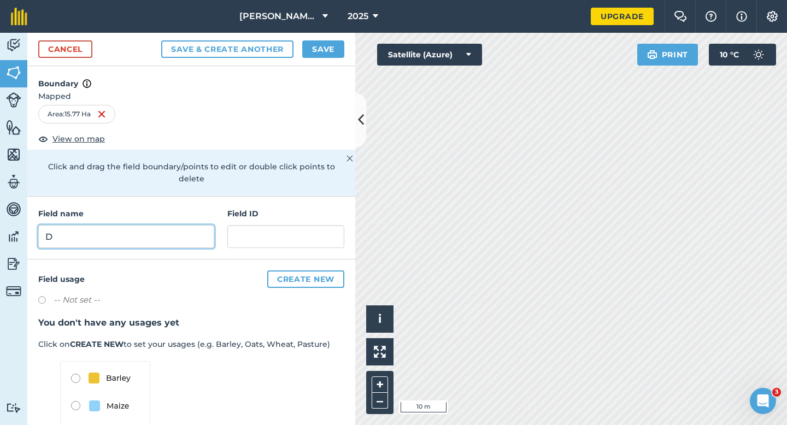
type input "D"
click at [324, 50] on button "Save" at bounding box center [323, 48] width 42 height 17
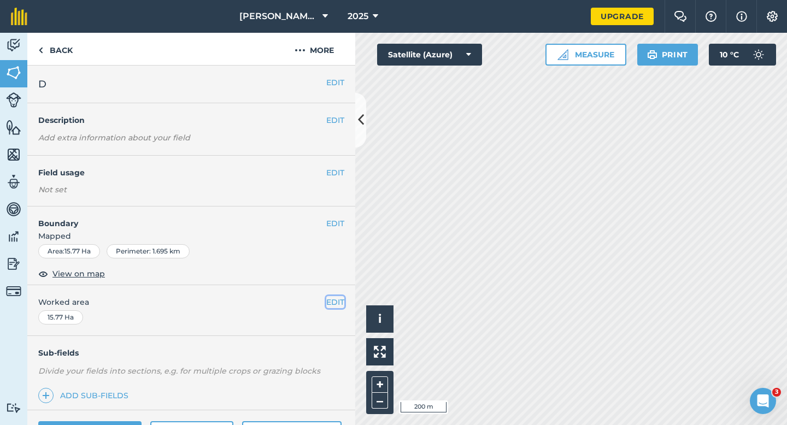
click at [338, 306] on button "EDIT" at bounding box center [335, 302] width 18 height 12
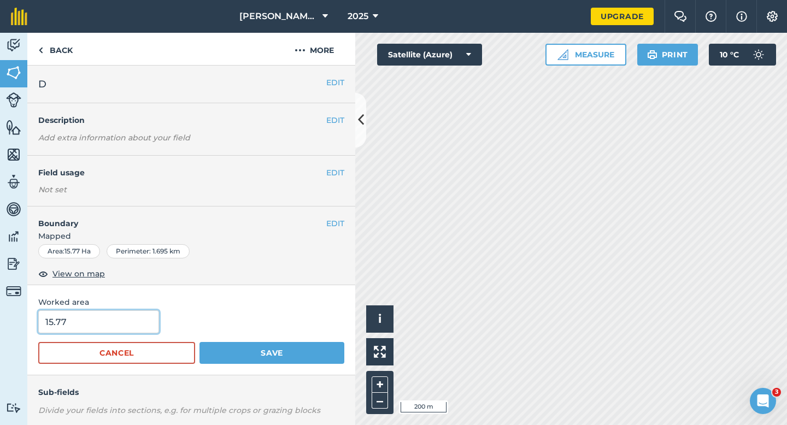
click at [79, 318] on input "15.77" at bounding box center [98, 321] width 121 height 23
type input "15.7"
click at [199, 342] on button "Save" at bounding box center [271, 353] width 145 height 22
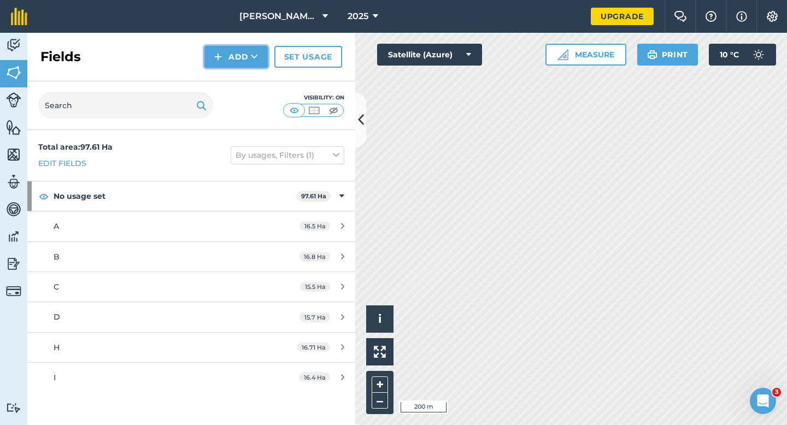
click at [240, 49] on button "Add" at bounding box center [235, 57] width 63 height 22
click at [240, 79] on link "Draw" at bounding box center [236, 81] width 60 height 24
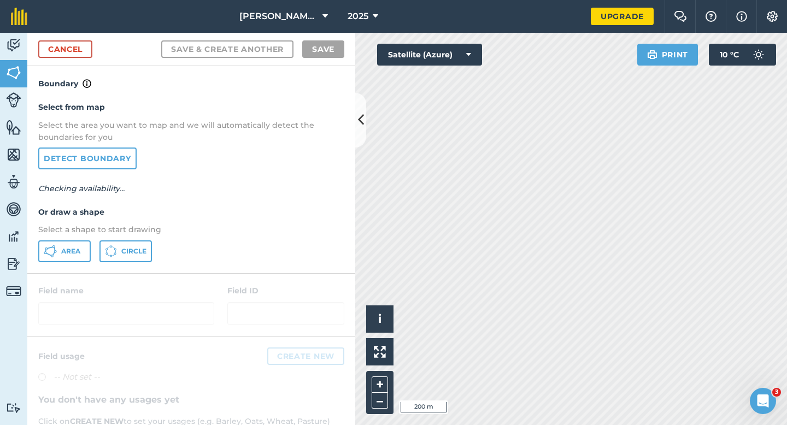
click at [74, 267] on div "Select from map Select the area you want to map and we will automatically detec…" at bounding box center [191, 181] width 328 height 183
click at [74, 259] on button "Area" at bounding box center [64, 251] width 52 height 22
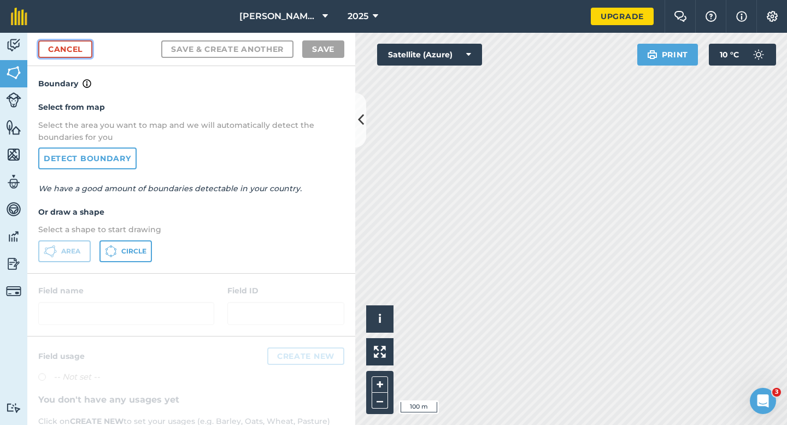
click at [74, 53] on link "Cancel" at bounding box center [65, 48] width 54 height 17
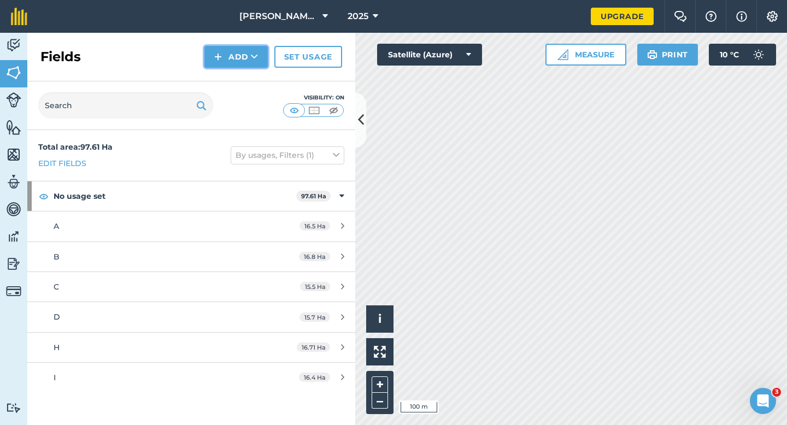
click at [242, 58] on button "Add" at bounding box center [235, 57] width 63 height 22
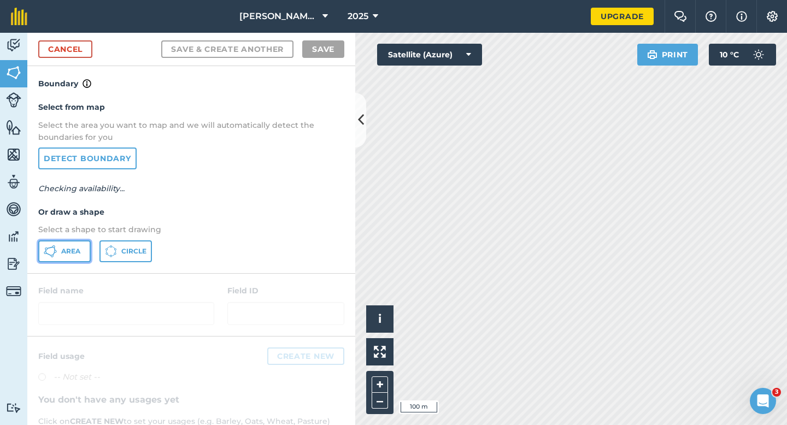
click at [82, 256] on button "Area" at bounding box center [64, 251] width 52 height 22
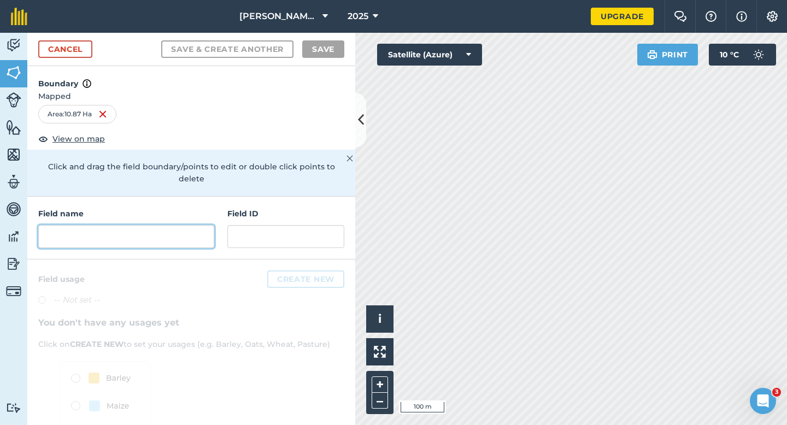
click at [187, 227] on input "text" at bounding box center [126, 236] width 176 height 23
click at [204, 225] on input "text" at bounding box center [126, 236] width 176 height 23
type input "H"
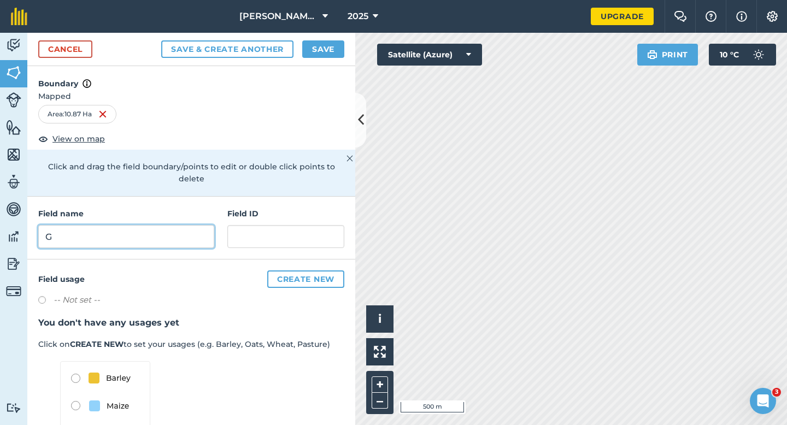
type input "G"
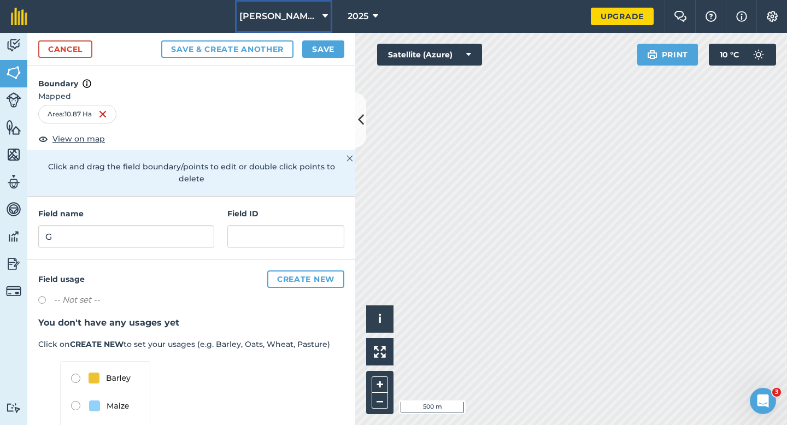
click at [316, 26] on button "[PERSON_NAME] & Sons" at bounding box center [283, 16] width 97 height 33
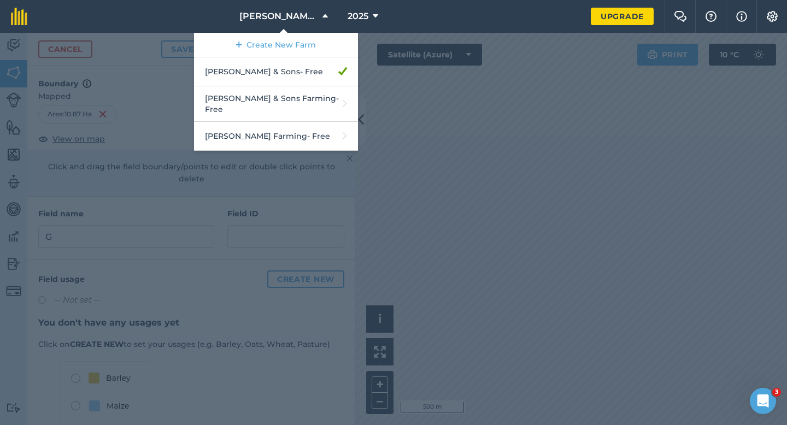
click at [378, 86] on div at bounding box center [393, 229] width 787 height 392
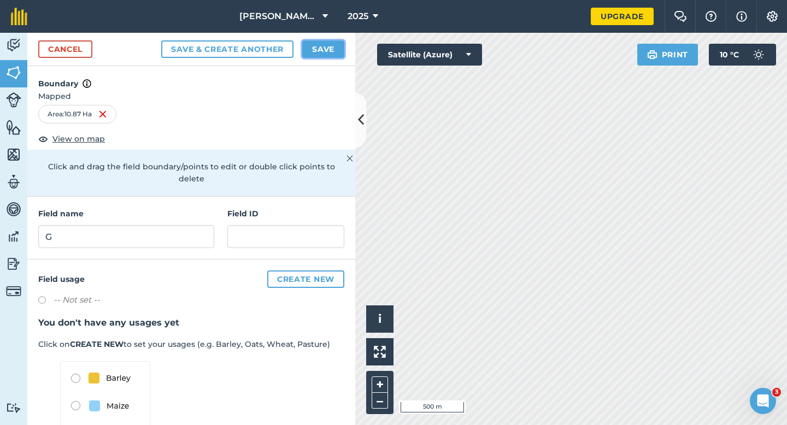
click at [317, 45] on button "Save" at bounding box center [323, 48] width 42 height 17
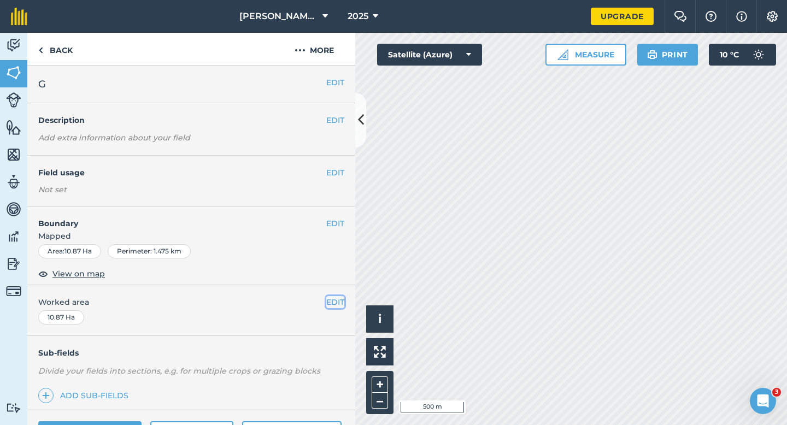
click at [329, 307] on button "EDIT" at bounding box center [335, 302] width 18 height 12
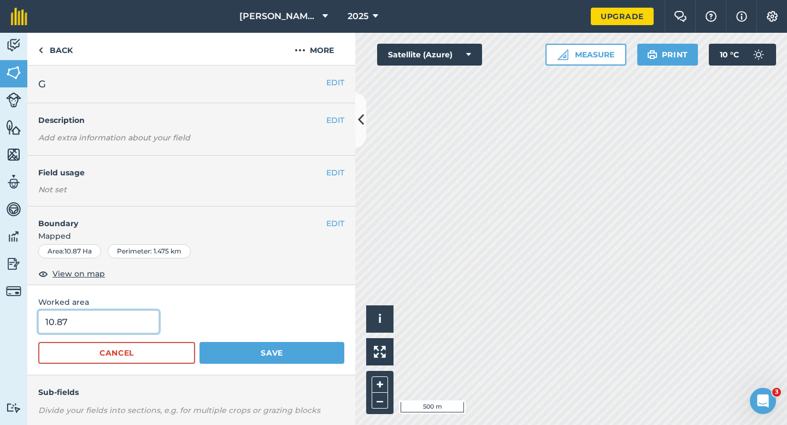
click at [135, 310] on input "10.87" at bounding box center [98, 321] width 121 height 23
type input "11"
click at [199, 342] on button "Save" at bounding box center [271, 353] width 145 height 22
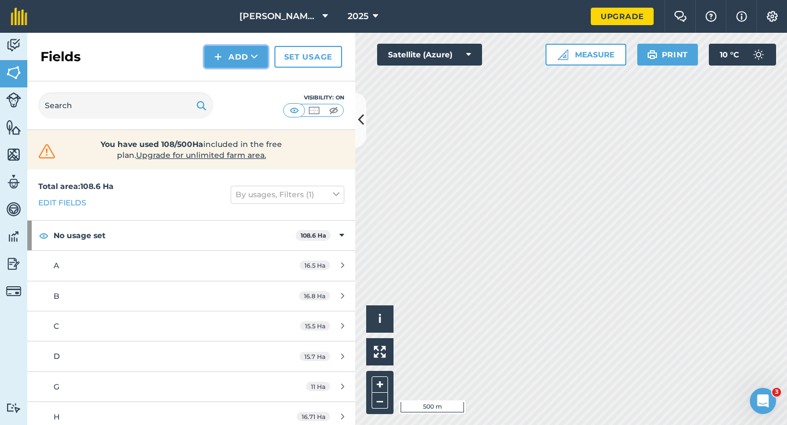
click at [226, 57] on button "Add" at bounding box center [235, 57] width 63 height 22
click at [226, 73] on link "Draw" at bounding box center [236, 81] width 60 height 24
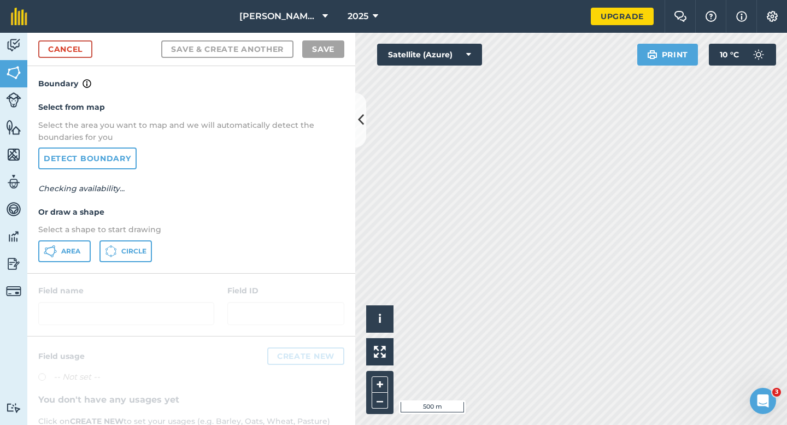
click at [63, 236] on div "Select from map Select the area you want to map and we will automatically detec…" at bounding box center [191, 181] width 328 height 183
click at [63, 238] on div "Select from map Select the area you want to map and we will automatically detec…" at bounding box center [191, 181] width 328 height 183
click at [69, 252] on span "Area" at bounding box center [70, 251] width 19 height 9
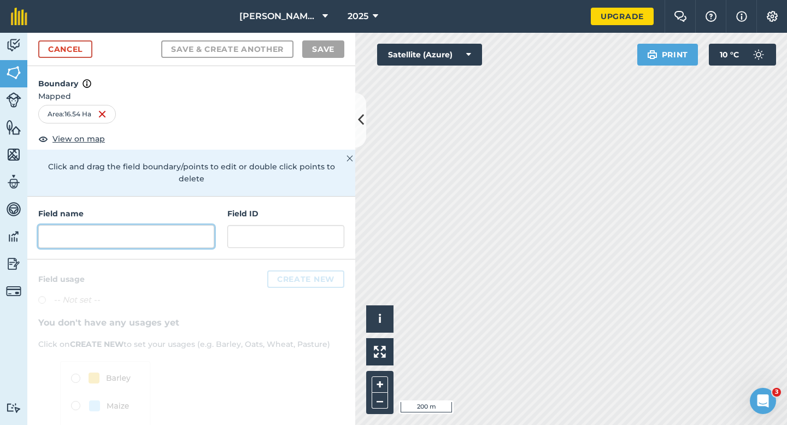
click at [186, 225] on input "text" at bounding box center [126, 236] width 176 height 23
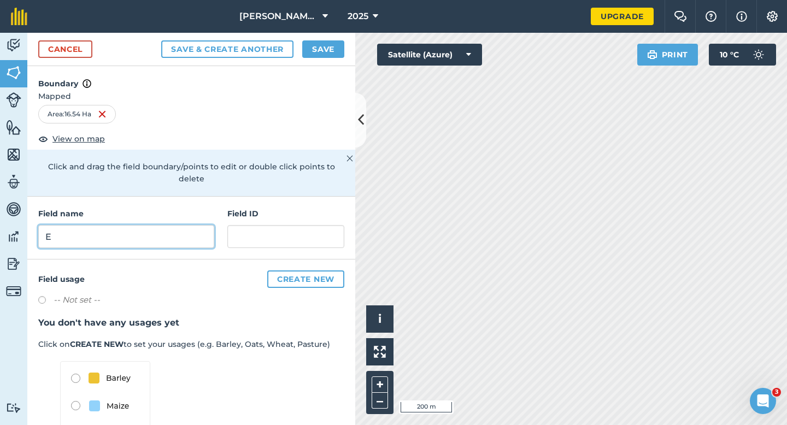
type input "E"
click at [315, 45] on button "Save" at bounding box center [323, 48] width 42 height 17
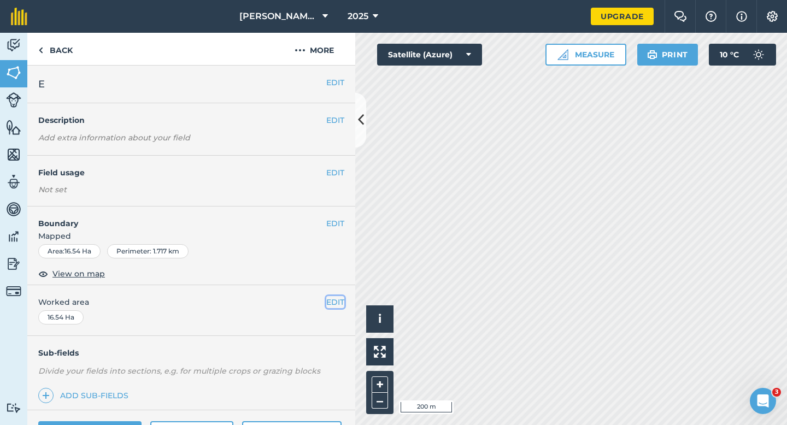
click at [337, 301] on button "EDIT" at bounding box center [335, 302] width 18 height 12
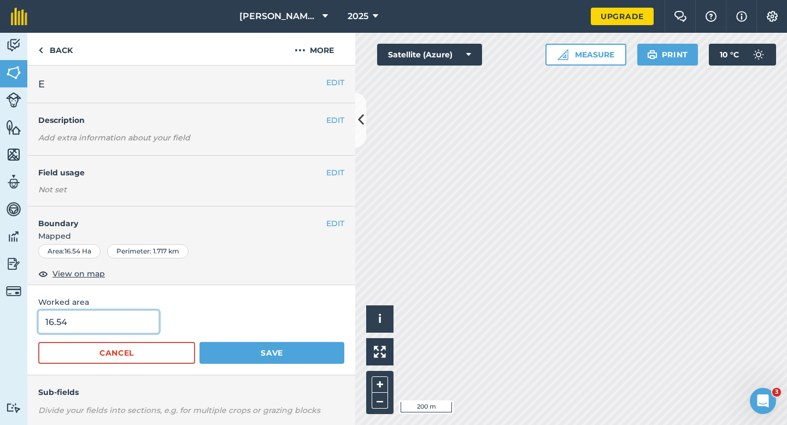
click at [132, 316] on input "16.54" at bounding box center [98, 321] width 121 height 23
click at [116, 333] on input "16.54" at bounding box center [98, 321] width 121 height 23
type input "16.5"
click at [199, 342] on button "Save" at bounding box center [271, 353] width 145 height 22
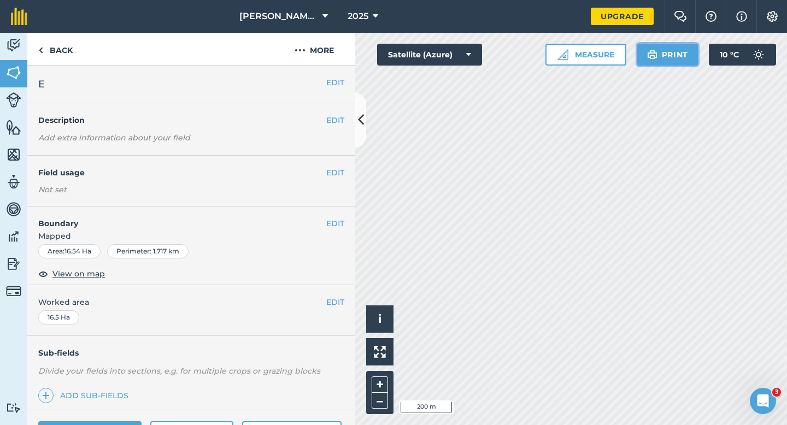
click at [672, 61] on button "Print" at bounding box center [667, 55] width 61 height 22
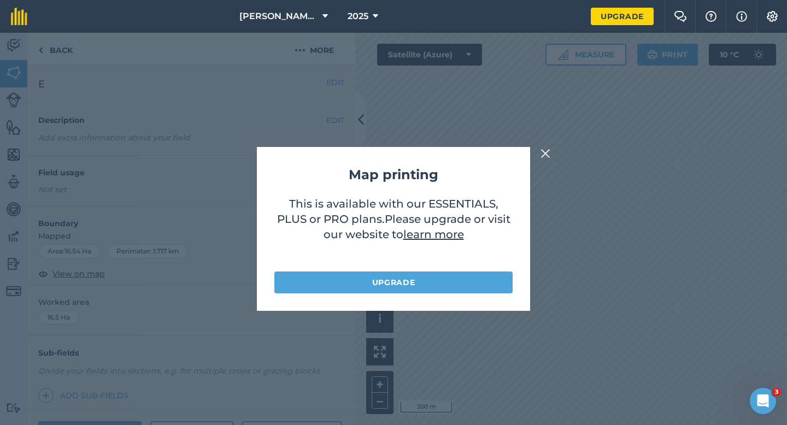
click at [662, 128] on div "Map printing This is available with our ESSENTIALS, PLUS or PRO plans . Please …" at bounding box center [393, 229] width 787 height 392
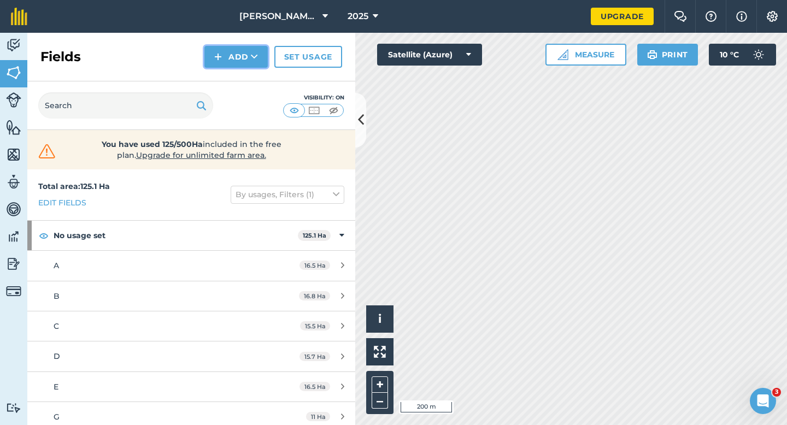
click at [223, 61] on button "Add" at bounding box center [235, 57] width 63 height 22
click at [223, 74] on link "Draw" at bounding box center [236, 81] width 60 height 24
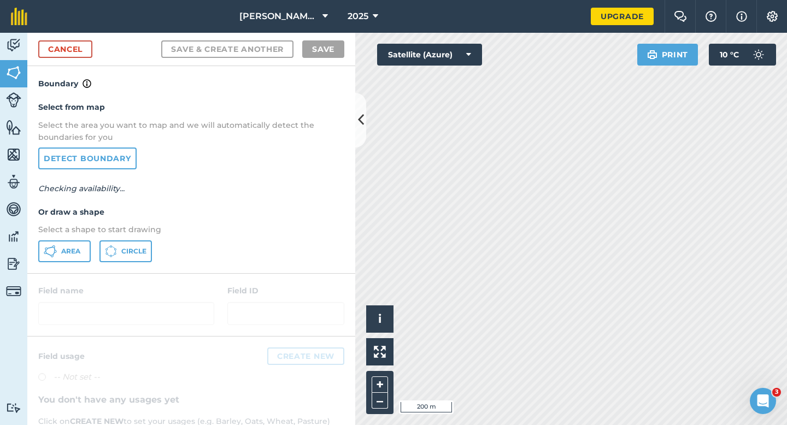
click at [81, 239] on div "Select from map Select the area you want to map and we will automatically detec…" at bounding box center [191, 181] width 328 height 183
click at [79, 249] on span "Area" at bounding box center [70, 251] width 19 height 9
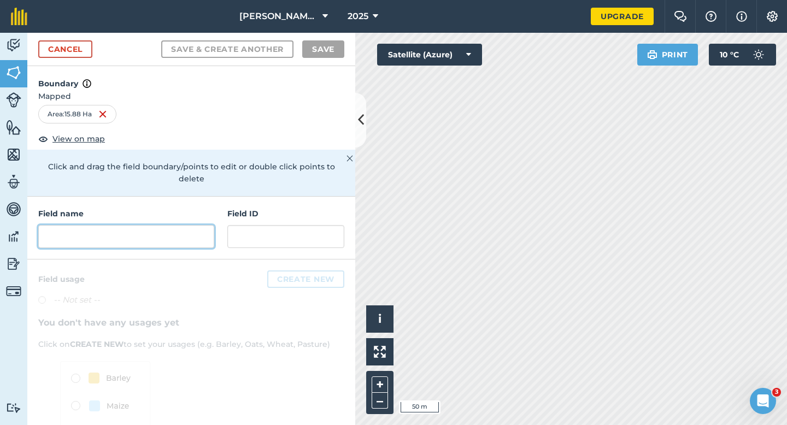
click at [174, 225] on input "text" at bounding box center [126, 236] width 176 height 23
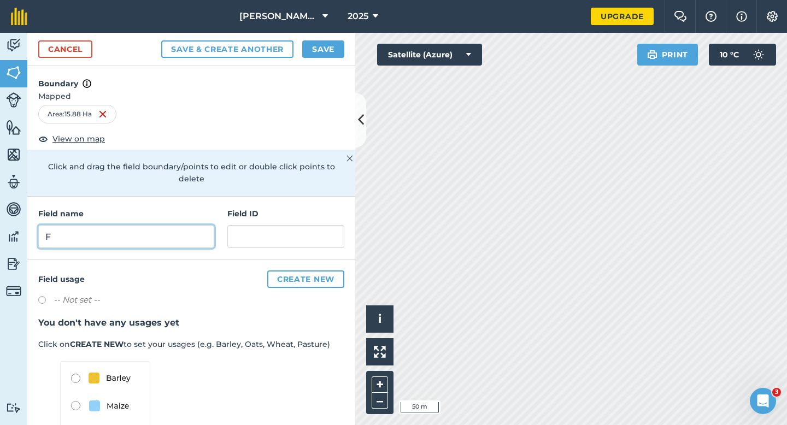
type input "F"
click at [336, 40] on div "Cancel Save & Create Another Save" at bounding box center [191, 49] width 328 height 33
click at [331, 52] on button "Save" at bounding box center [323, 48] width 42 height 17
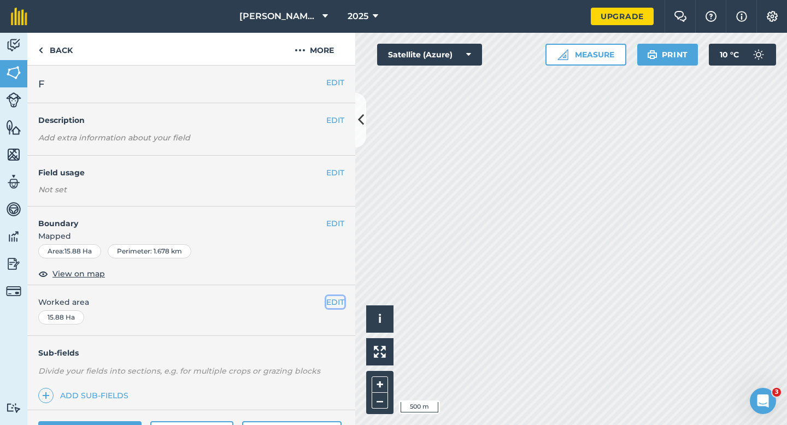
click at [331, 305] on button "EDIT" at bounding box center [335, 302] width 18 height 12
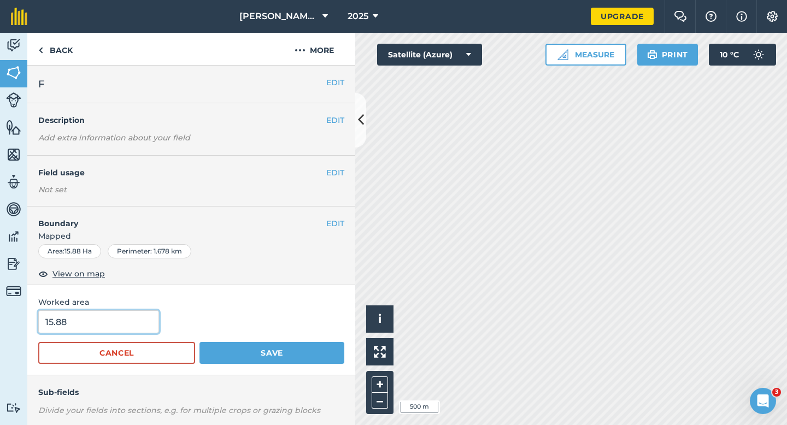
click at [130, 315] on input "15.88" at bounding box center [98, 321] width 121 height 23
type input "16"
click at [199, 342] on button "Save" at bounding box center [271, 353] width 145 height 22
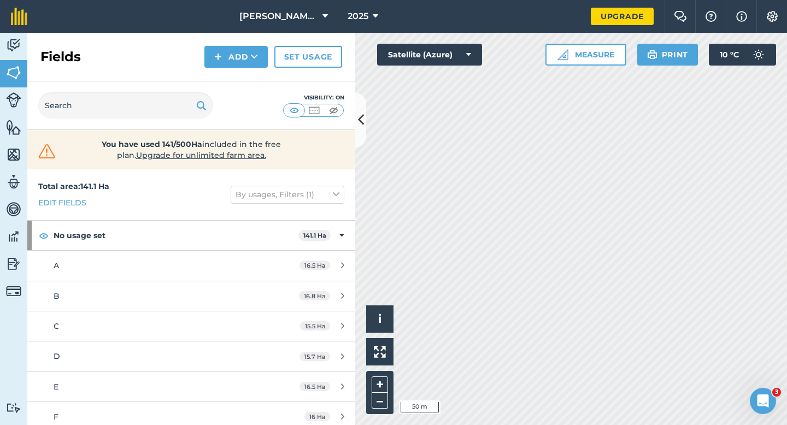
click at [223, 72] on div "Fields Add Set usage" at bounding box center [191, 57] width 328 height 49
click at [225, 62] on button "Add" at bounding box center [235, 57] width 63 height 22
click at [225, 78] on link "Draw" at bounding box center [236, 81] width 60 height 24
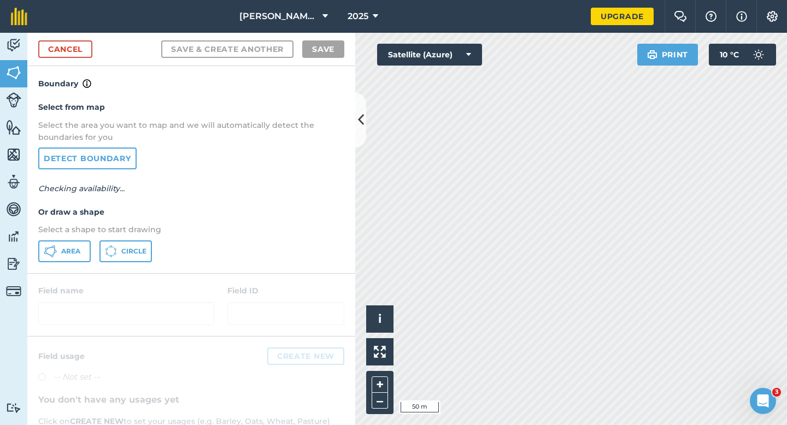
click at [78, 262] on div "Select from map Select the area you want to map and we will automatically detec…" at bounding box center [191, 181] width 328 height 183
click at [79, 243] on button "Area" at bounding box center [64, 251] width 52 height 22
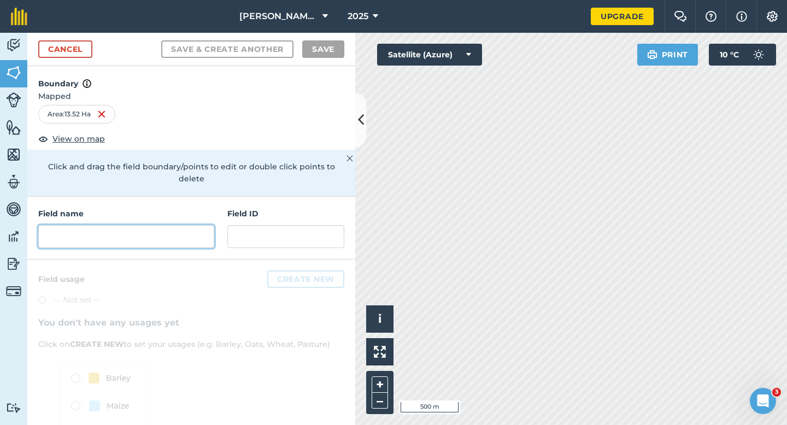
click at [167, 225] on input "text" at bounding box center [126, 236] width 176 height 23
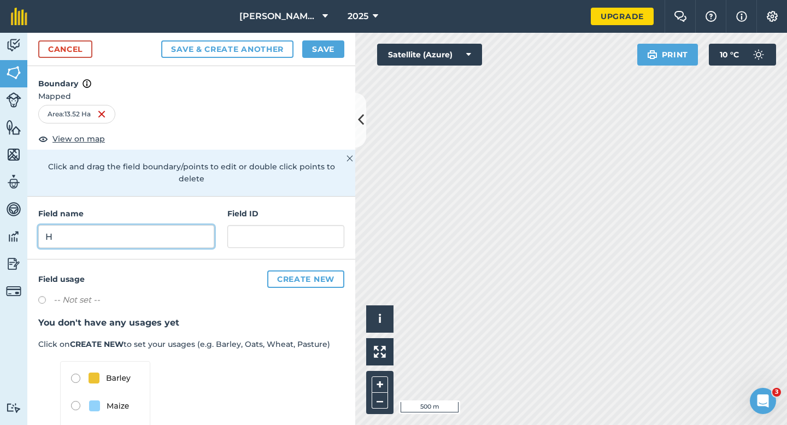
type input "H"
click at [319, 35] on div "Cancel Save & Create Another Save" at bounding box center [191, 49] width 328 height 33
click at [319, 42] on button "Save" at bounding box center [323, 48] width 42 height 17
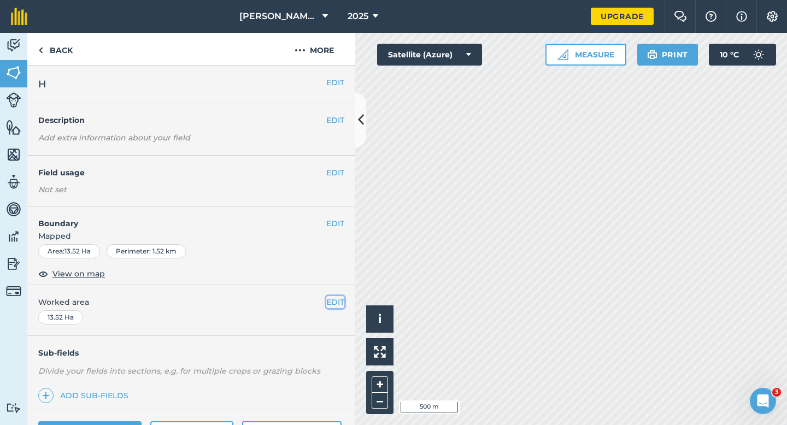
click at [329, 303] on button "EDIT" at bounding box center [335, 302] width 18 height 12
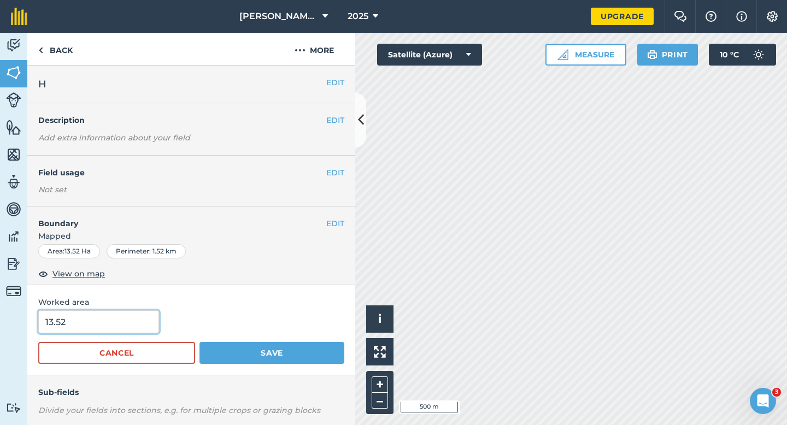
click at [95, 322] on input "13.52" at bounding box center [98, 321] width 121 height 23
type input "13.5"
click at [199, 342] on button "Save" at bounding box center [271, 353] width 145 height 22
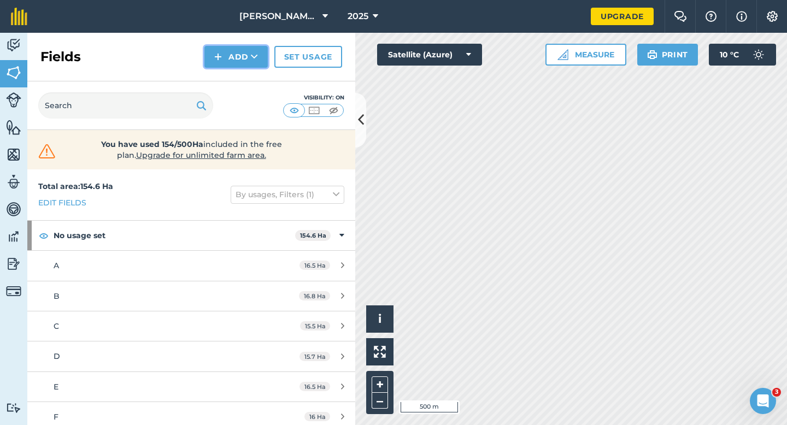
click at [240, 60] on button "Add" at bounding box center [235, 57] width 63 height 22
click at [240, 77] on link "Draw" at bounding box center [236, 81] width 60 height 24
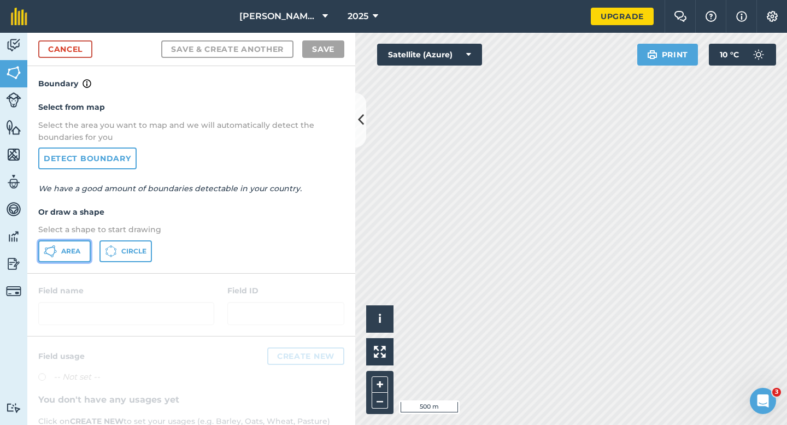
click at [79, 243] on button "Area" at bounding box center [64, 251] width 52 height 22
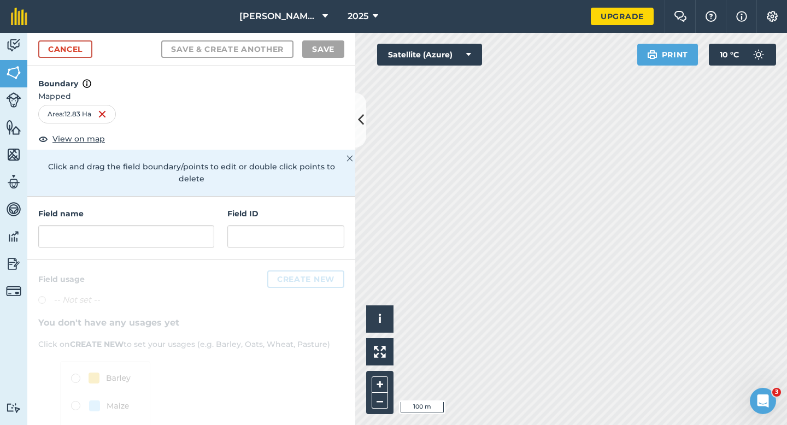
click at [170, 237] on div "Field name Field ID" at bounding box center [191, 228] width 328 height 63
click at [170, 228] on input "text" at bounding box center [126, 236] width 176 height 23
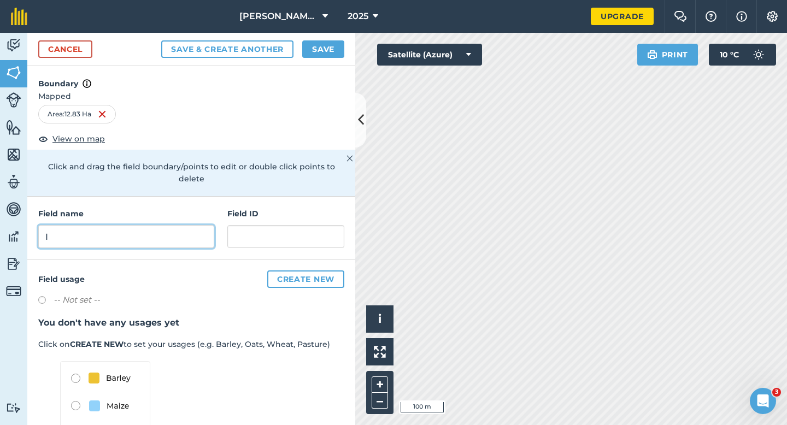
type input "I"
click at [307, 56] on button "Save" at bounding box center [323, 48] width 42 height 17
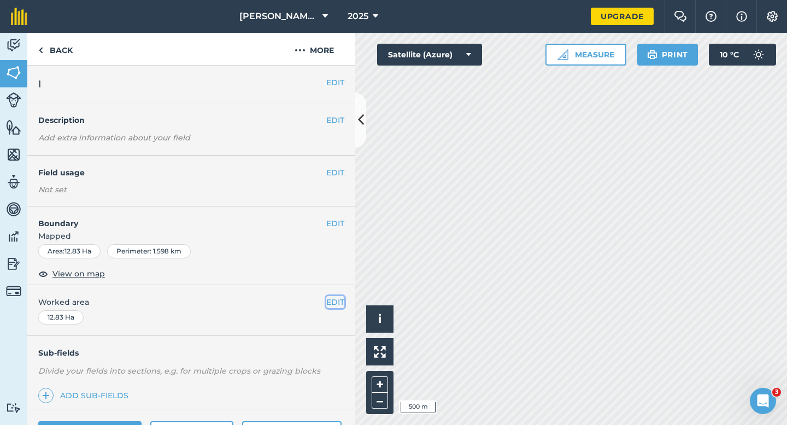
click at [334, 303] on button "EDIT" at bounding box center [335, 302] width 18 height 12
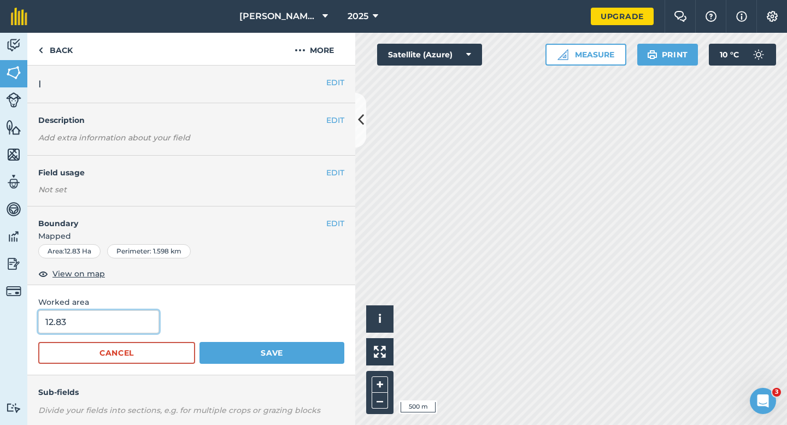
click at [143, 324] on input "12.83" at bounding box center [98, 321] width 121 height 23
type input "13"
click at [199, 342] on button "Save" at bounding box center [271, 353] width 145 height 22
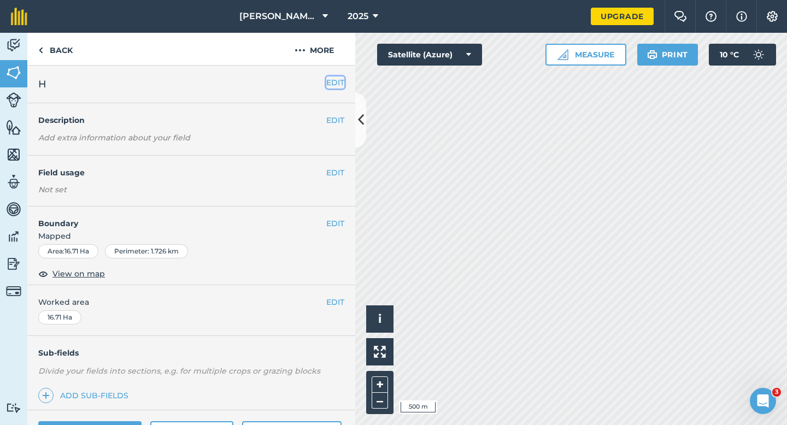
click at [331, 85] on button "EDIT" at bounding box center [335, 83] width 18 height 12
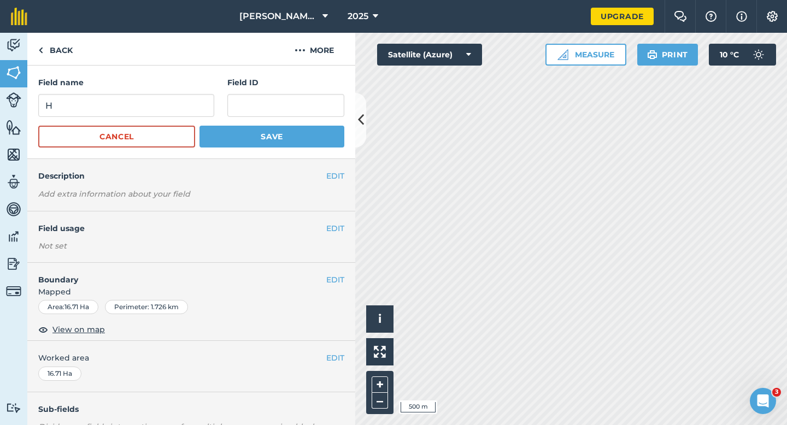
click at [152, 119] on form "Field name H Field ID Cancel Save" at bounding box center [191, 112] width 306 height 71
click at [153, 113] on input "H" at bounding box center [126, 105] width 176 height 23
type input "J"
click at [222, 131] on button "Save" at bounding box center [271, 137] width 145 height 22
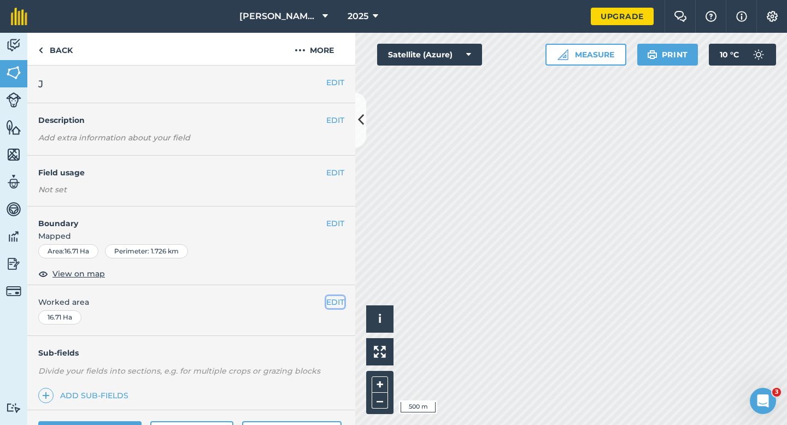
click at [331, 297] on button "EDIT" at bounding box center [335, 302] width 18 height 12
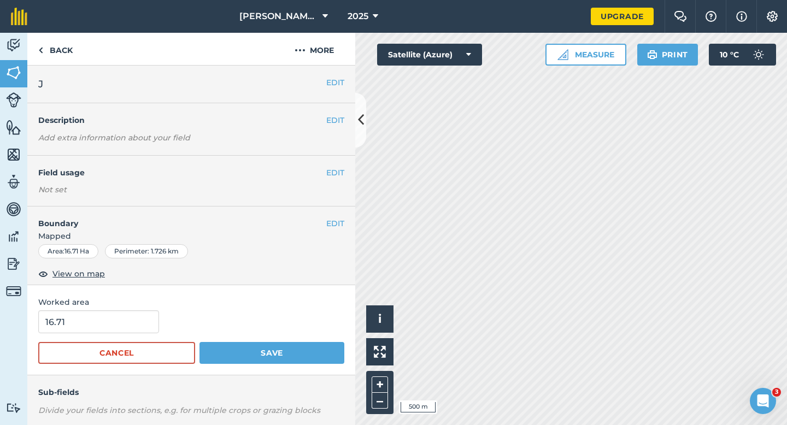
click at [162, 322] on div "16.71" at bounding box center [191, 321] width 306 height 23
click at [134, 321] on input "16.71" at bounding box center [98, 321] width 121 height 23
type input "16.7"
click at [199, 342] on button "Save" at bounding box center [271, 353] width 145 height 22
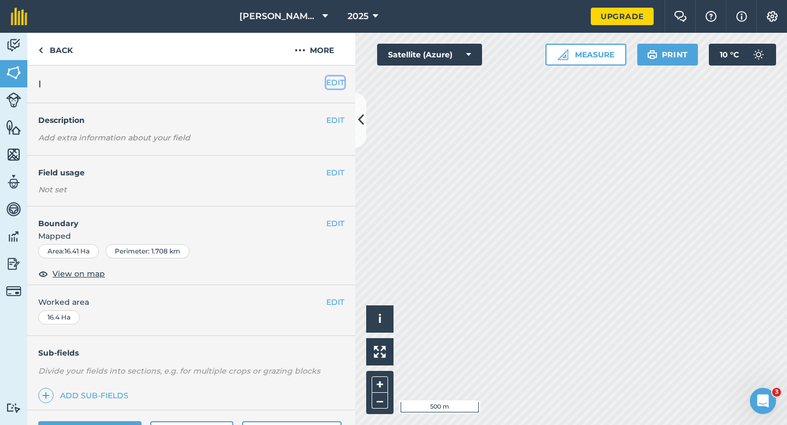
click at [337, 81] on button "EDIT" at bounding box center [335, 83] width 18 height 12
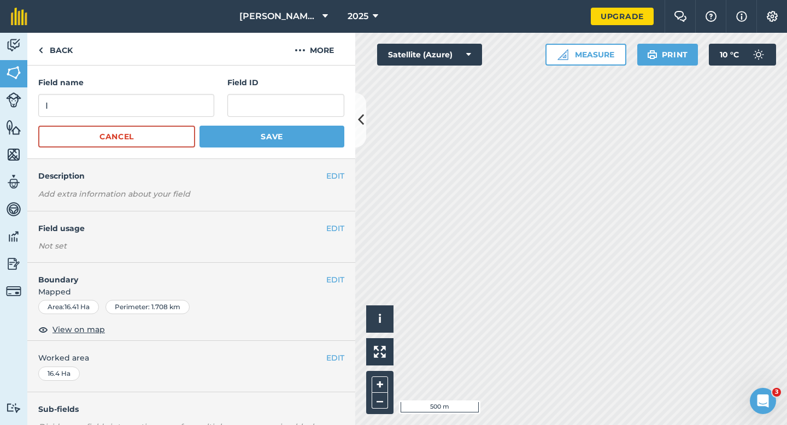
click at [207, 90] on div "Field name I" at bounding box center [126, 97] width 176 height 40
click at [201, 97] on input "I" at bounding box center [126, 105] width 176 height 23
click at [201, 96] on input "L" at bounding box center [126, 105] width 176 height 23
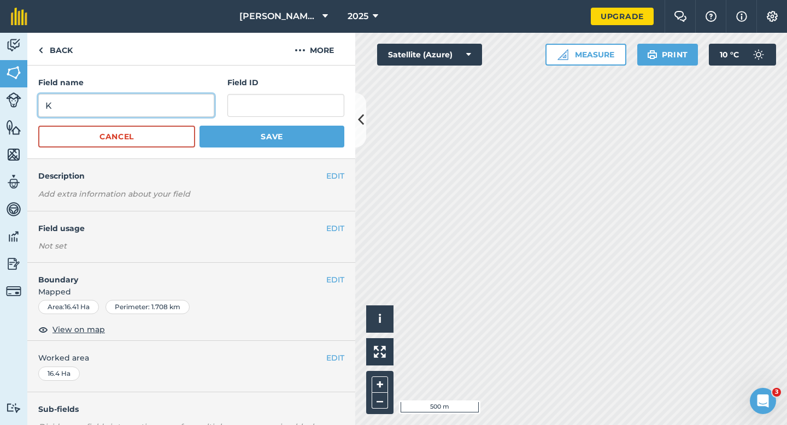
type input "K"
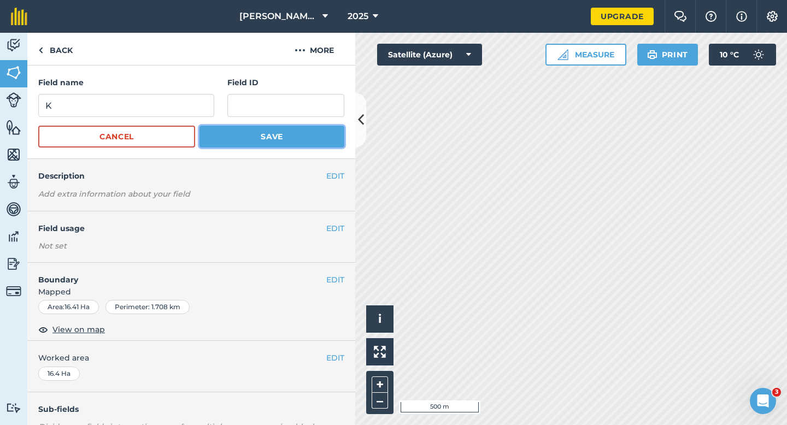
click at [229, 130] on button "Save" at bounding box center [271, 137] width 145 height 22
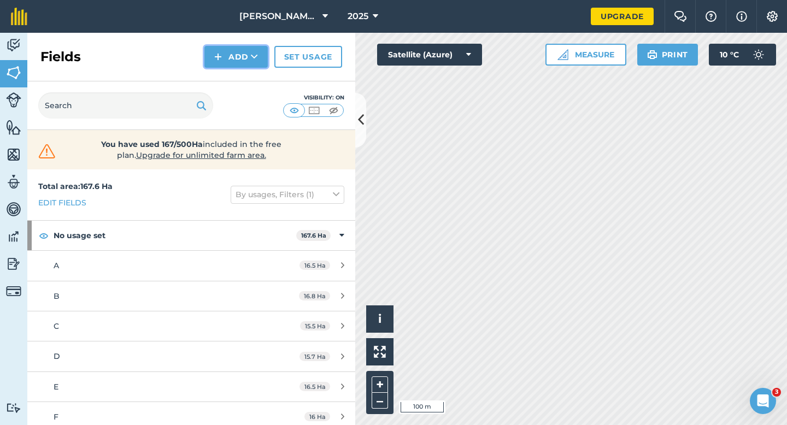
click at [232, 65] on button "Add" at bounding box center [235, 57] width 63 height 22
click at [232, 75] on link "Draw" at bounding box center [236, 81] width 60 height 24
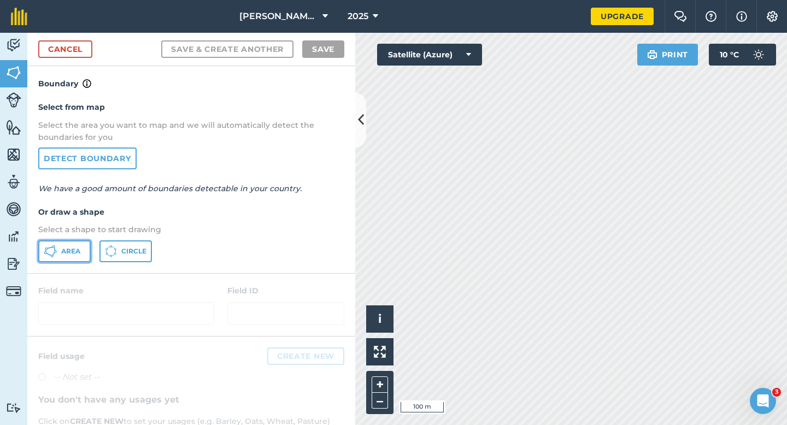
click at [62, 258] on button "Area" at bounding box center [64, 251] width 52 height 22
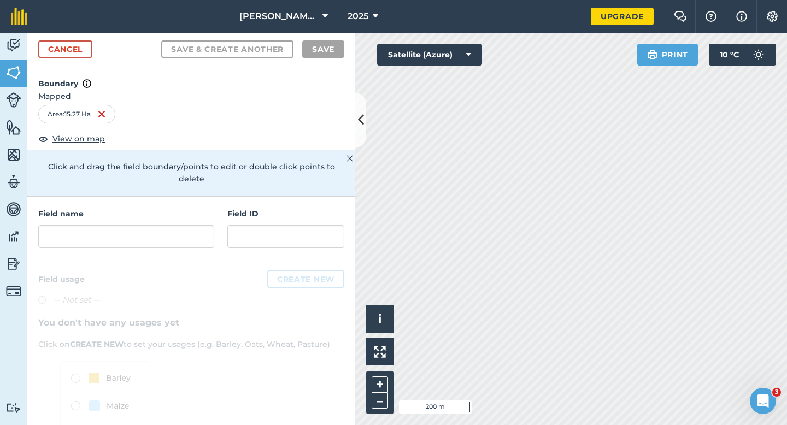
click at [193, 208] on h4 "Field name" at bounding box center [126, 214] width 176 height 12
click at [193, 225] on input "text" at bounding box center [126, 236] width 176 height 23
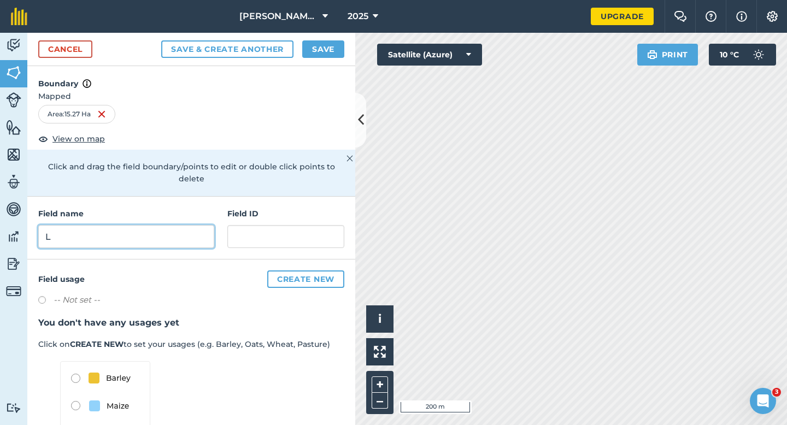
type input "L"
click at [326, 54] on button "Save" at bounding box center [323, 48] width 42 height 17
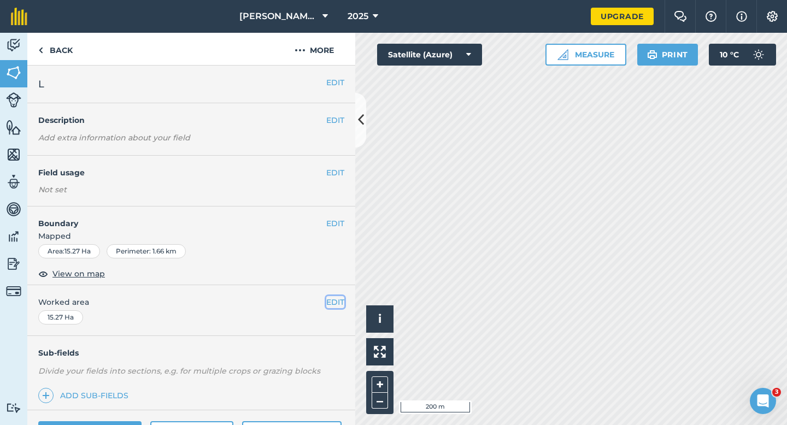
click at [327, 301] on button "EDIT" at bounding box center [335, 302] width 18 height 12
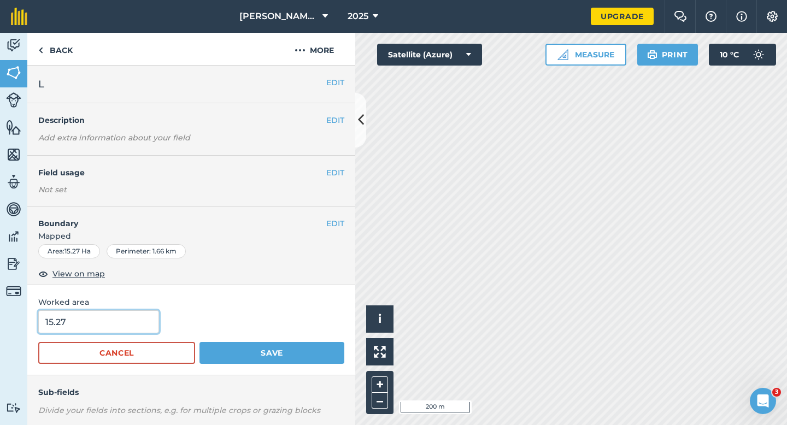
click at [132, 324] on input "15.27" at bounding box center [98, 321] width 121 height 23
type input "15.3"
click at [199, 342] on button "Save" at bounding box center [271, 353] width 145 height 22
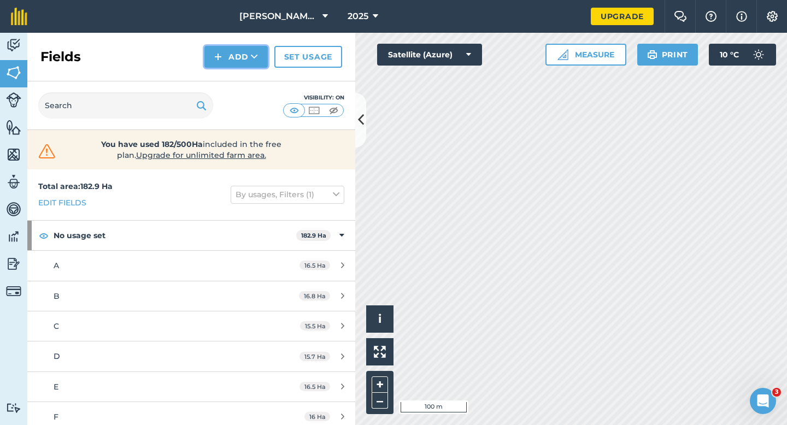
click at [221, 60] on img at bounding box center [218, 56] width 8 height 13
click at [222, 70] on link "Draw" at bounding box center [236, 81] width 60 height 24
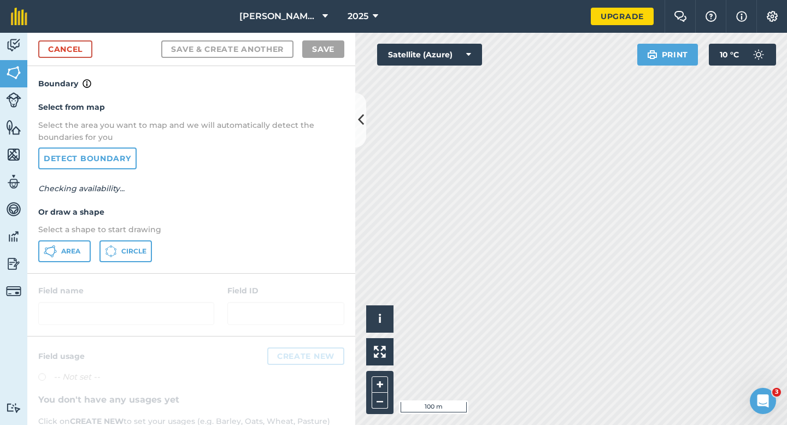
click at [69, 234] on p "Select a shape to start drawing" at bounding box center [191, 230] width 306 height 12
click at [68, 244] on button "Area" at bounding box center [64, 251] width 52 height 22
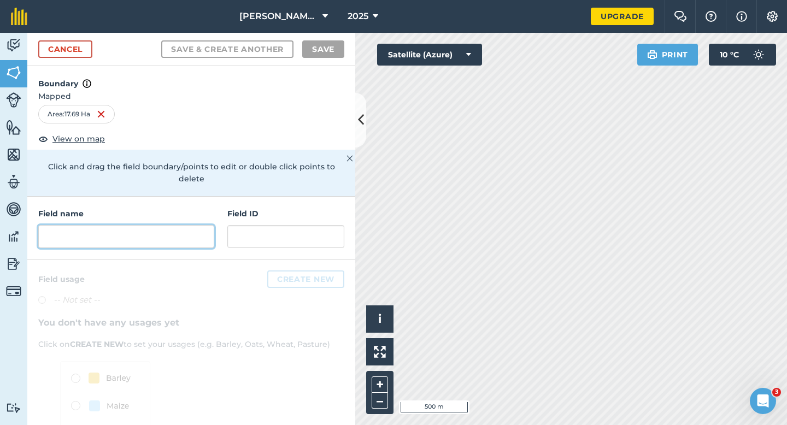
click at [190, 225] on input "text" at bounding box center [126, 236] width 176 height 23
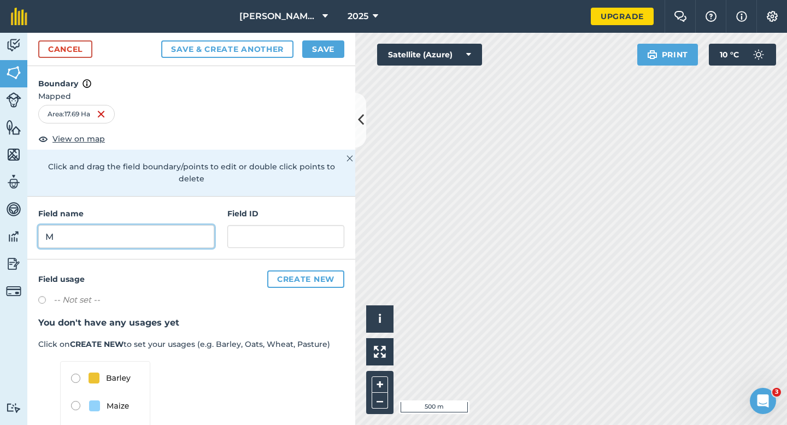
type input "M"
click at [319, 51] on button "Save" at bounding box center [323, 48] width 42 height 17
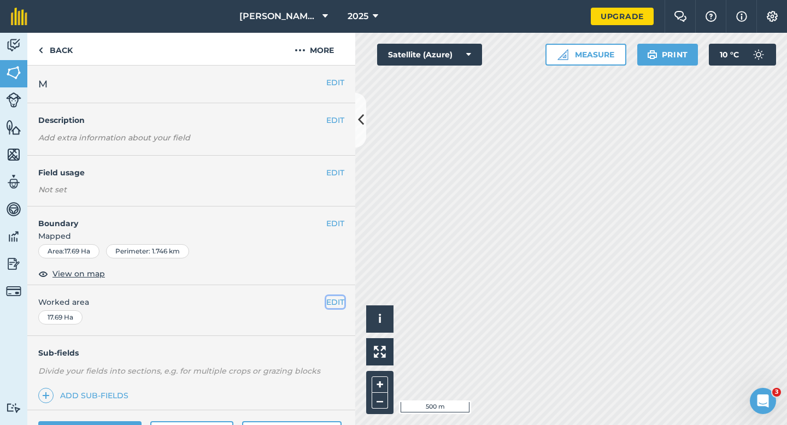
click at [330, 299] on button "EDIT" at bounding box center [335, 302] width 18 height 12
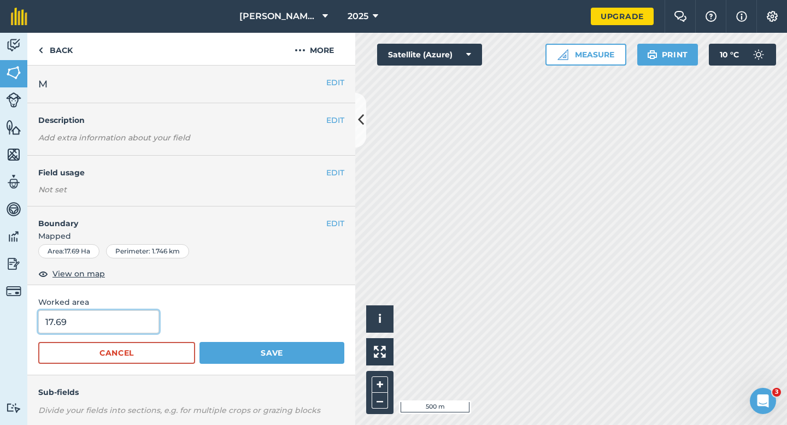
click at [99, 326] on input "17.69" at bounding box center [98, 321] width 121 height 23
type input "17.7"
click at [199, 342] on button "Save" at bounding box center [271, 353] width 145 height 22
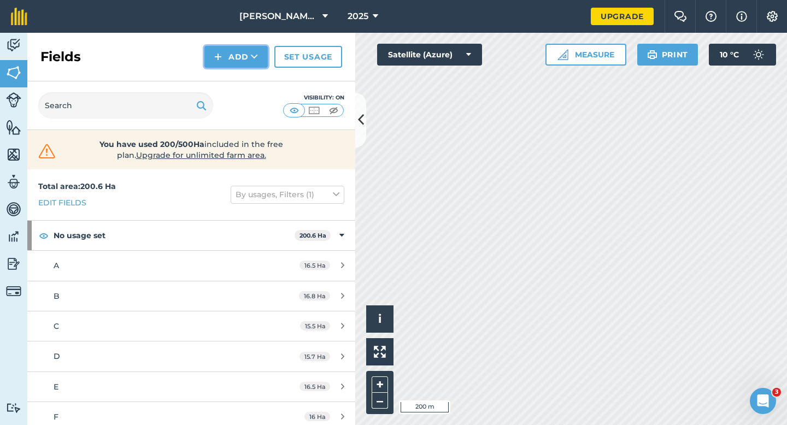
click at [219, 56] on img at bounding box center [218, 56] width 8 height 13
click at [219, 75] on link "Draw" at bounding box center [236, 81] width 60 height 24
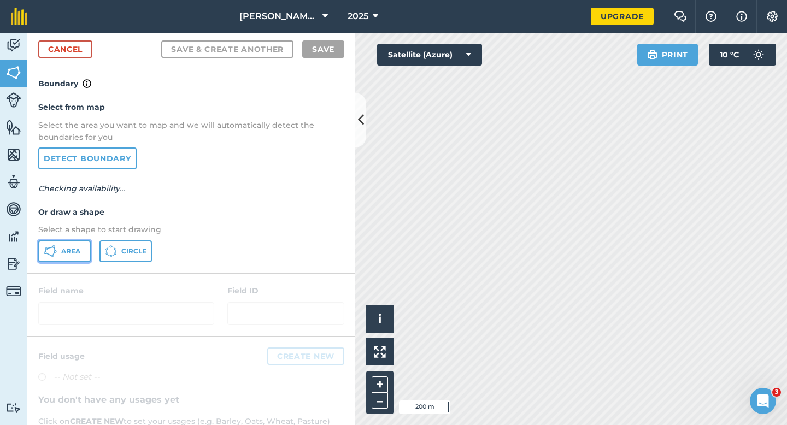
click at [73, 246] on button "Area" at bounding box center [64, 251] width 52 height 22
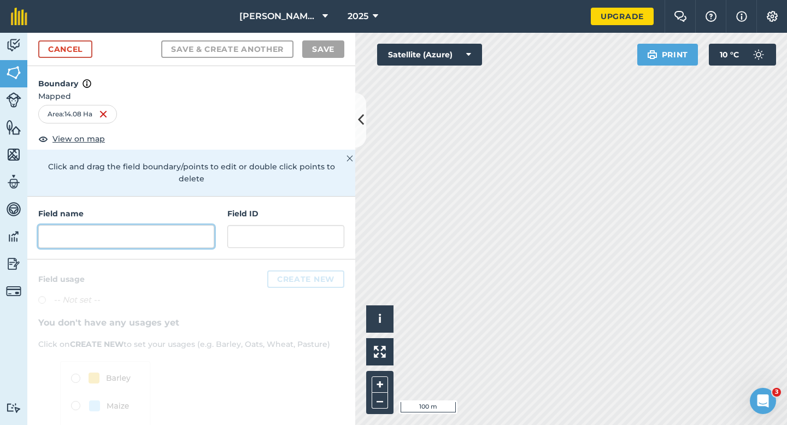
click at [134, 228] on input "text" at bounding box center [126, 236] width 176 height 23
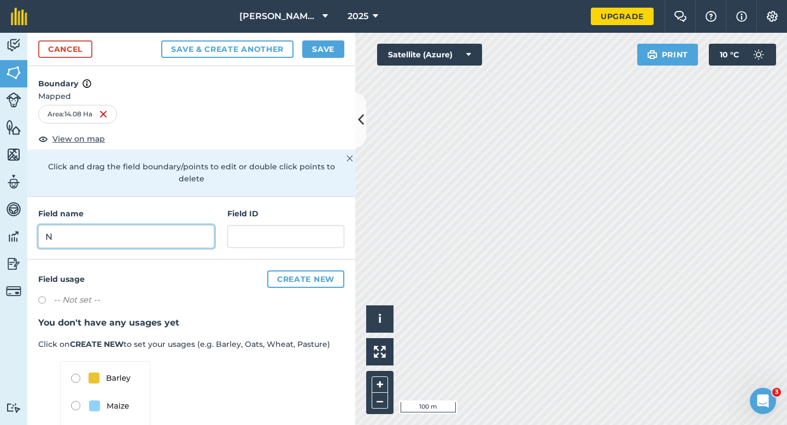
type input "N"
click at [329, 56] on button "Save" at bounding box center [323, 48] width 42 height 17
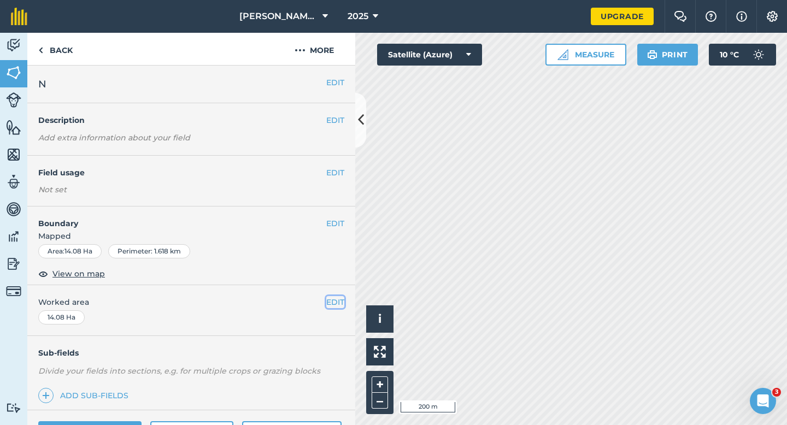
click at [330, 306] on button "EDIT" at bounding box center [335, 302] width 18 height 12
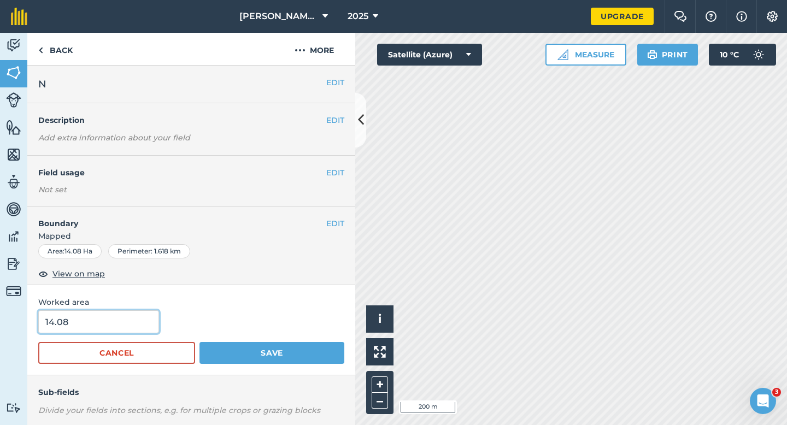
click at [131, 324] on input "14.08" at bounding box center [98, 321] width 121 height 23
type input "14"
click at [199, 342] on button "Save" at bounding box center [271, 353] width 145 height 22
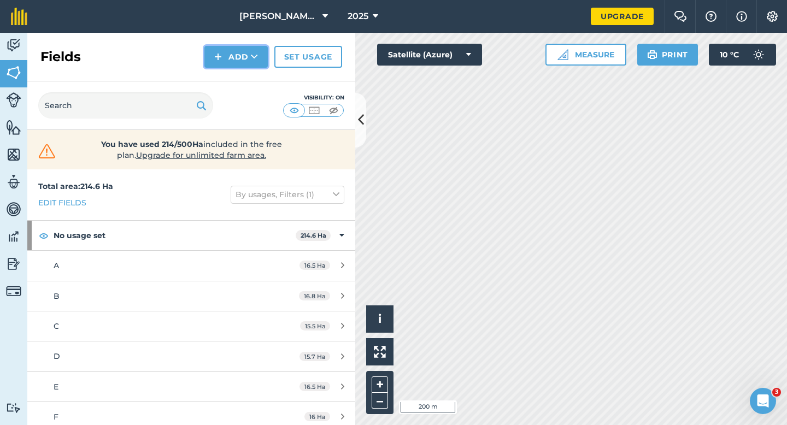
click at [219, 58] on img at bounding box center [218, 56] width 8 height 13
click at [220, 75] on link "Draw" at bounding box center [236, 81] width 60 height 24
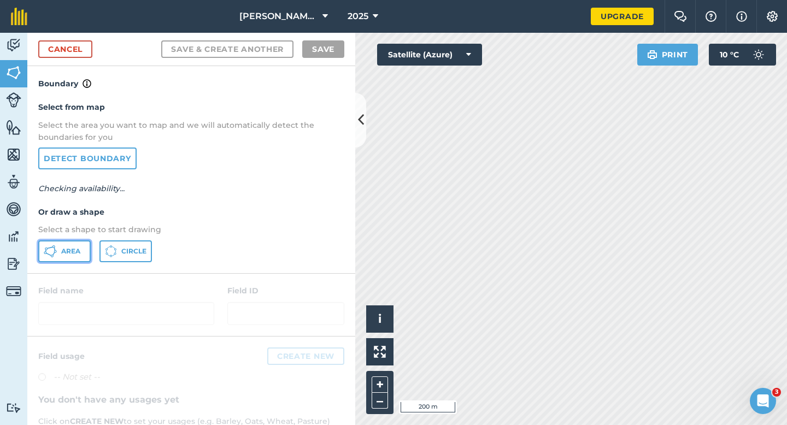
click at [63, 244] on button "Area" at bounding box center [64, 251] width 52 height 22
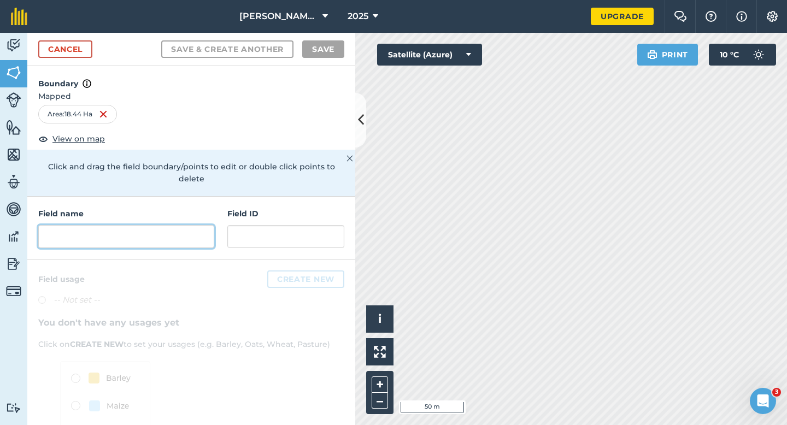
click at [187, 225] on input "text" at bounding box center [126, 236] width 176 height 23
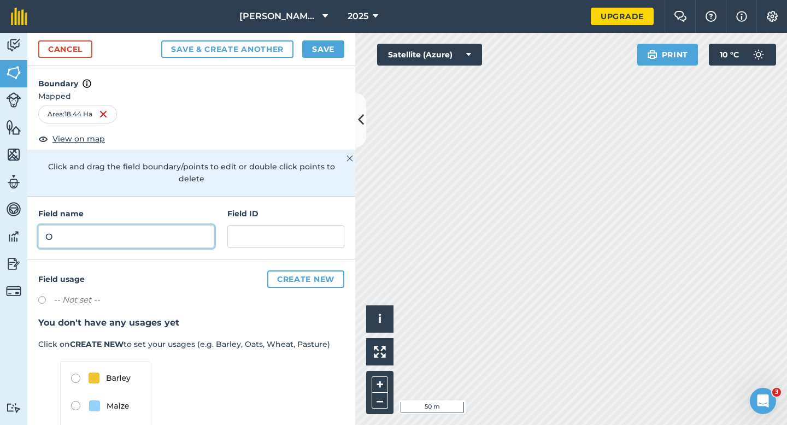
type input "O"
click at [333, 60] on div "Cancel Save & Create Another Save" at bounding box center [191, 49] width 328 height 33
click at [332, 50] on button "Save" at bounding box center [323, 48] width 42 height 17
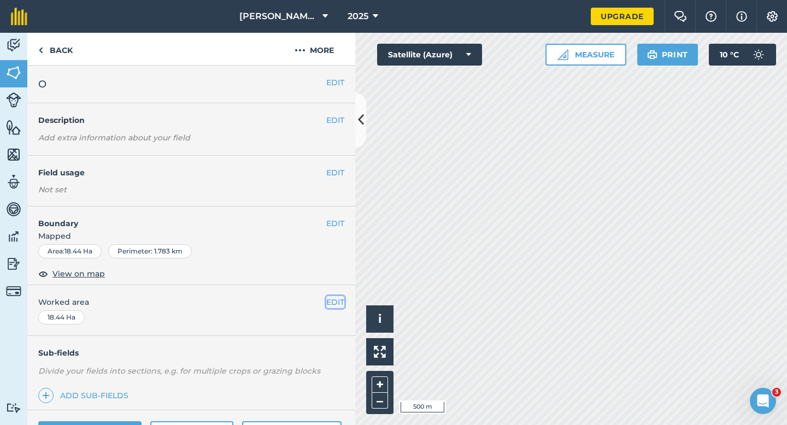
click at [332, 301] on button "EDIT" at bounding box center [335, 302] width 18 height 12
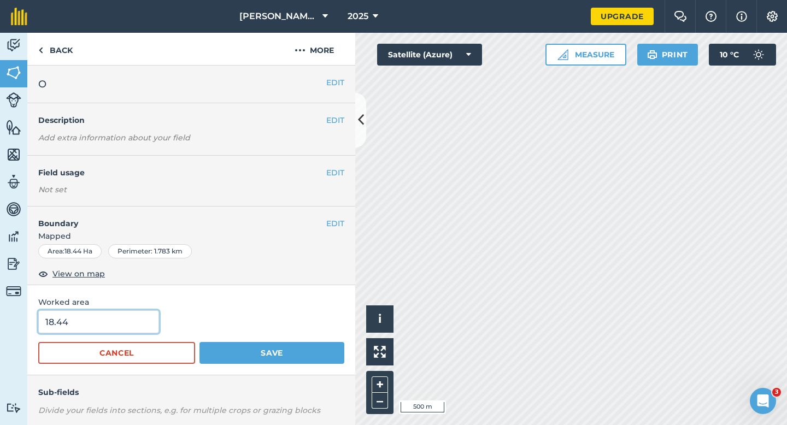
click at [127, 312] on input "18.44" at bounding box center [98, 321] width 121 height 23
click at [127, 320] on input "18.44" at bounding box center [98, 321] width 121 height 23
type input "18.4"
click at [199, 342] on button "Save" at bounding box center [271, 353] width 145 height 22
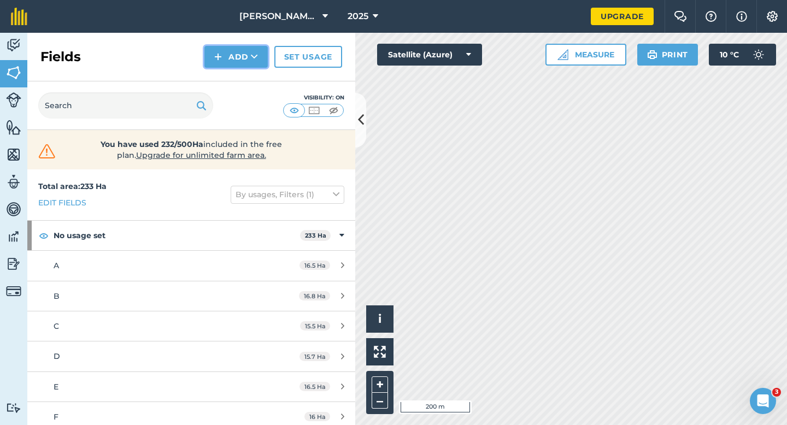
click at [241, 67] on button "Add" at bounding box center [235, 57] width 63 height 22
click at [241, 75] on link "Draw" at bounding box center [236, 81] width 60 height 24
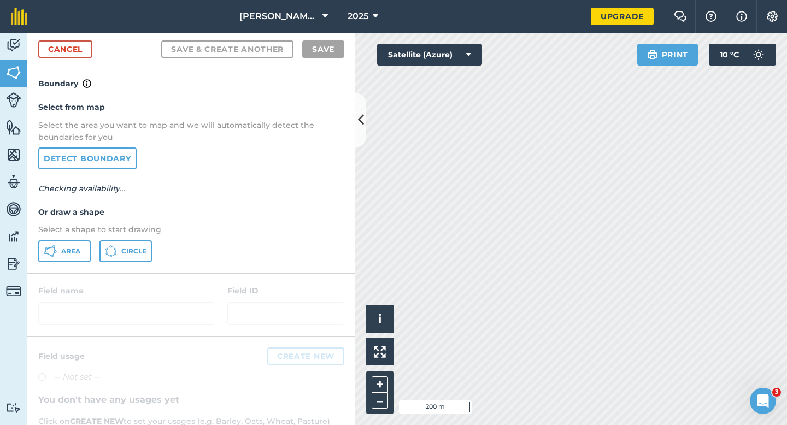
click at [50, 263] on div "Select from map Select the area you want to map and we will automatically detec…" at bounding box center [191, 181] width 328 height 183
click at [63, 260] on button "Area" at bounding box center [64, 251] width 52 height 22
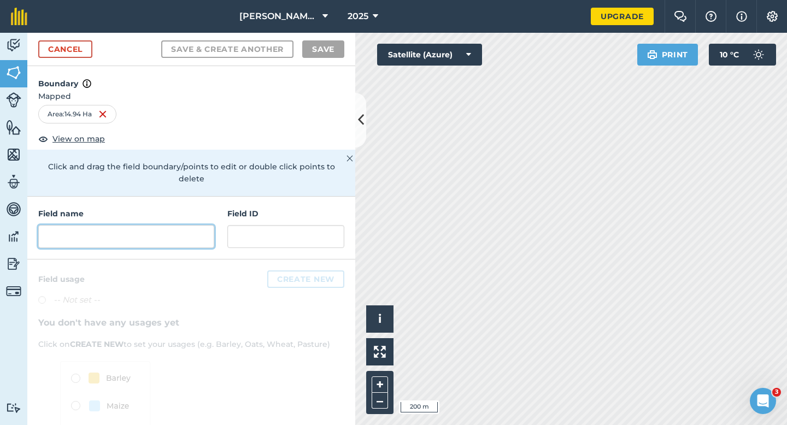
click at [198, 225] on input "text" at bounding box center [126, 236] width 176 height 23
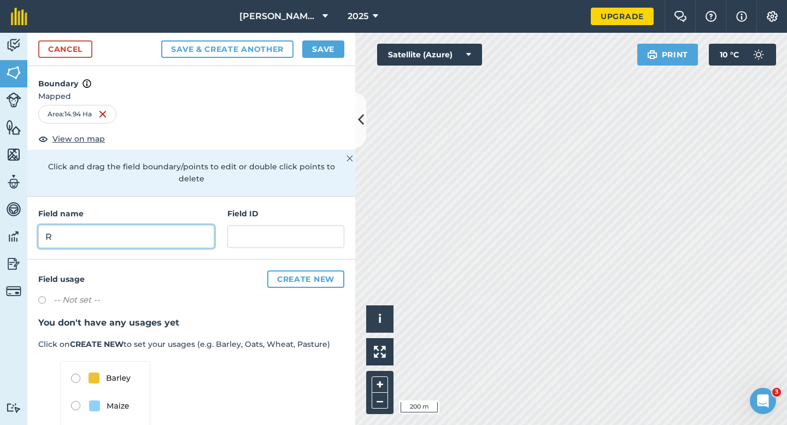
type input "R"
click at [315, 47] on button "Save" at bounding box center [323, 48] width 42 height 17
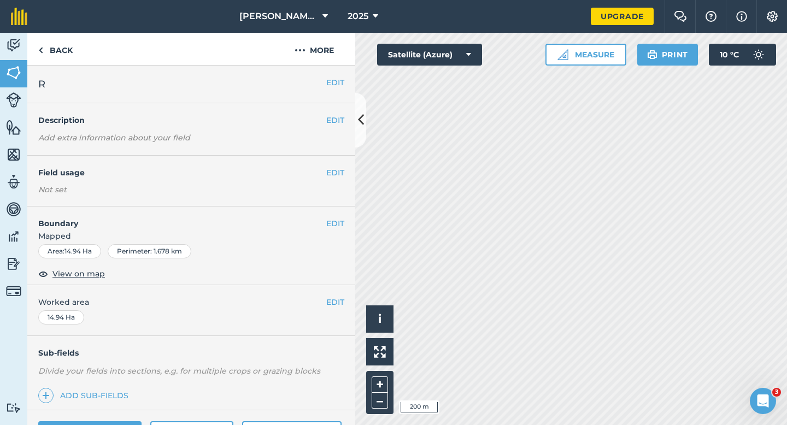
click at [325, 310] on div "EDIT Worked area 14.94 Ha" at bounding box center [191, 310] width 328 height 51
click at [327, 300] on button "EDIT" at bounding box center [335, 302] width 18 height 12
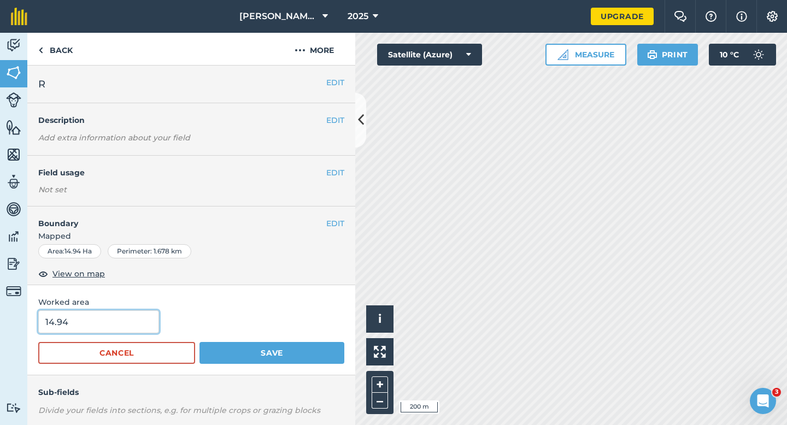
click at [127, 316] on input "14.94" at bounding box center [98, 321] width 121 height 23
type input "15"
click at [199, 342] on button "Save" at bounding box center [271, 353] width 145 height 22
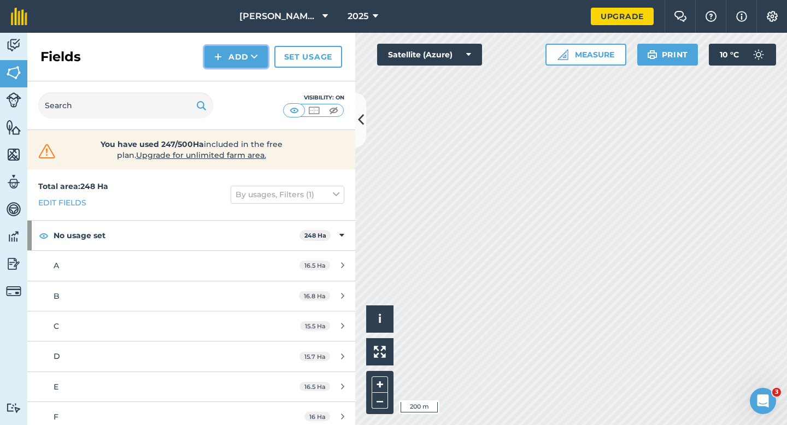
click at [224, 51] on button "Add" at bounding box center [235, 57] width 63 height 22
click at [225, 70] on link "Draw" at bounding box center [236, 81] width 60 height 24
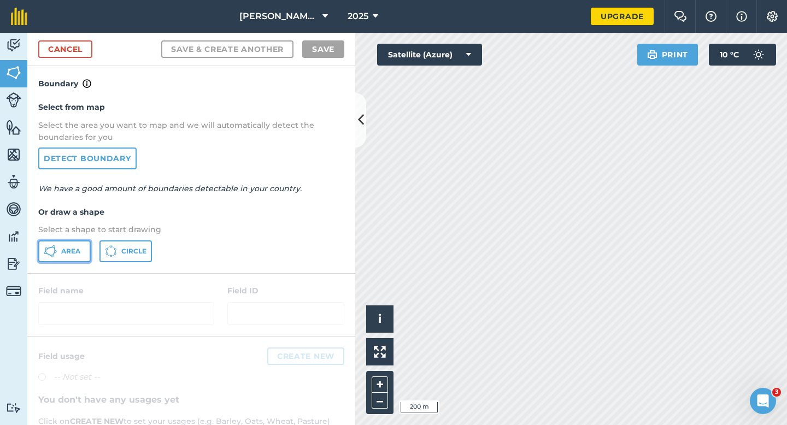
click at [86, 240] on button "Area" at bounding box center [64, 251] width 52 height 22
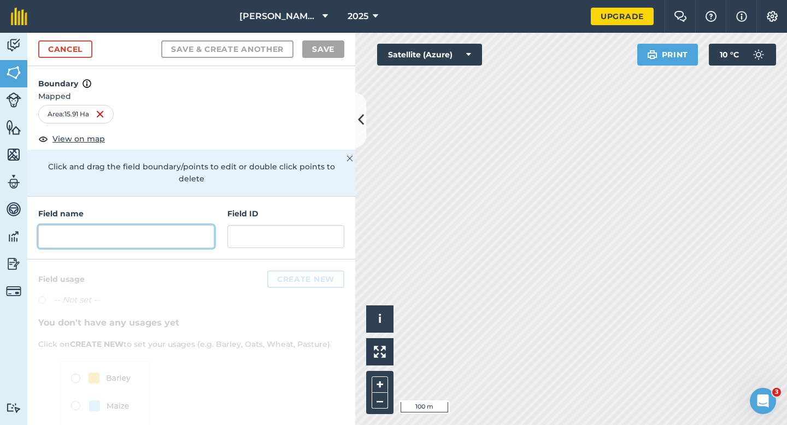
click at [194, 227] on input "text" at bounding box center [126, 236] width 176 height 23
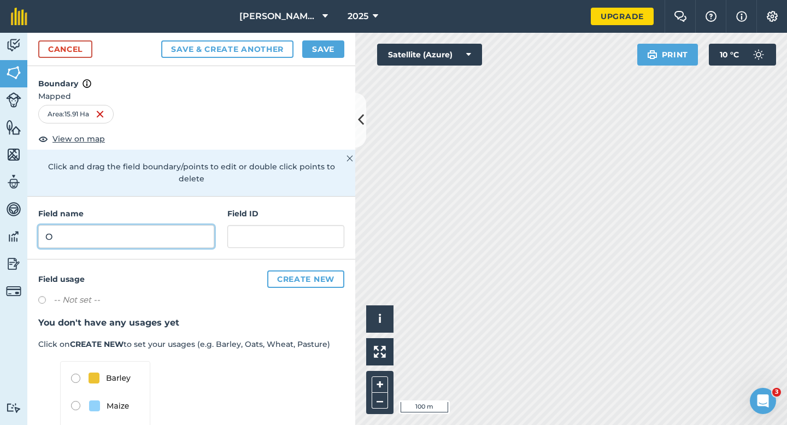
type input "O"
click at [330, 42] on button "Save" at bounding box center [323, 48] width 42 height 17
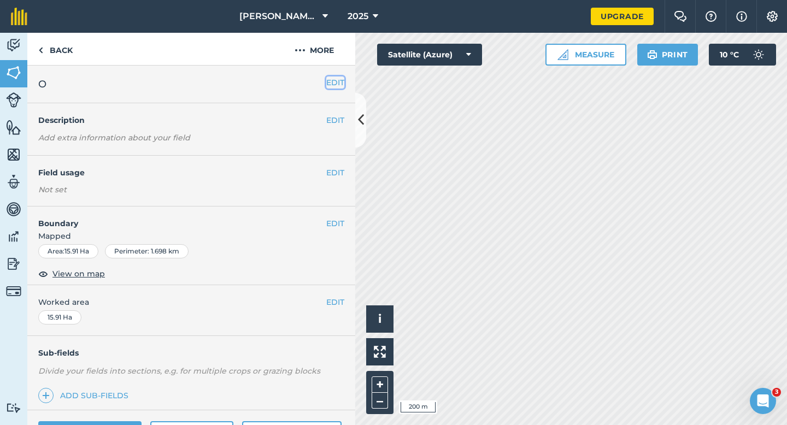
click at [338, 81] on button "EDIT" at bounding box center [335, 83] width 18 height 12
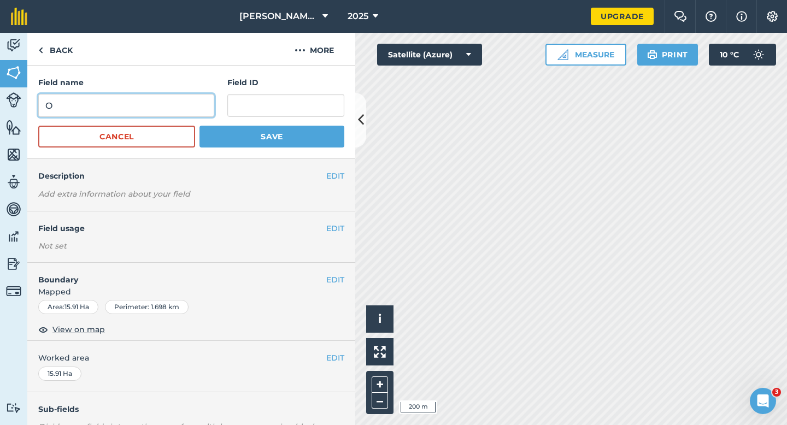
click at [197, 108] on input "O" at bounding box center [126, 105] width 176 height 23
type input "P"
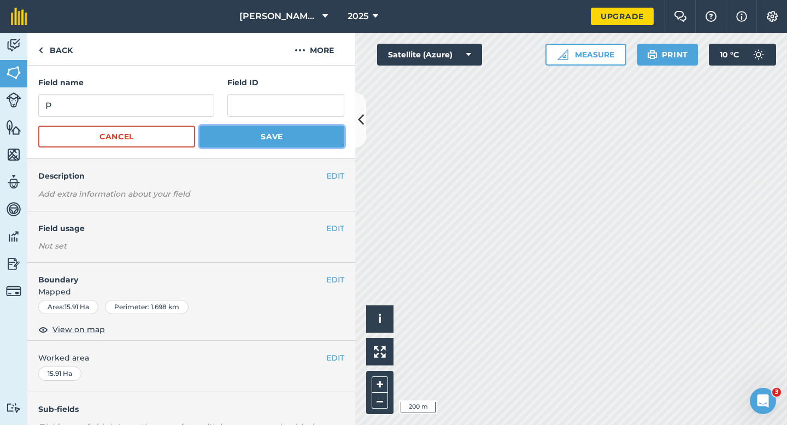
click at [265, 139] on button "Save" at bounding box center [271, 137] width 145 height 22
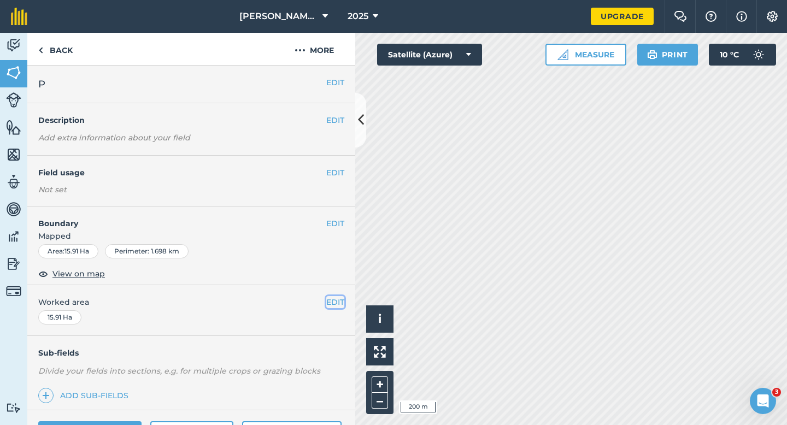
click at [337, 299] on button "EDIT" at bounding box center [335, 302] width 18 height 12
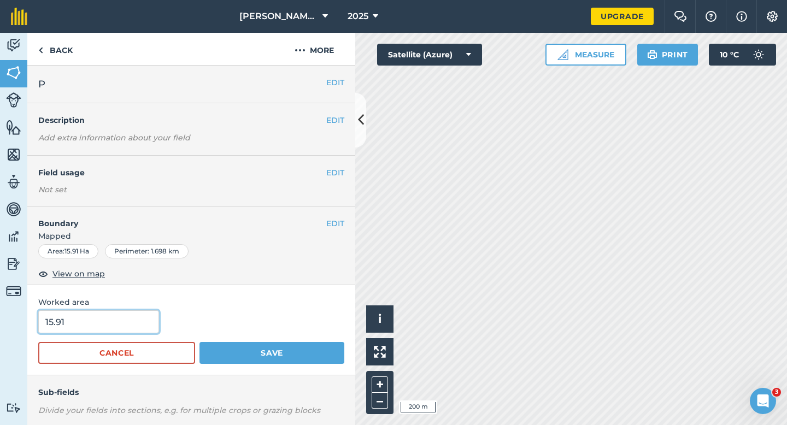
click at [92, 319] on input "15.91" at bounding box center [98, 321] width 121 height 23
type input "16"
click at [199, 342] on button "Save" at bounding box center [271, 353] width 145 height 22
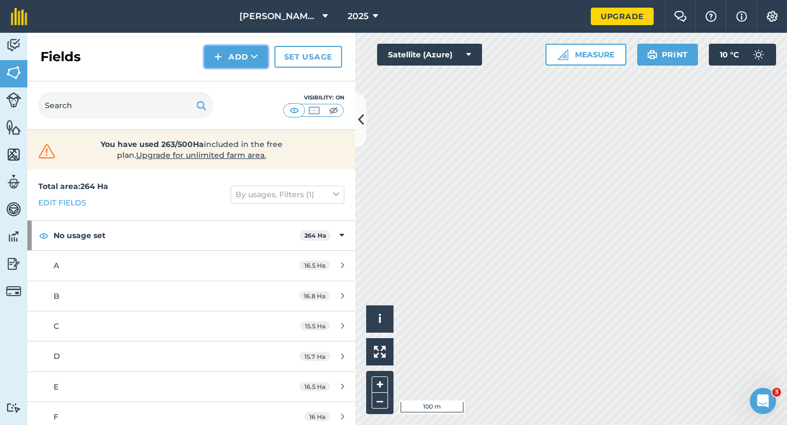
click at [209, 52] on button "Add" at bounding box center [235, 57] width 63 height 22
click at [216, 80] on link "Draw" at bounding box center [236, 81] width 60 height 24
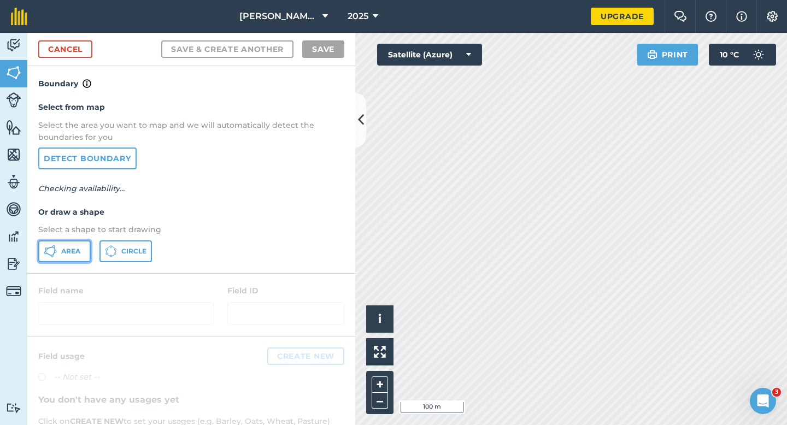
click at [60, 244] on button "Area" at bounding box center [64, 251] width 52 height 22
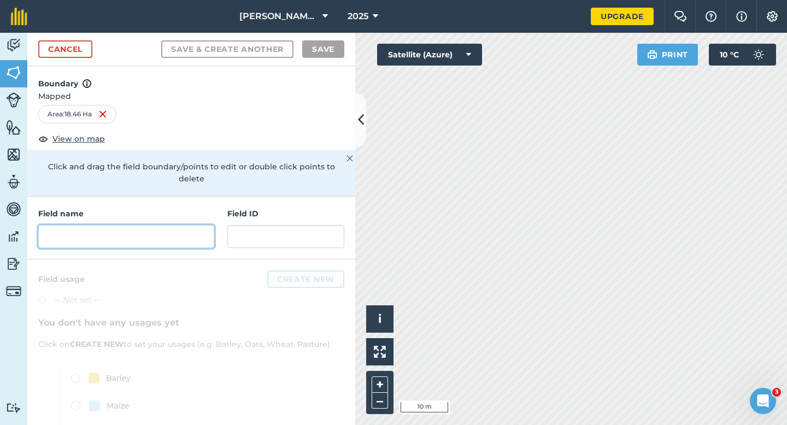
click at [170, 231] on input "text" at bounding box center [126, 236] width 176 height 23
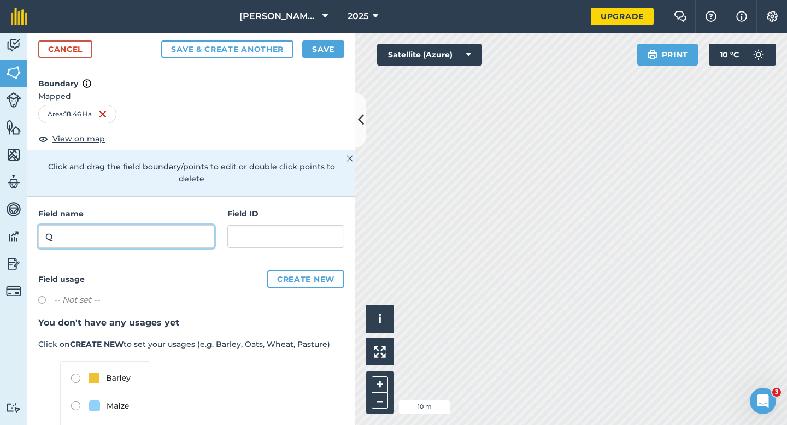
type input "Q"
click at [309, 53] on button "Save" at bounding box center [323, 48] width 42 height 17
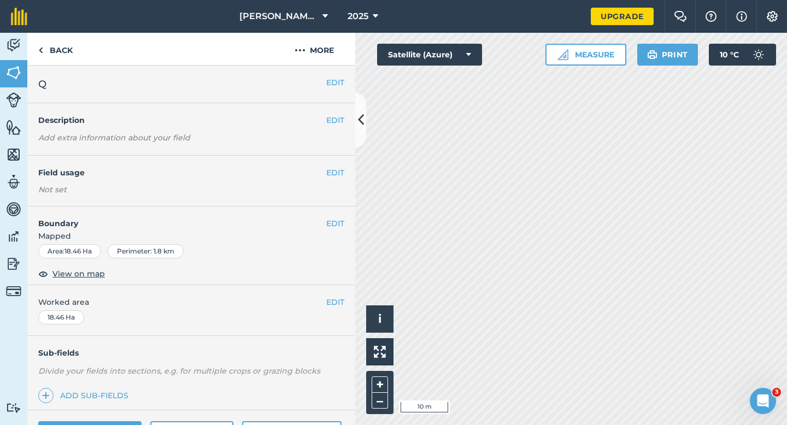
click at [336, 312] on div "EDIT Worked area 18.46 Ha" at bounding box center [191, 310] width 328 height 51
click at [336, 303] on button "EDIT" at bounding box center [335, 302] width 18 height 12
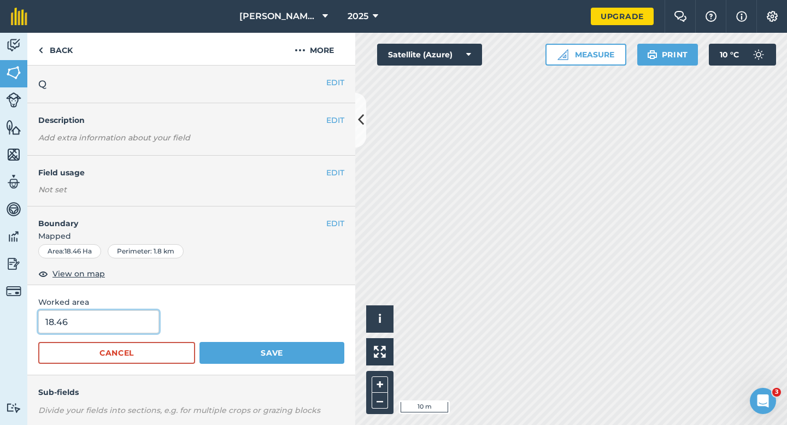
click at [125, 324] on input "18.46" at bounding box center [98, 321] width 121 height 23
type input "18.5"
click at [199, 342] on button "Save" at bounding box center [271, 353] width 145 height 22
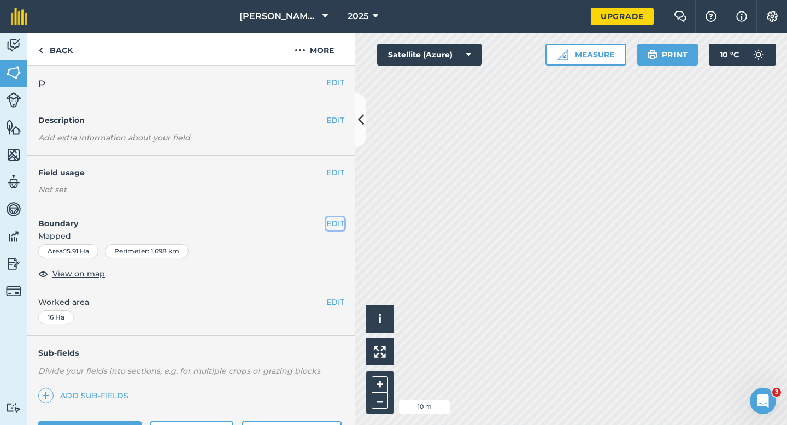
click at [334, 225] on button "EDIT" at bounding box center [335, 223] width 18 height 12
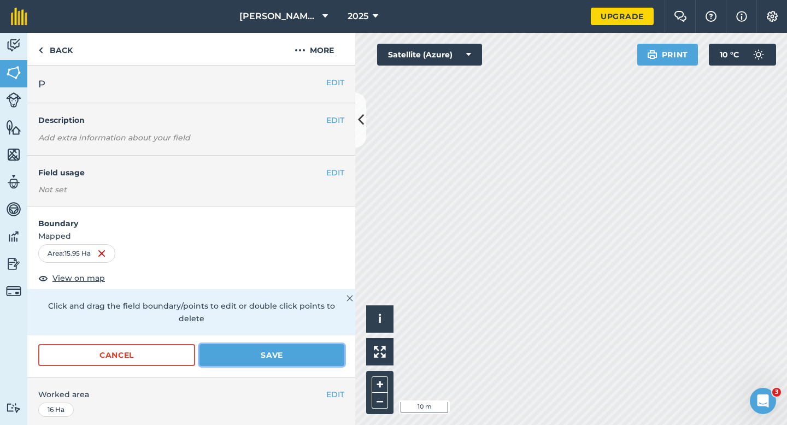
click at [311, 351] on button "Save" at bounding box center [271, 355] width 145 height 22
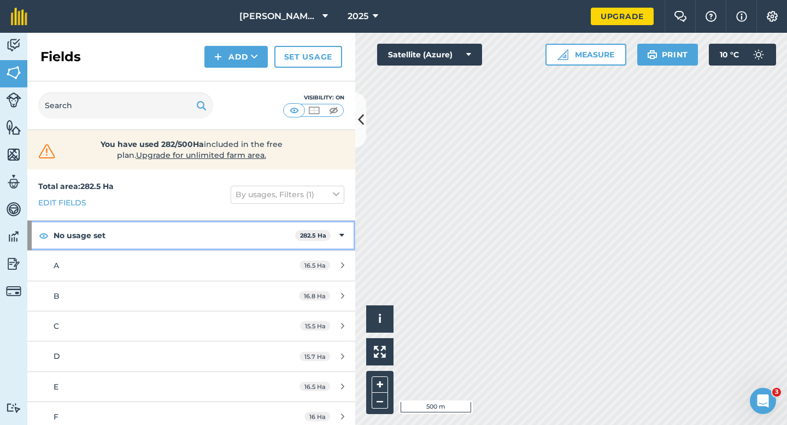
click at [328, 224] on div "No usage set 282.5 Ha" at bounding box center [191, 236] width 328 height 30
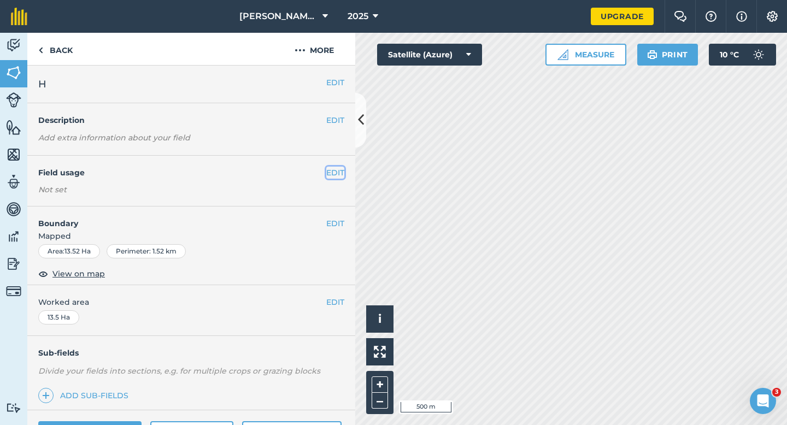
click at [340, 178] on button "EDIT" at bounding box center [335, 173] width 18 height 12
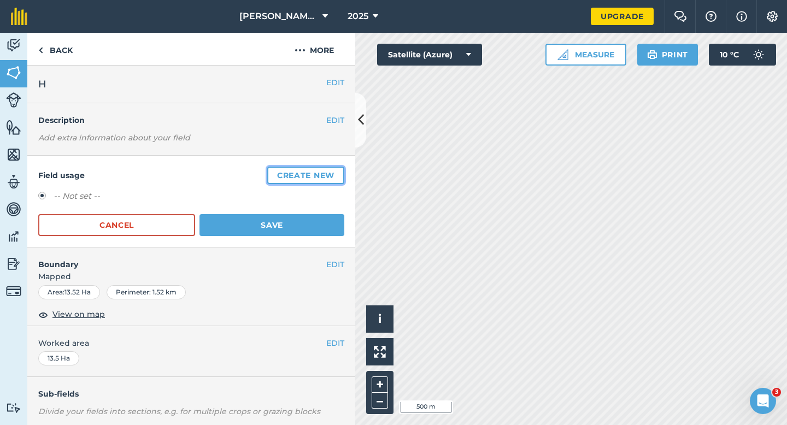
click at [340, 178] on button "Create new" at bounding box center [305, 175] width 77 height 17
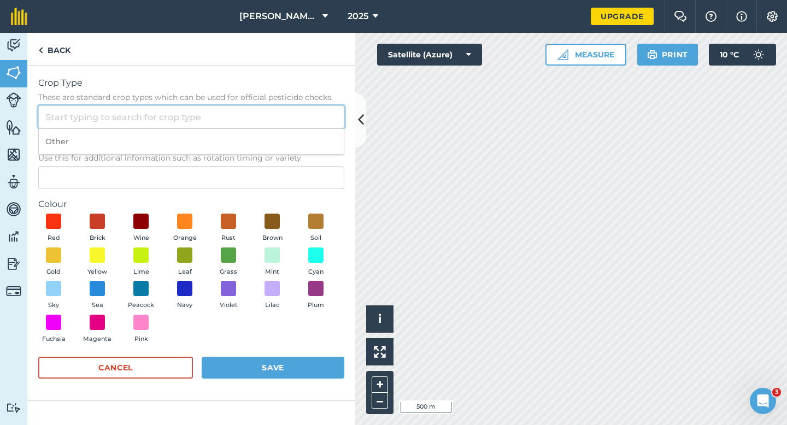
click at [307, 119] on input "Crop Type These are standard crop types which can be used for official pesticid…" at bounding box center [191, 116] width 306 height 23
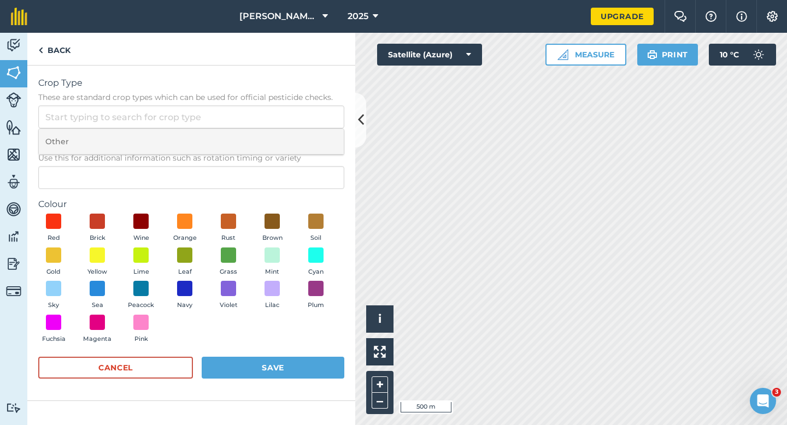
click at [307, 140] on li "Other" at bounding box center [191, 142] width 305 height 26
type input "Other"
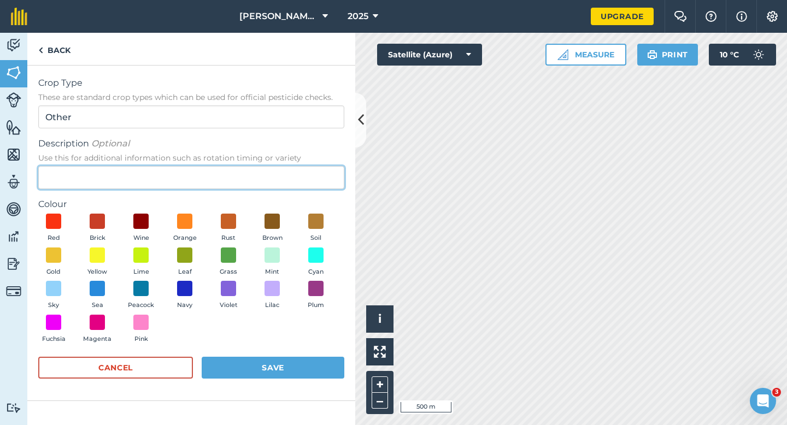
click at [307, 171] on input "Description Optional Use this for additional information such as rotation timin…" at bounding box center [191, 177] width 306 height 23
type input "Oilseed Rape"
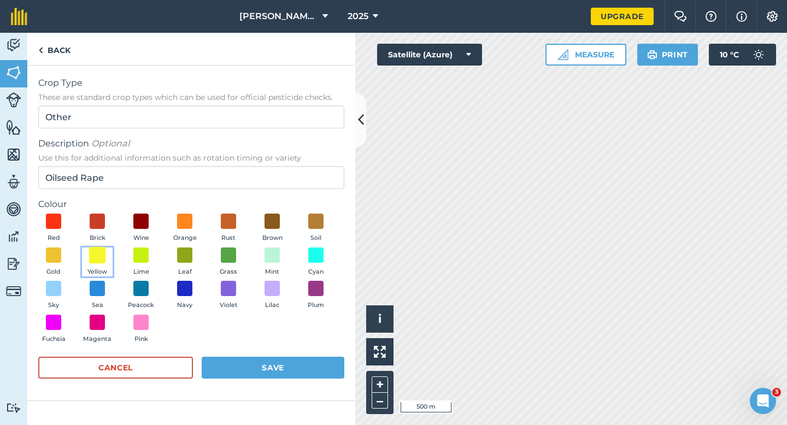
click at [98, 253] on span at bounding box center [97, 254] width 17 height 17
click at [228, 357] on button "Save" at bounding box center [273, 368] width 143 height 22
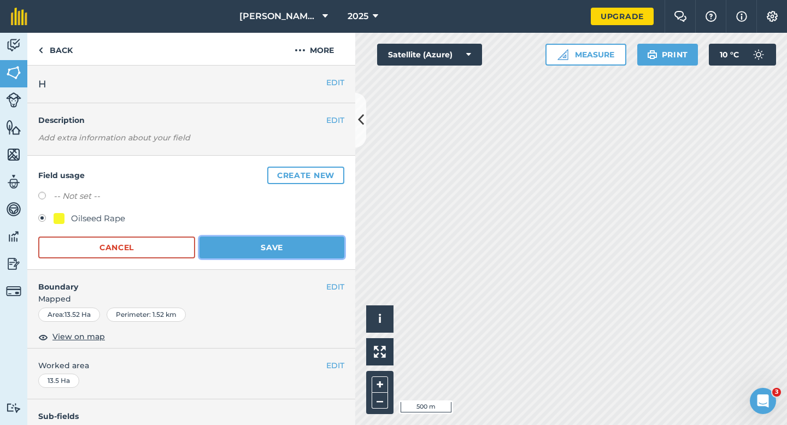
click at [239, 237] on button "Save" at bounding box center [271, 248] width 145 height 22
